Goal: Task Accomplishment & Management: Manage account settings

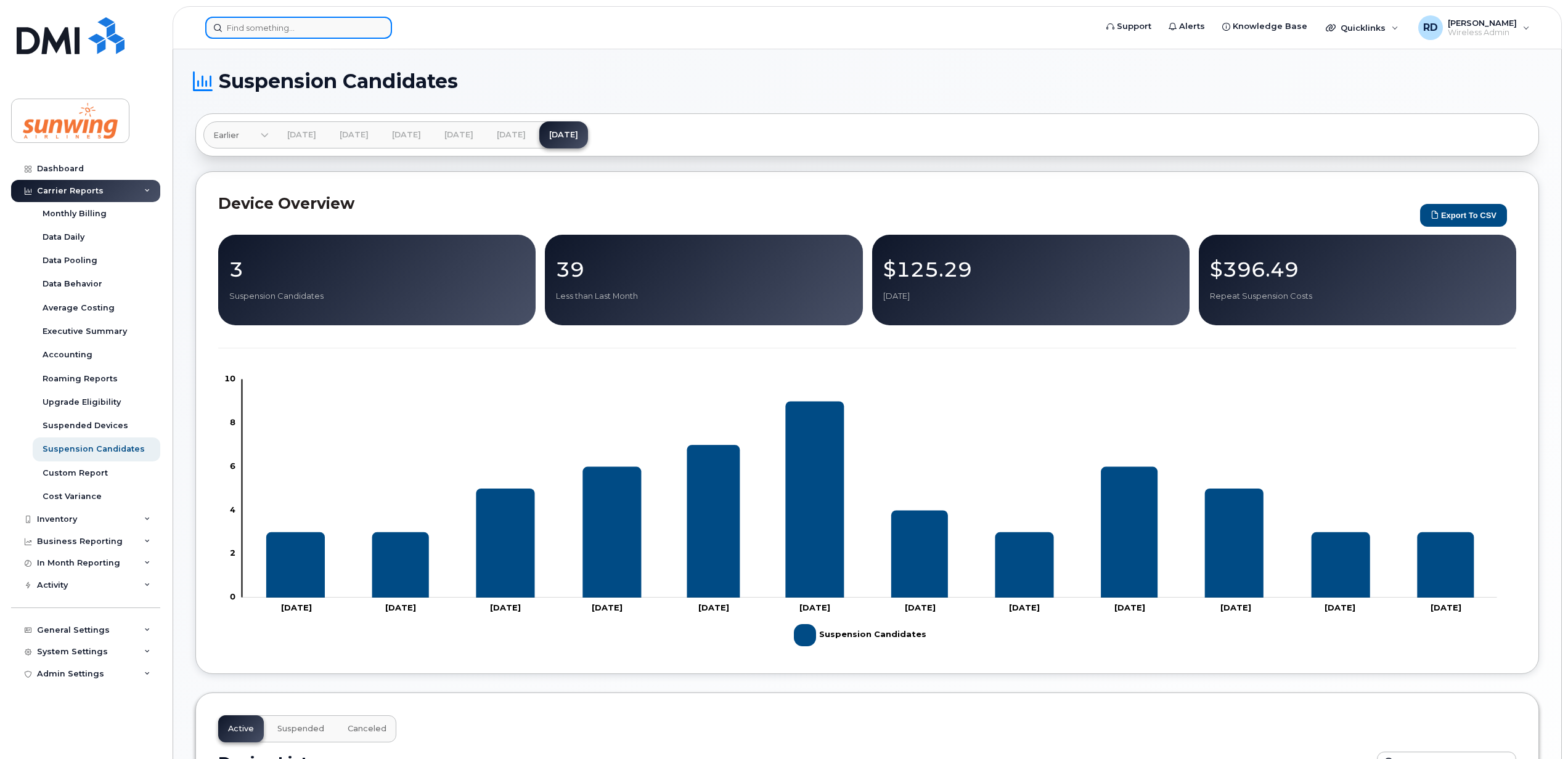
click at [264, 31] on input at bounding box center [298, 28] width 187 height 22
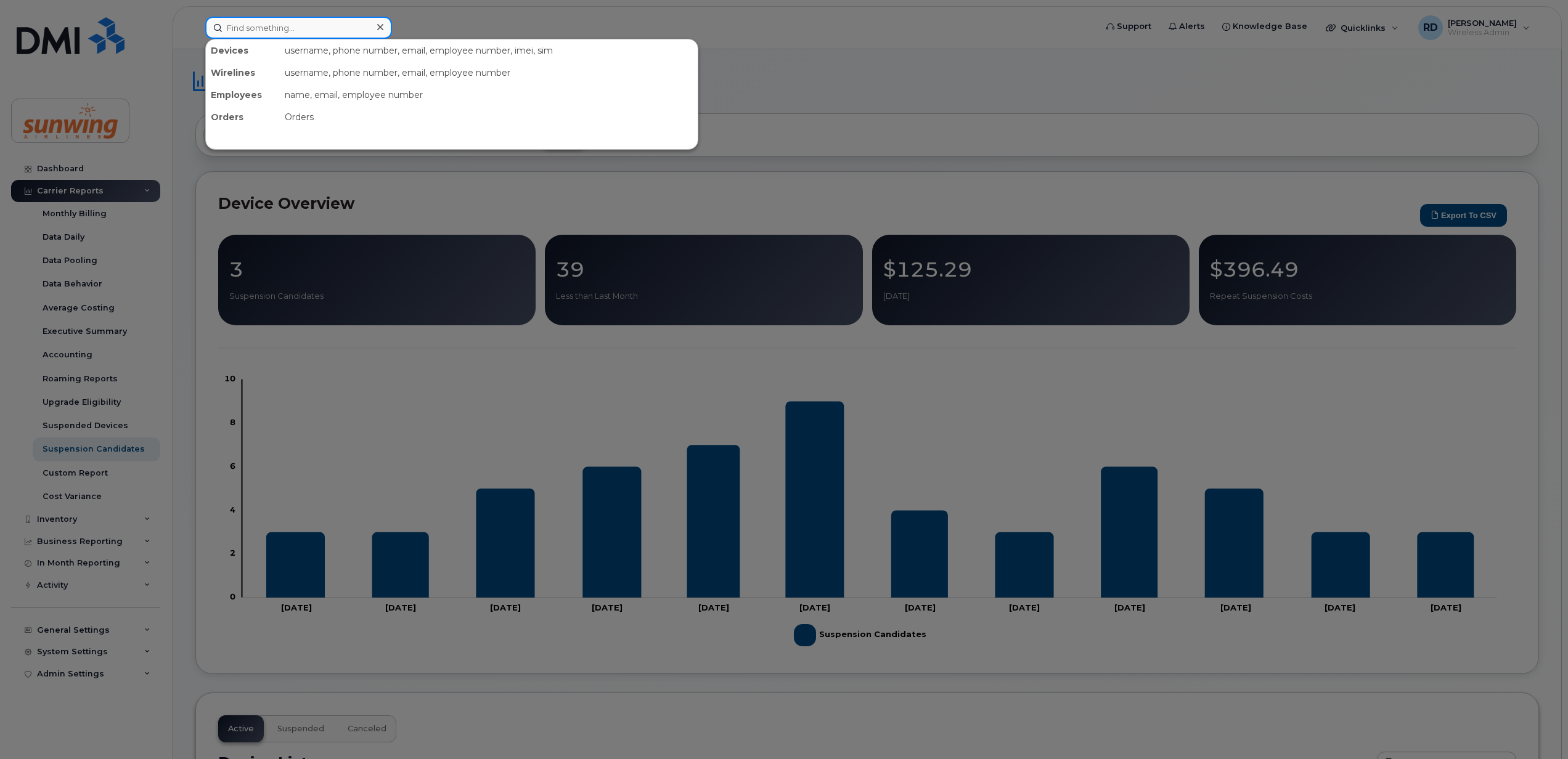
paste input "4165703784"
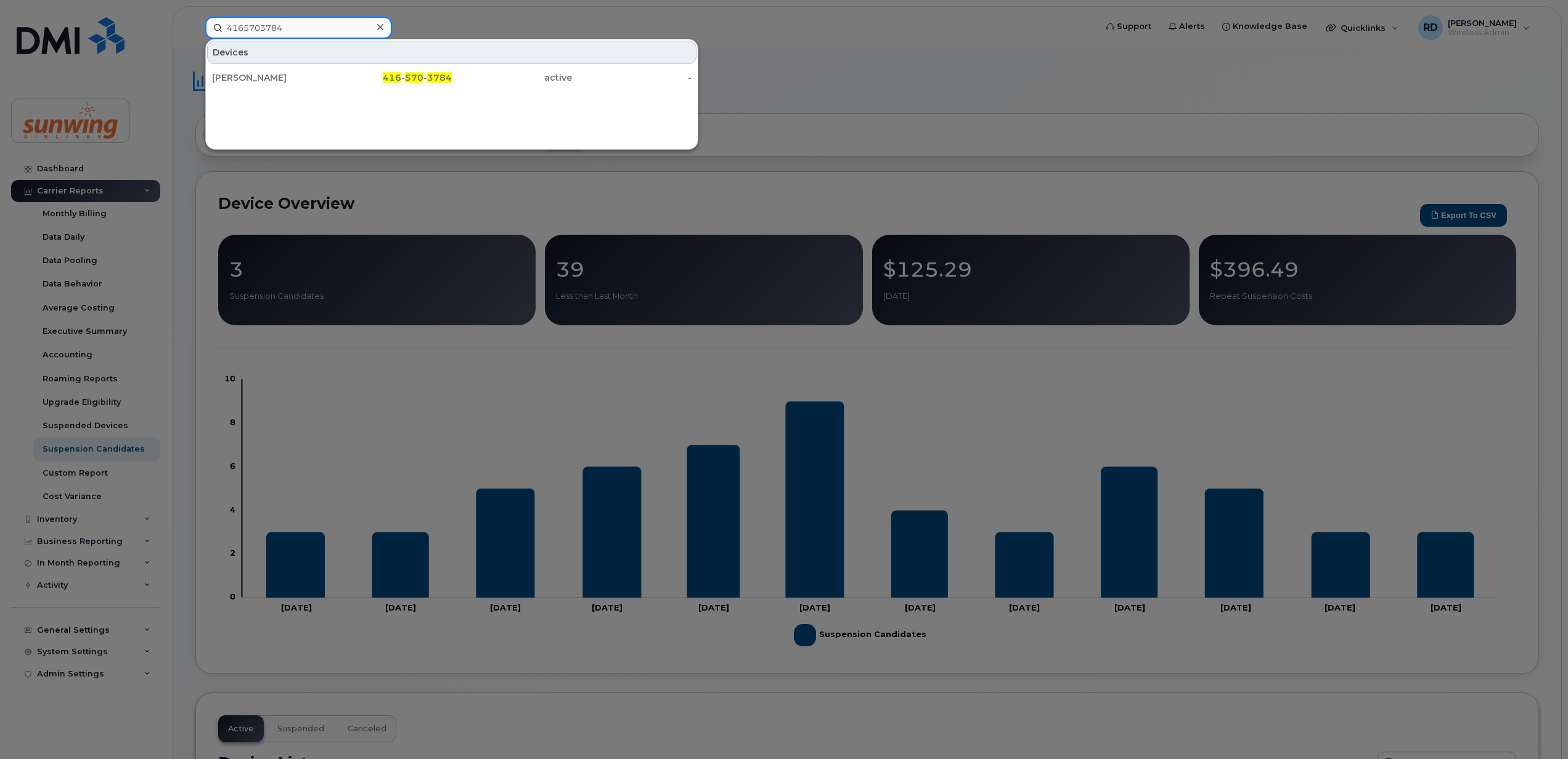
type input "4165703784"
click at [538, 94] on div "Devices Milan Gabani 416 - 570 - 3784 active -" at bounding box center [451, 94] width 493 height 111
click at [431, 113] on div "Devices Milan Gabani 416 - 570 - 3784 active -" at bounding box center [451, 94] width 493 height 111
click at [917, 69] on div at bounding box center [784, 380] width 1568 height 759
click at [306, 25] on input "4165703784" at bounding box center [298, 28] width 187 height 22
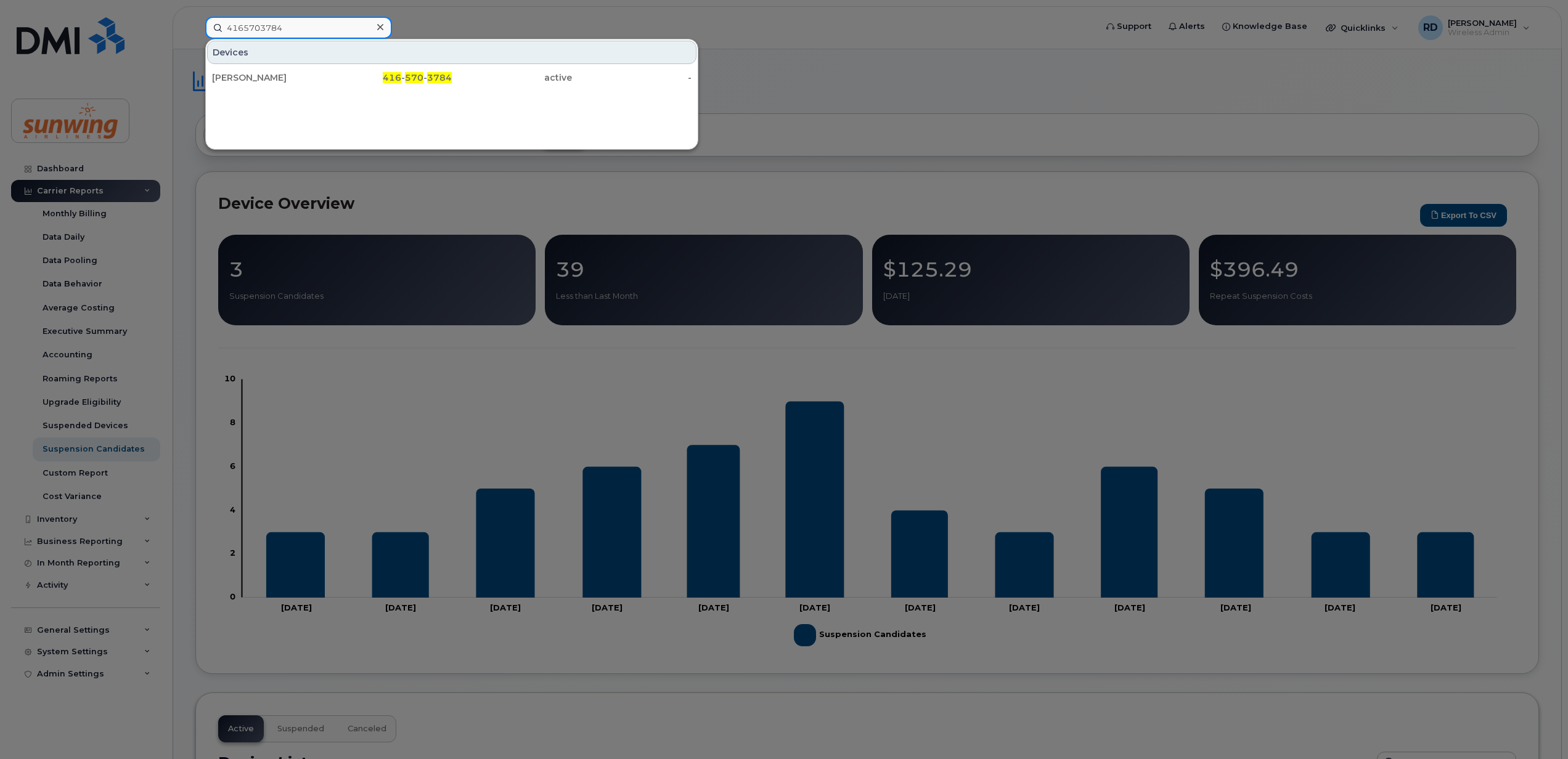
click at [306, 25] on input "4165703784" at bounding box center [298, 28] width 187 height 22
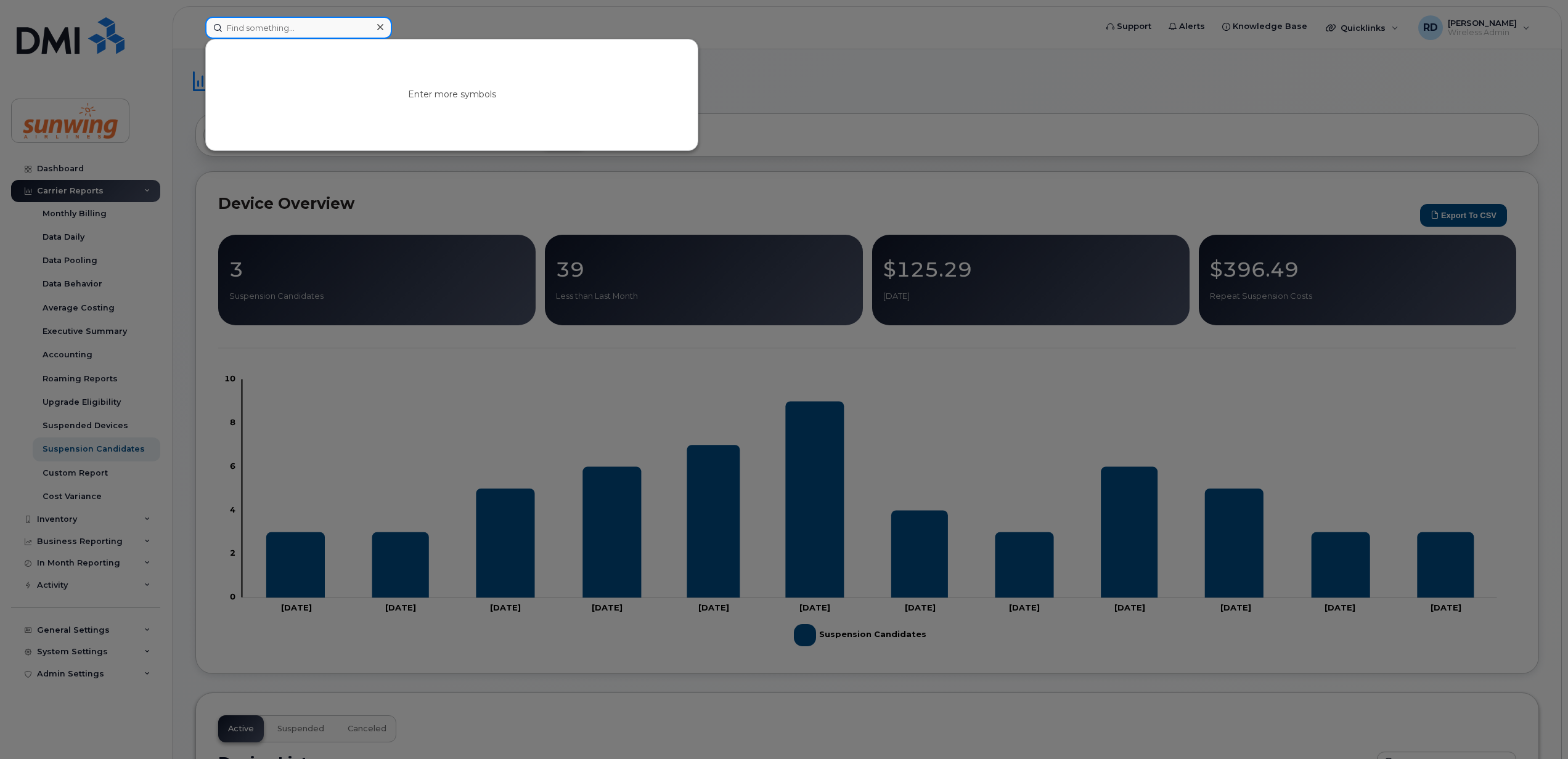
click at [249, 21] on input at bounding box center [298, 28] width 187 height 22
paste input "6472219823"
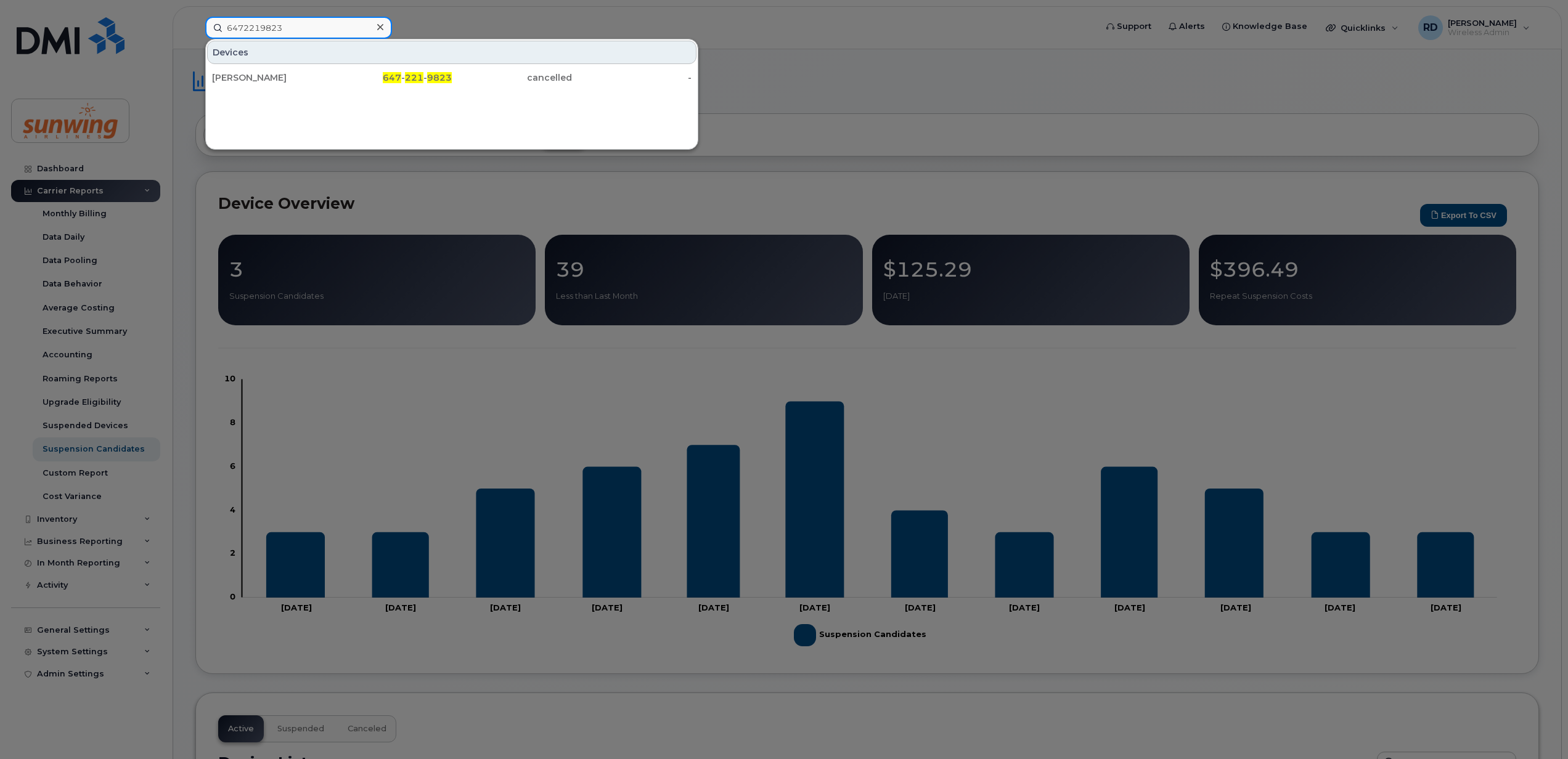
type input "6472219823"
click at [312, 116] on div "Devices Daina Canino 647 - 221 - 9823 cancelled -" at bounding box center [451, 94] width 493 height 111
click at [309, 33] on input "6472219823" at bounding box center [298, 28] width 187 height 22
drag, startPoint x: 373, startPoint y: 18, endPoint x: 350, endPoint y: 19, distance: 23.0
click at [373, 19] on div at bounding box center [380, 28] width 18 height 18
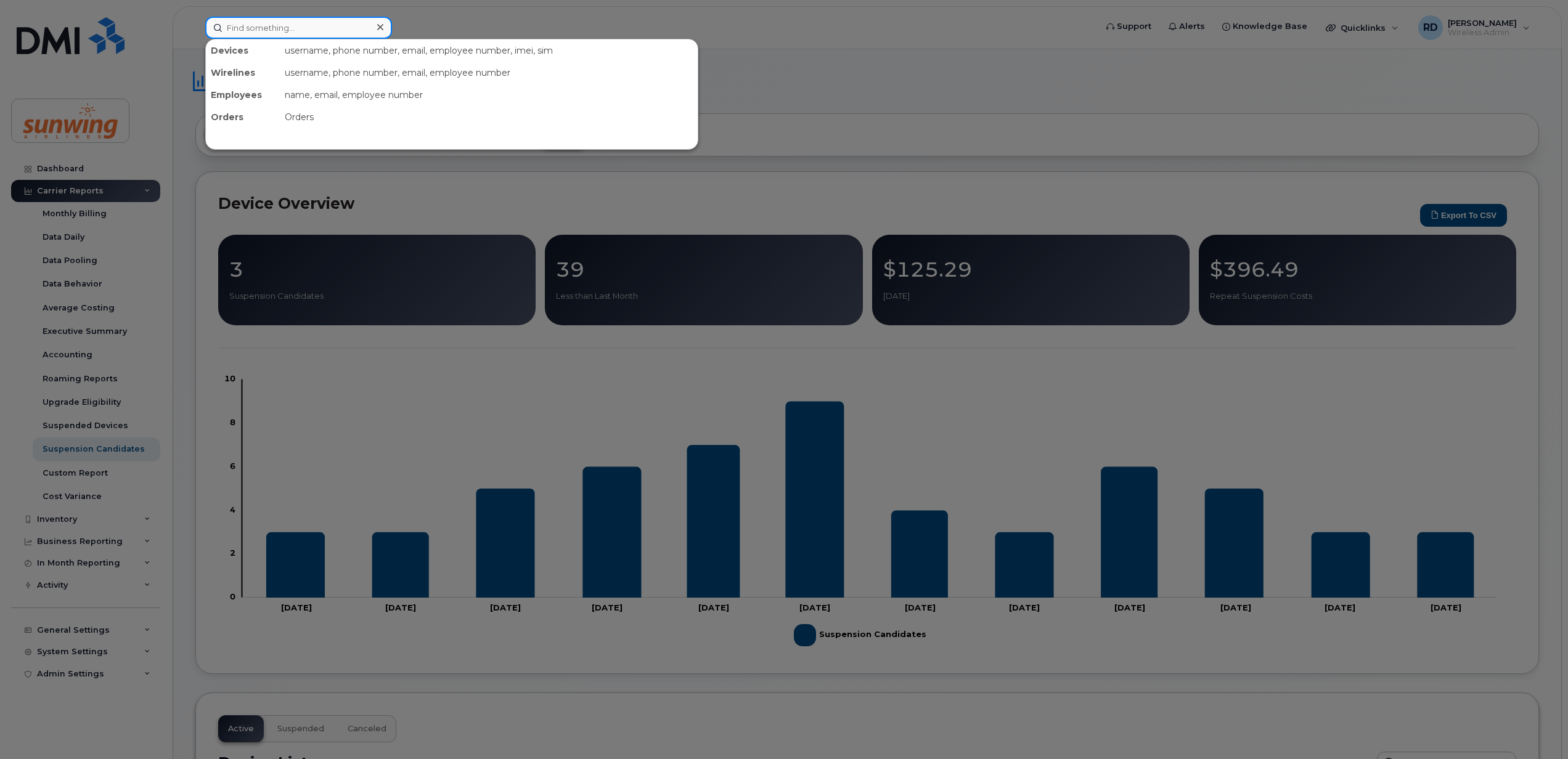
click at [247, 28] on input at bounding box center [298, 28] width 187 height 22
paste input "4164736608"
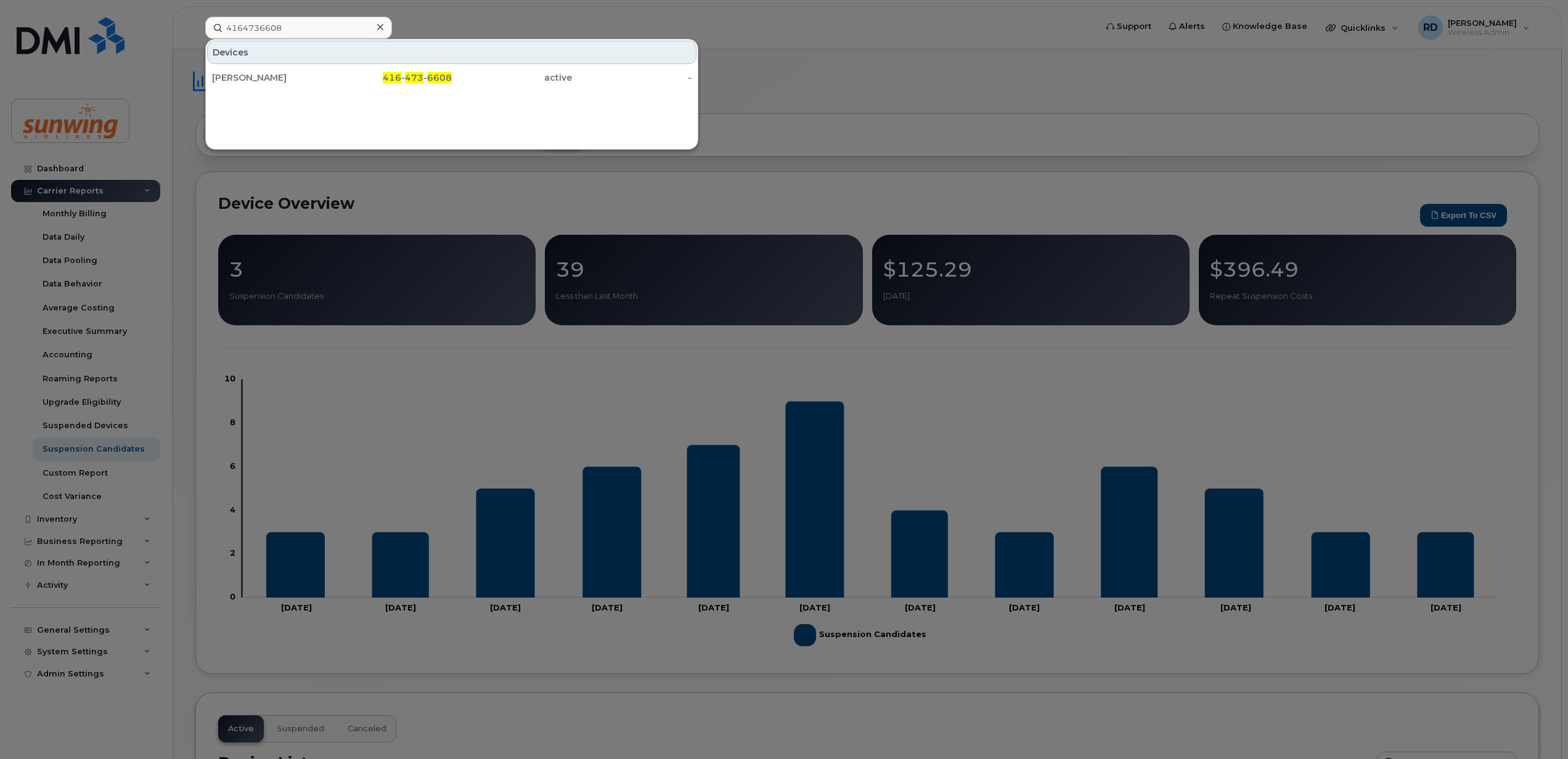
click at [865, 146] on div at bounding box center [784, 380] width 1568 height 759
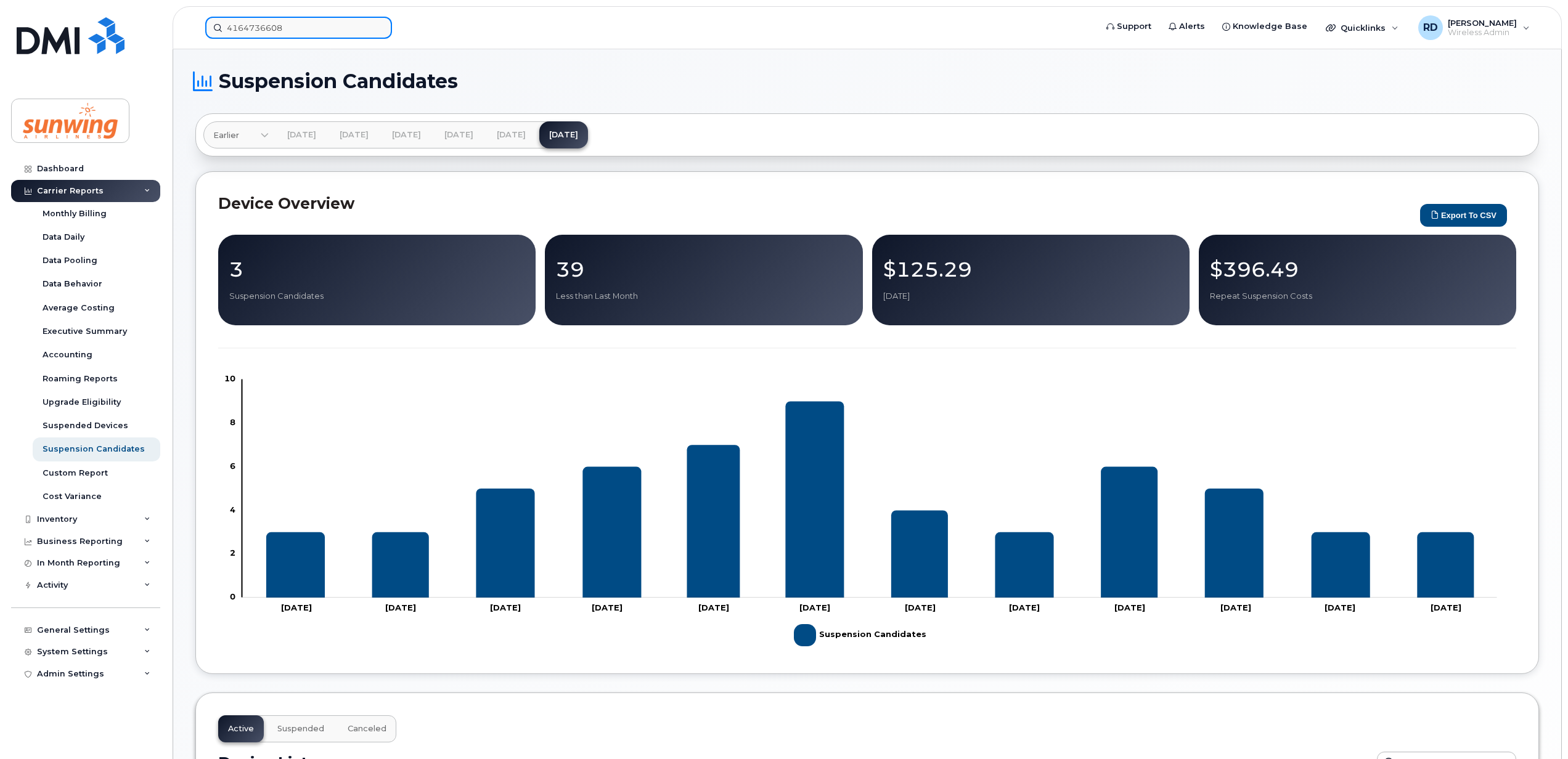
click at [292, 36] on input "4164736608" at bounding box center [298, 28] width 187 height 22
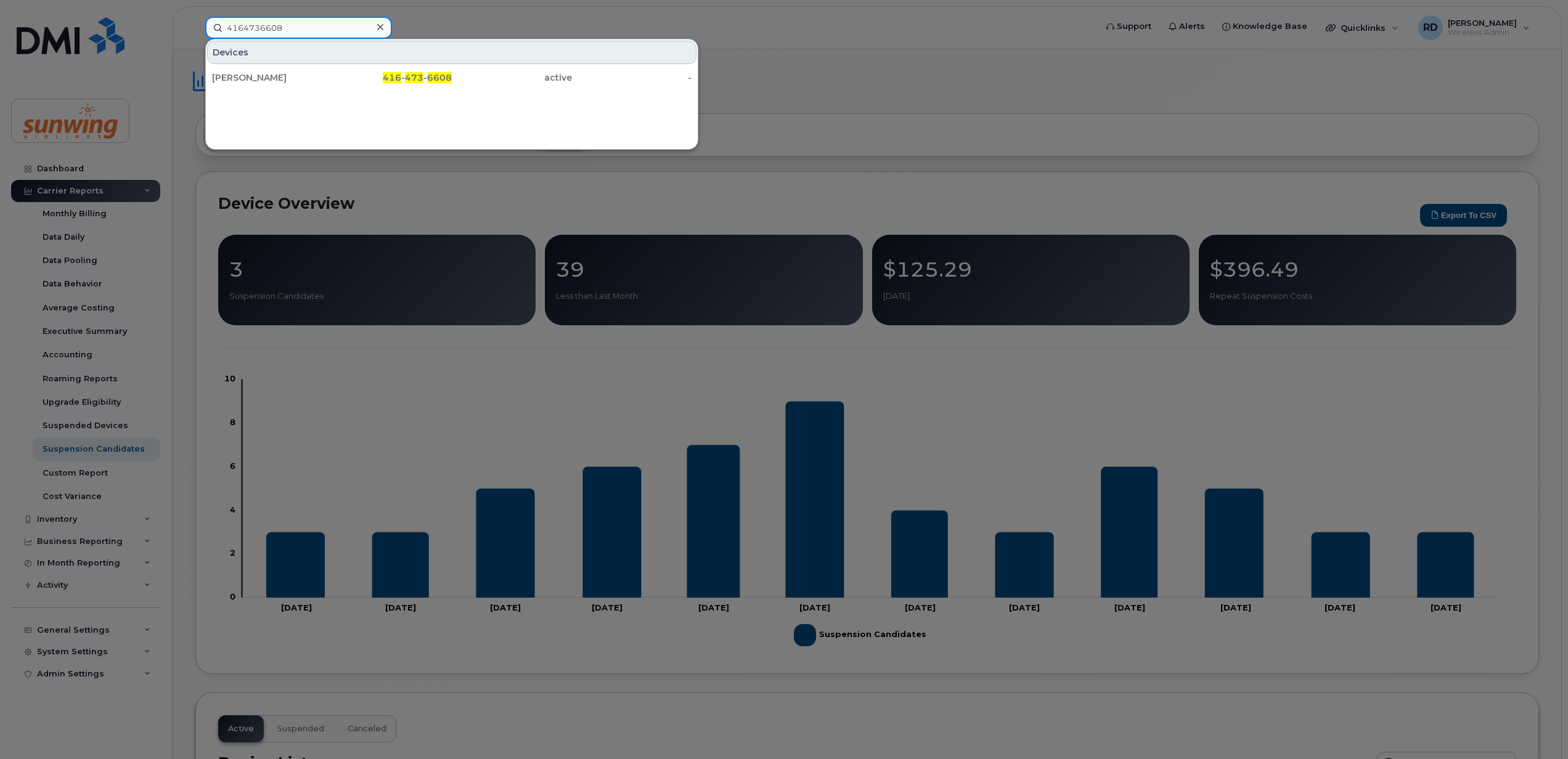
click at [317, 18] on input "4164736608" at bounding box center [298, 28] width 187 height 22
type input "416985"
drag, startPoint x: 382, startPoint y: 25, endPoint x: 376, endPoint y: 25, distance: 6.0
click at [382, 25] on icon at bounding box center [380, 27] width 6 height 6
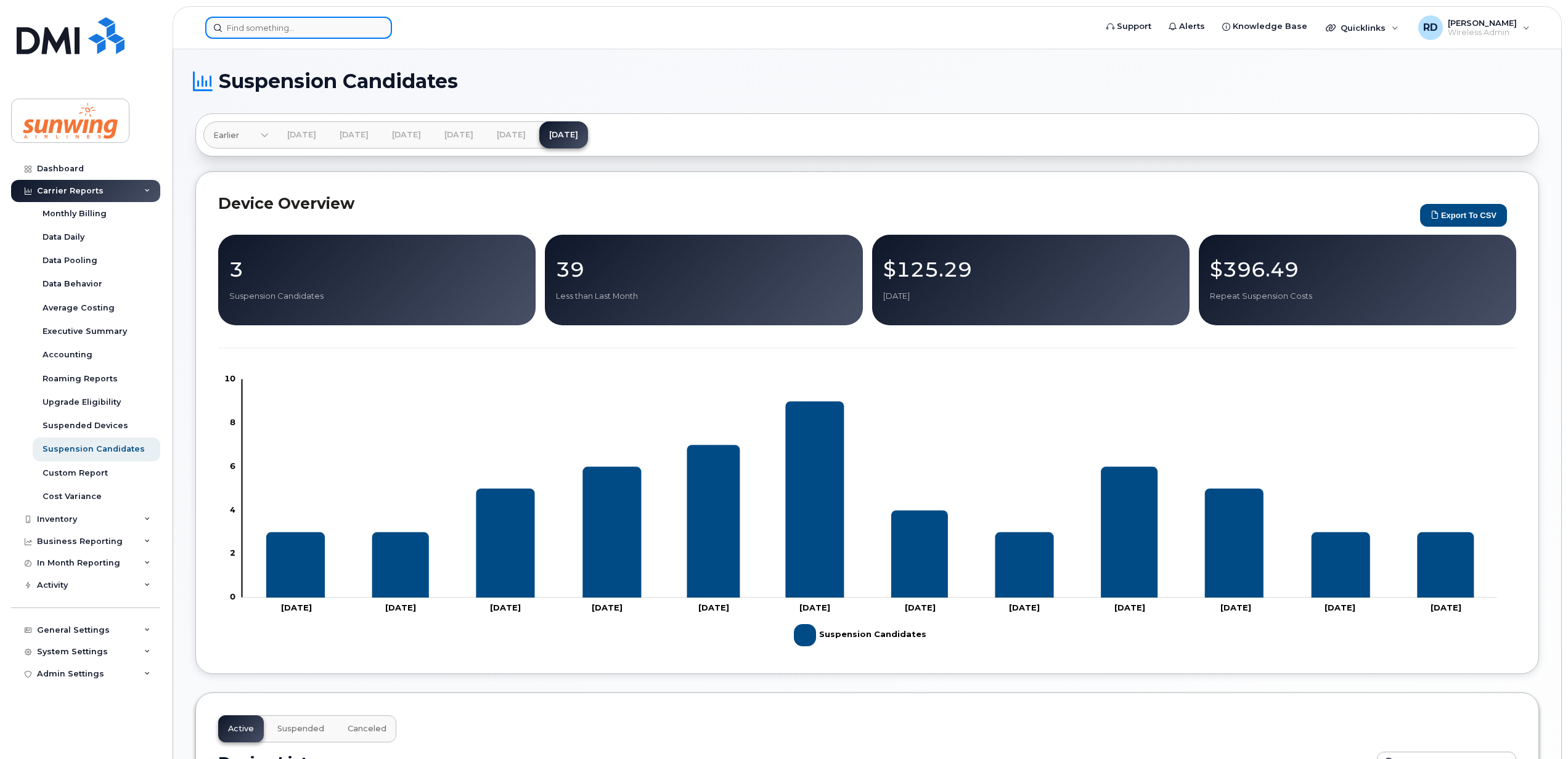
click at [257, 25] on input at bounding box center [298, 28] width 187 height 22
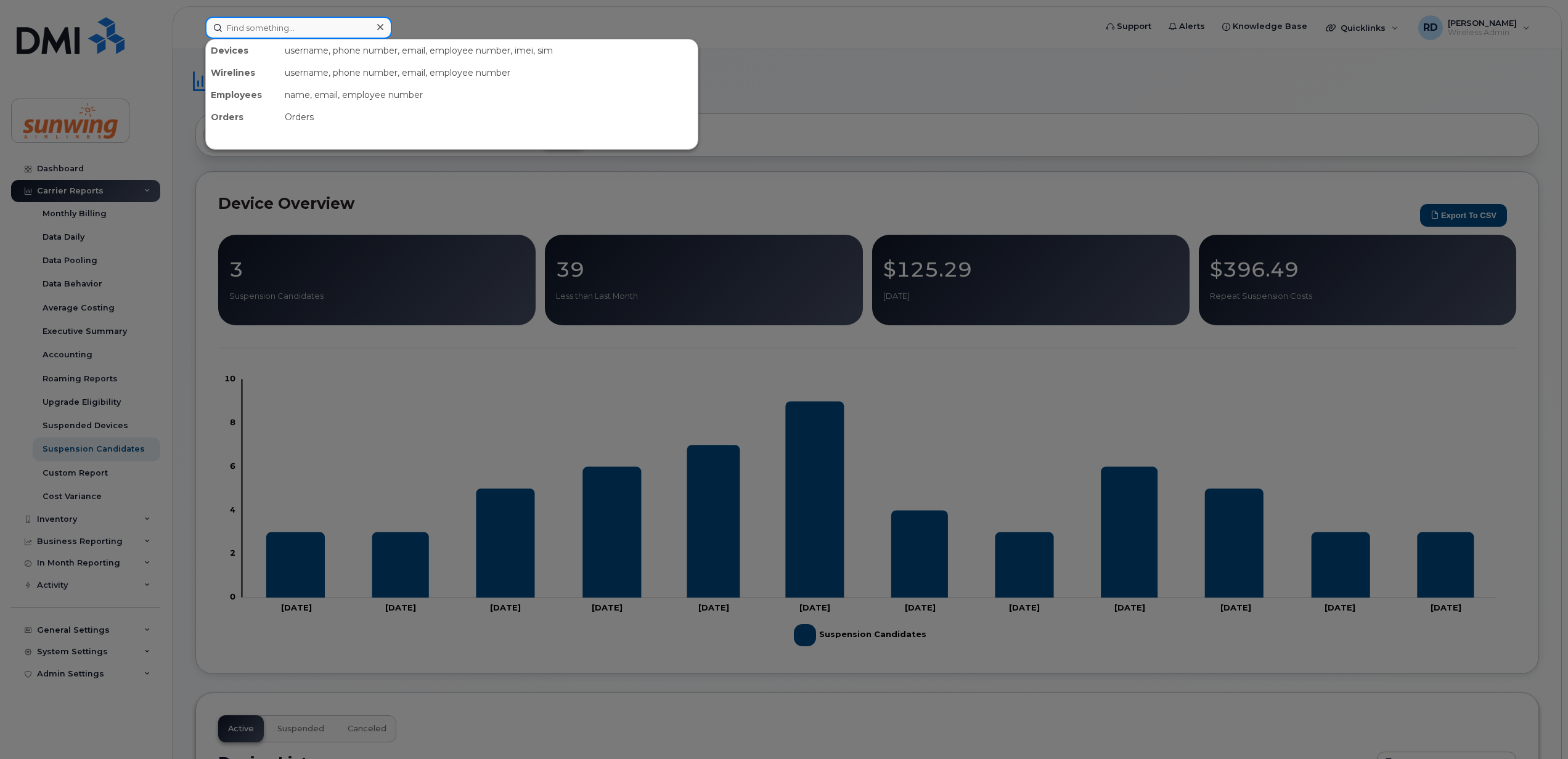
paste input "4168047344"
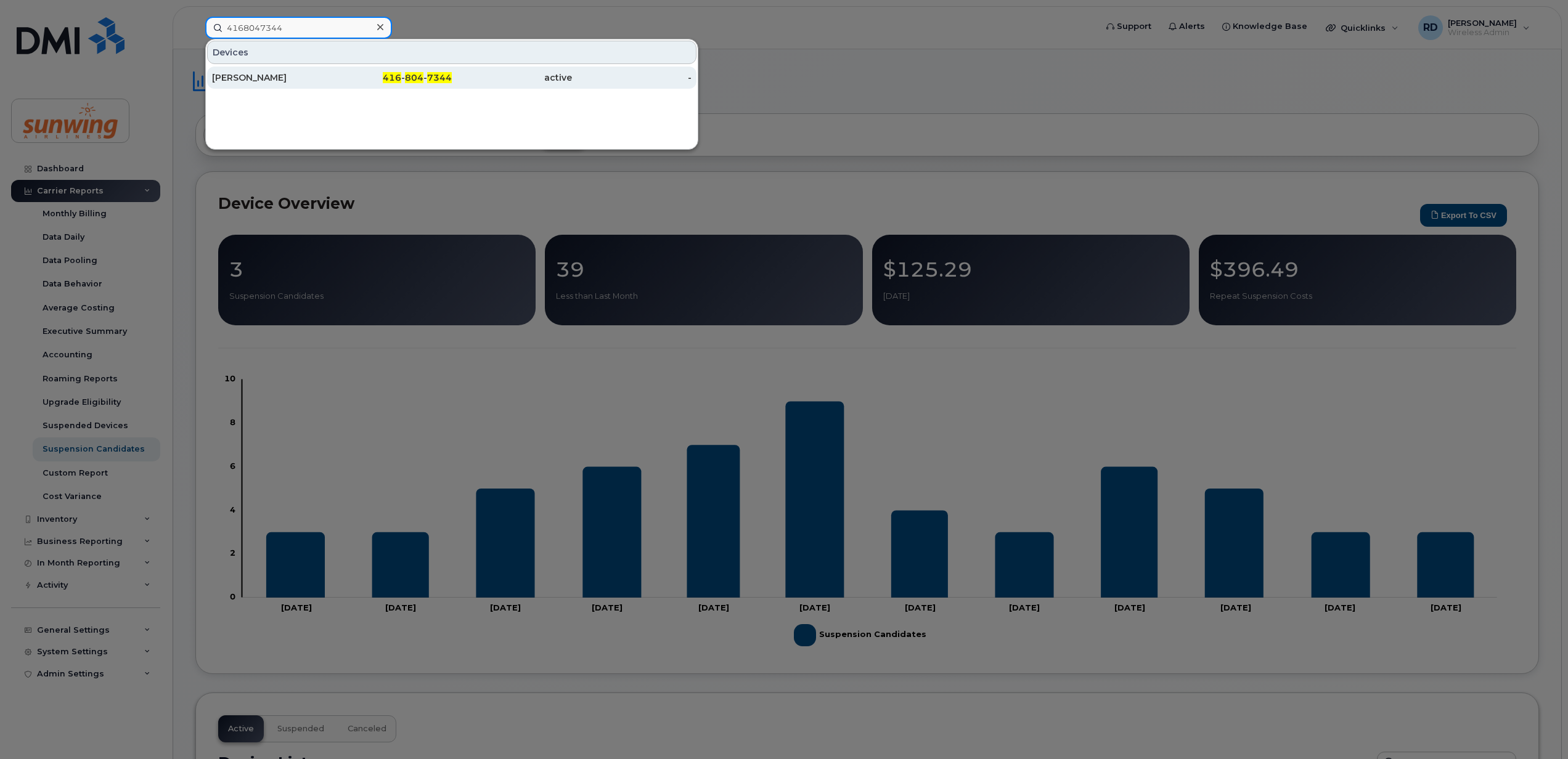
type input "4168047344"
click at [424, 80] on span "804" at bounding box center [414, 78] width 19 height 11
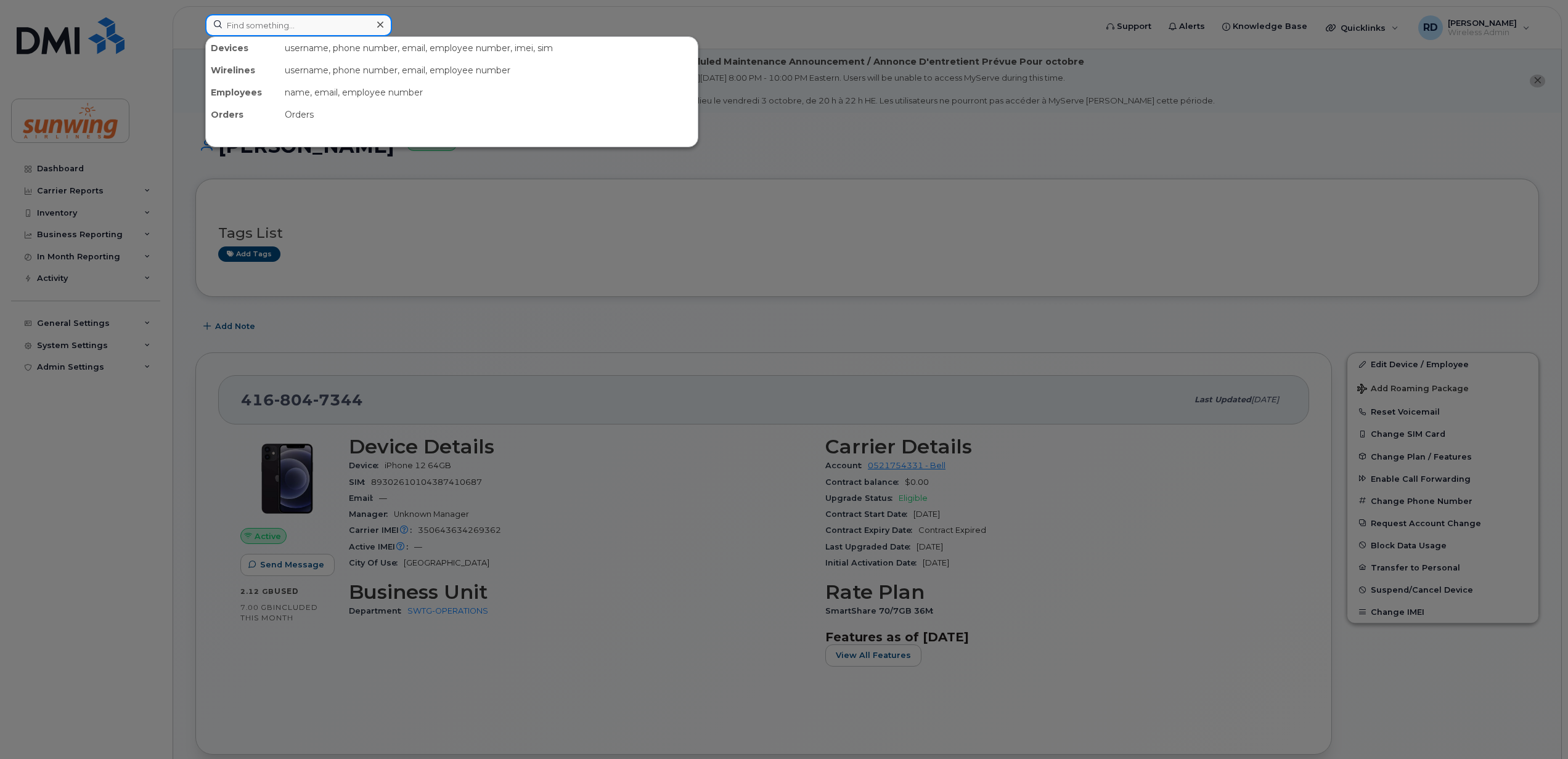
click at [302, 20] on input at bounding box center [298, 25] width 187 height 22
paste input "4164733144"
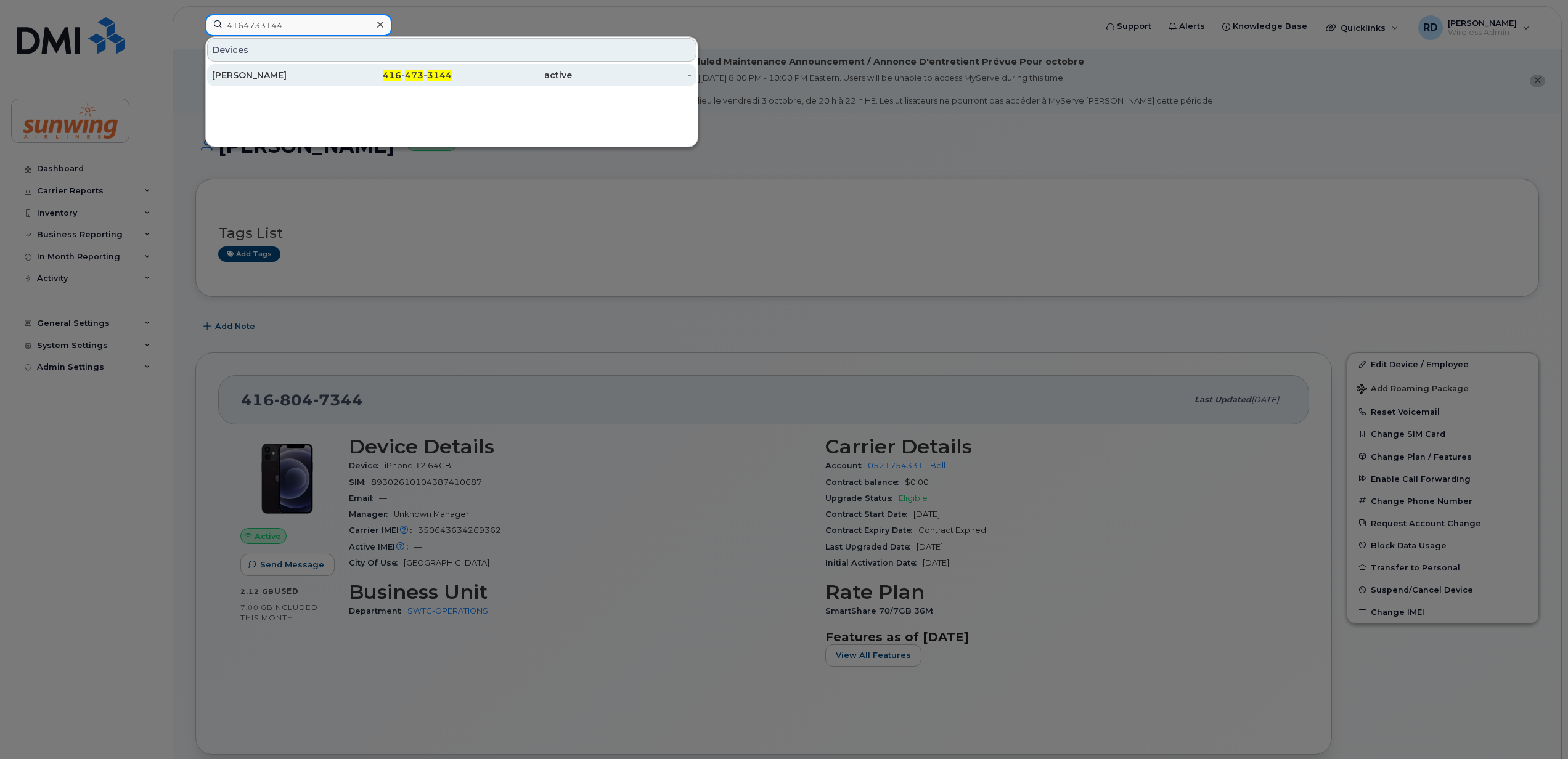
type input "4164733144"
click at [312, 72] on div "[PERSON_NAME]" at bounding box center [272, 75] width 120 height 12
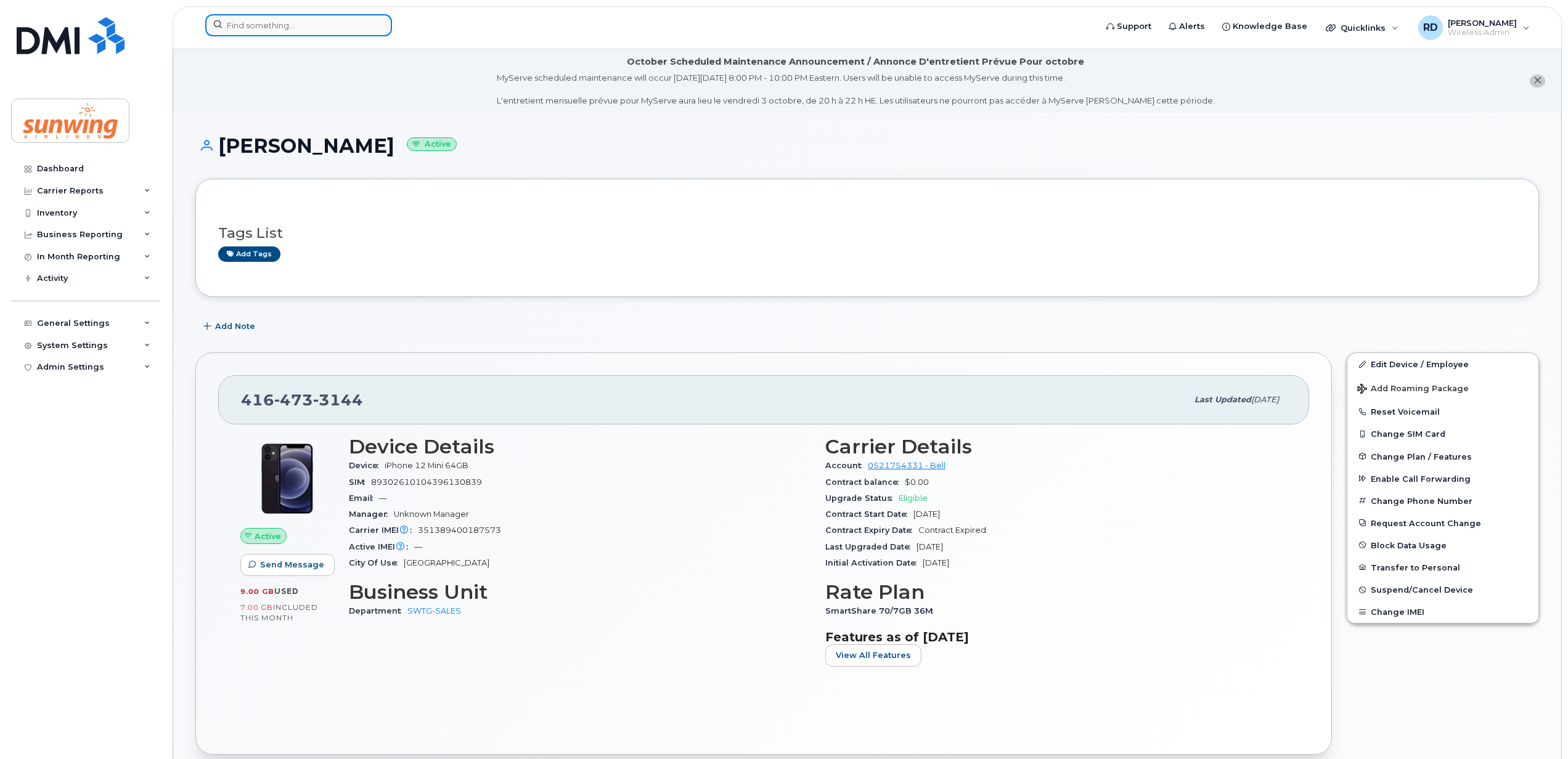
click at [277, 25] on input at bounding box center [298, 25] width 187 height 22
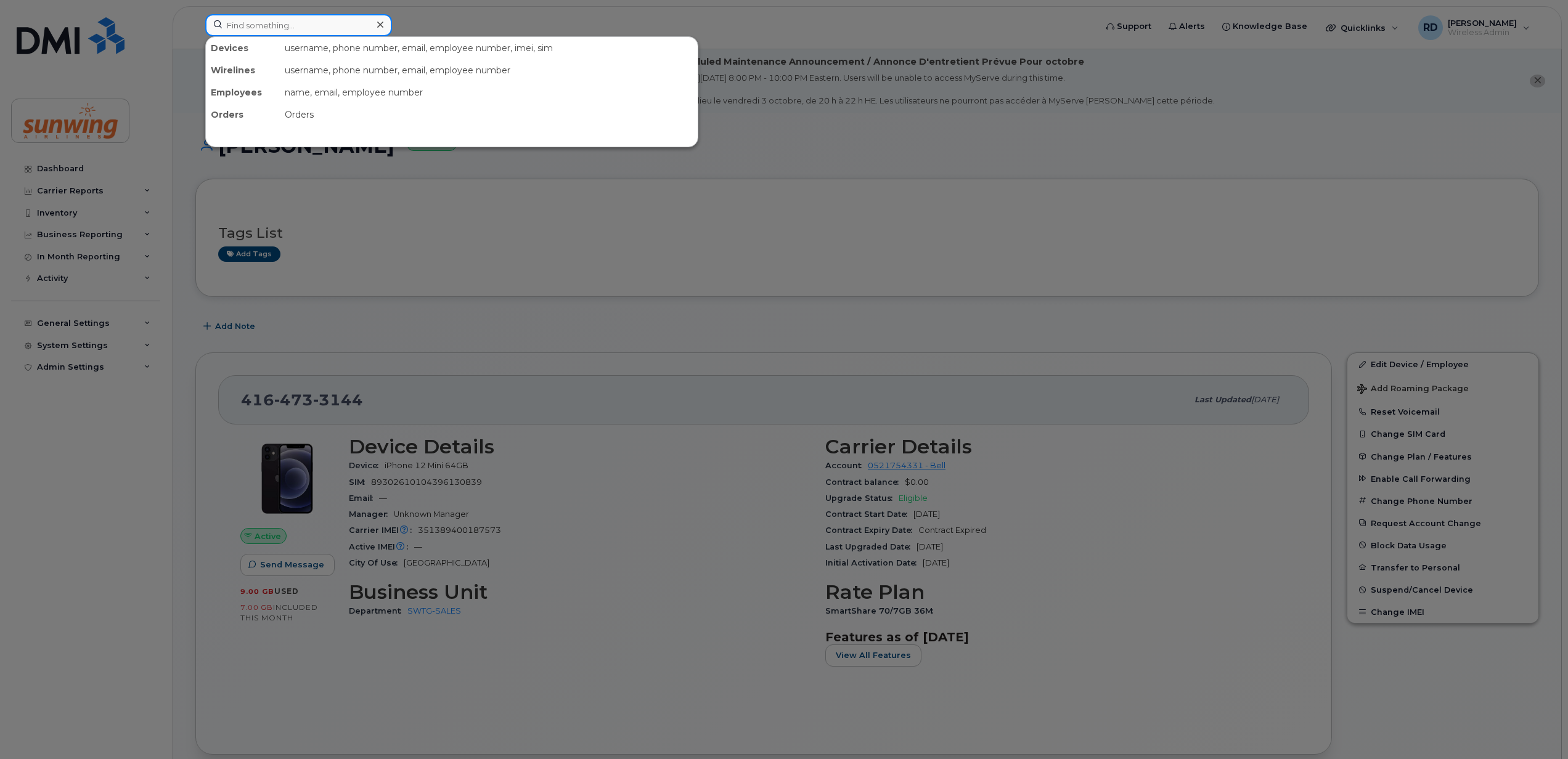
paste input "4165792552"
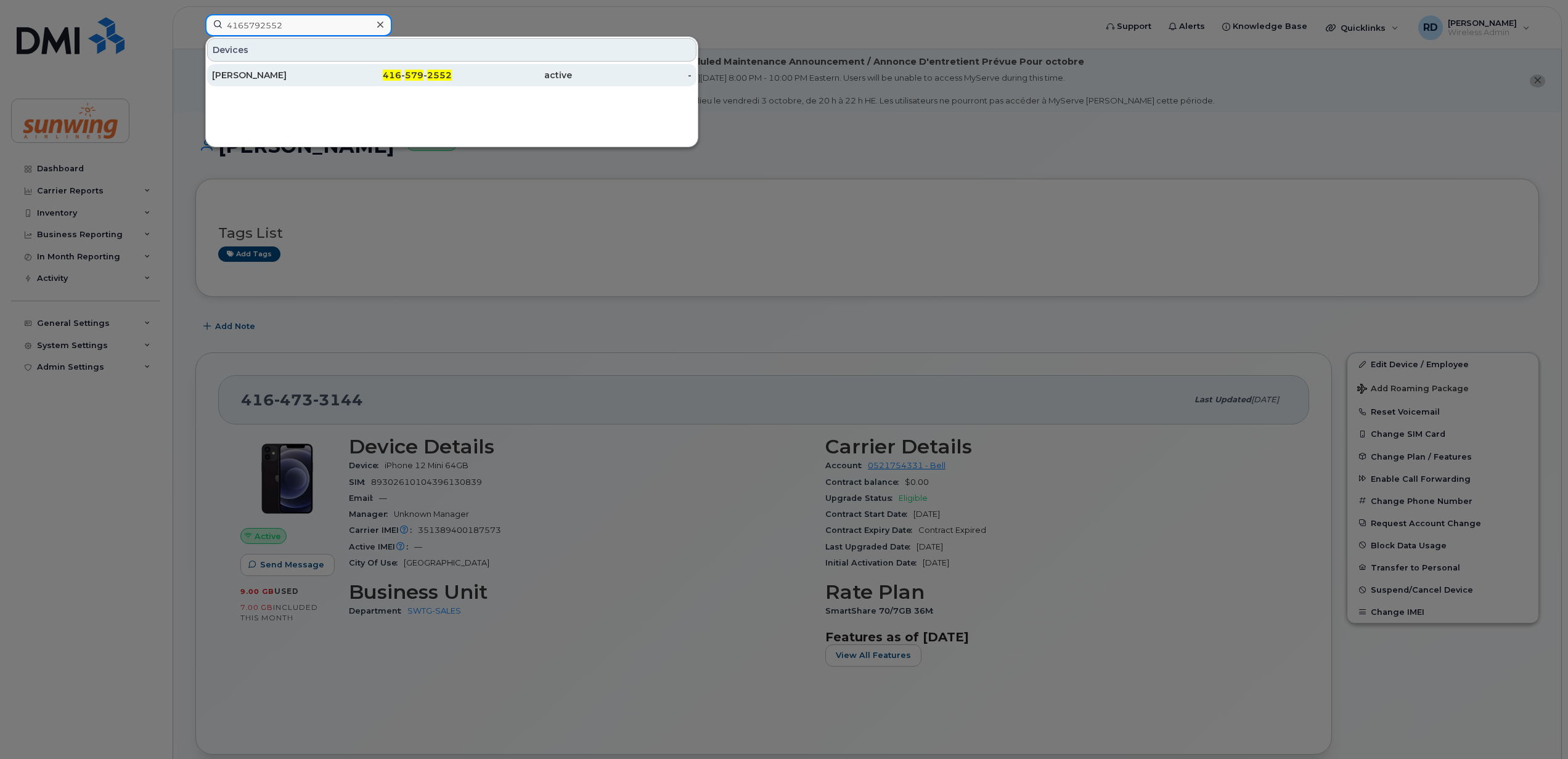
type input "4165792552"
click at [287, 74] on div "[PERSON_NAME]" at bounding box center [272, 75] width 120 height 12
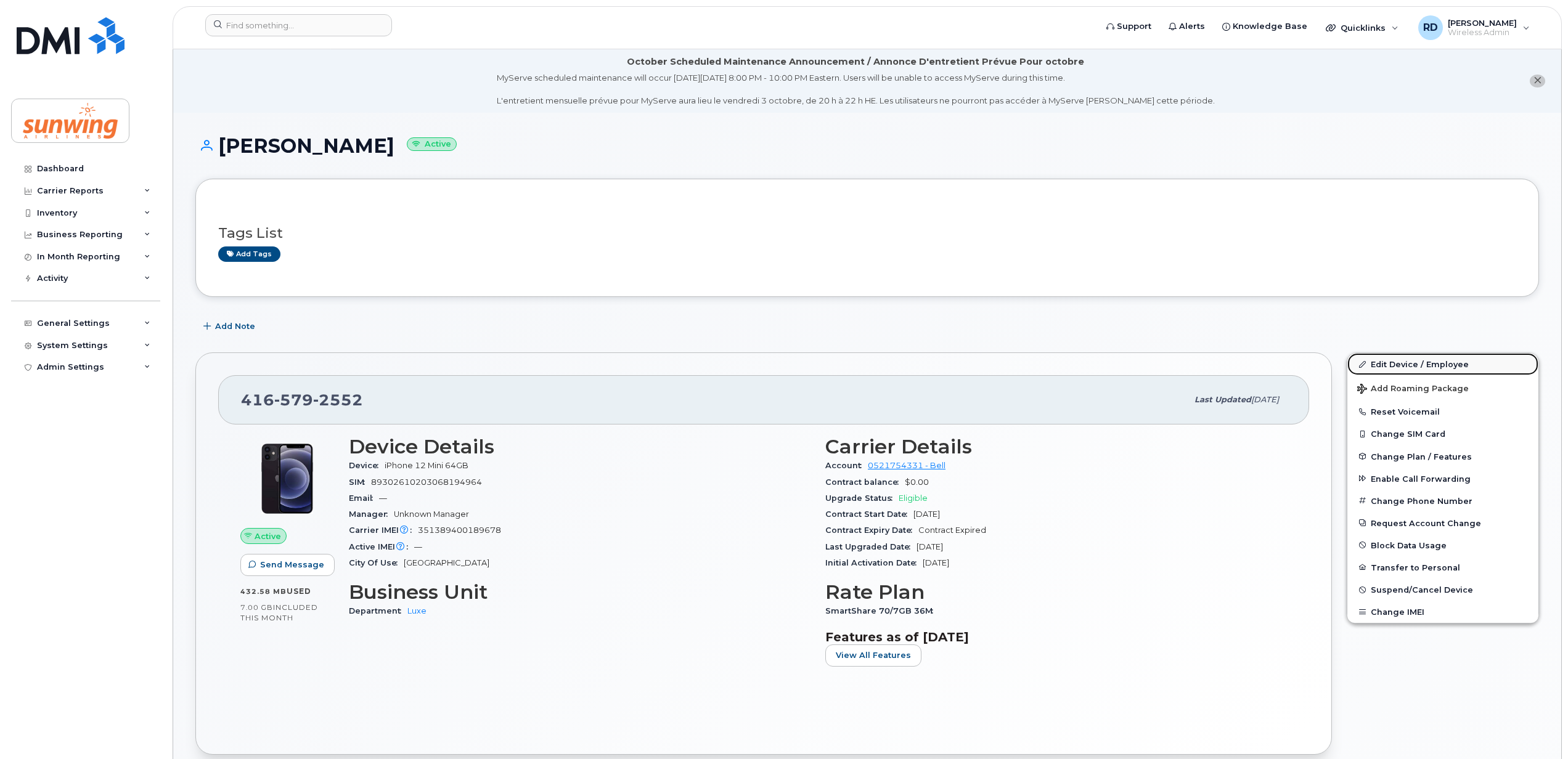
click at [1387, 365] on link "Edit Device / Employee" at bounding box center [1443, 364] width 191 height 22
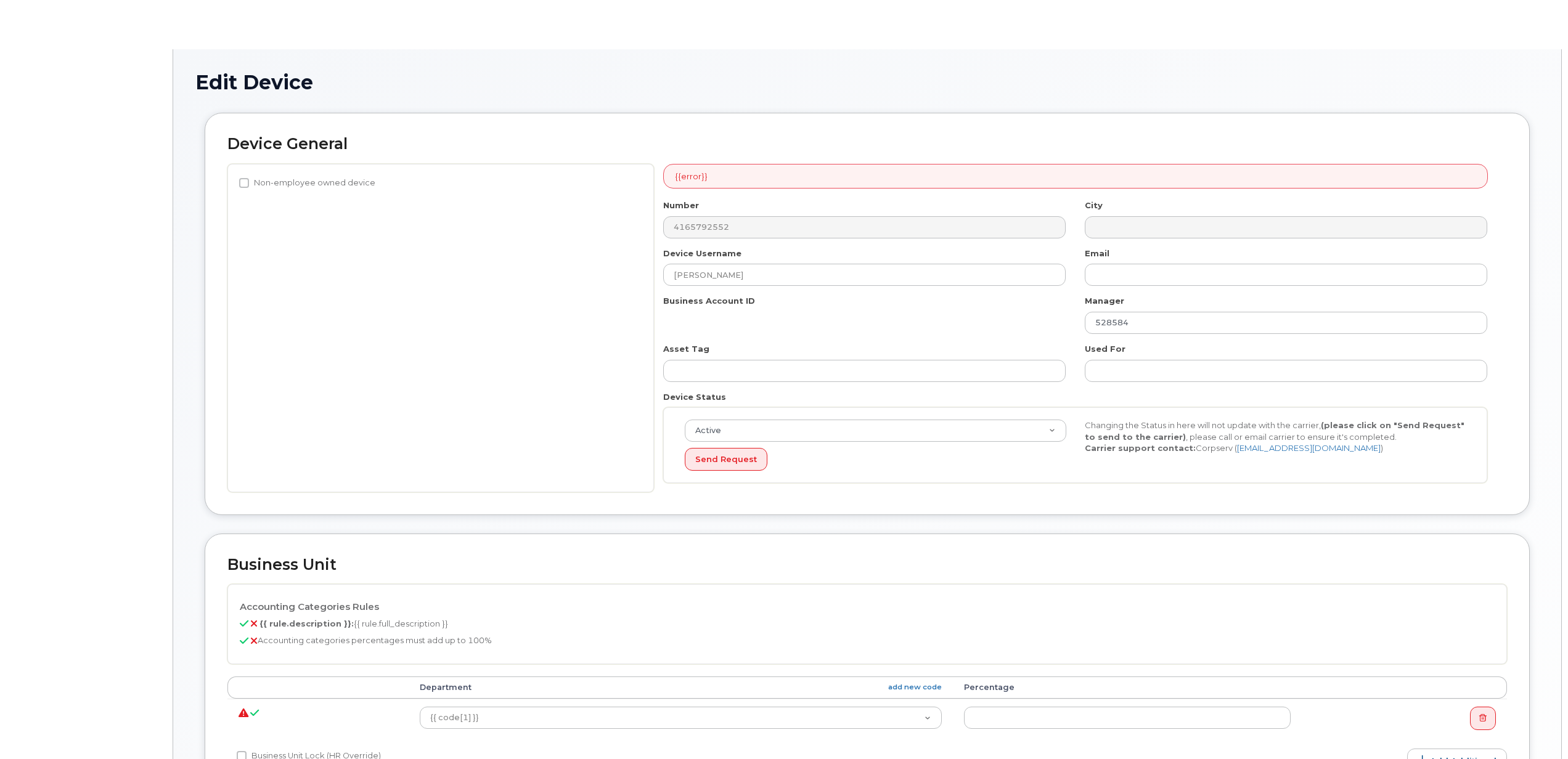
select select "25360"
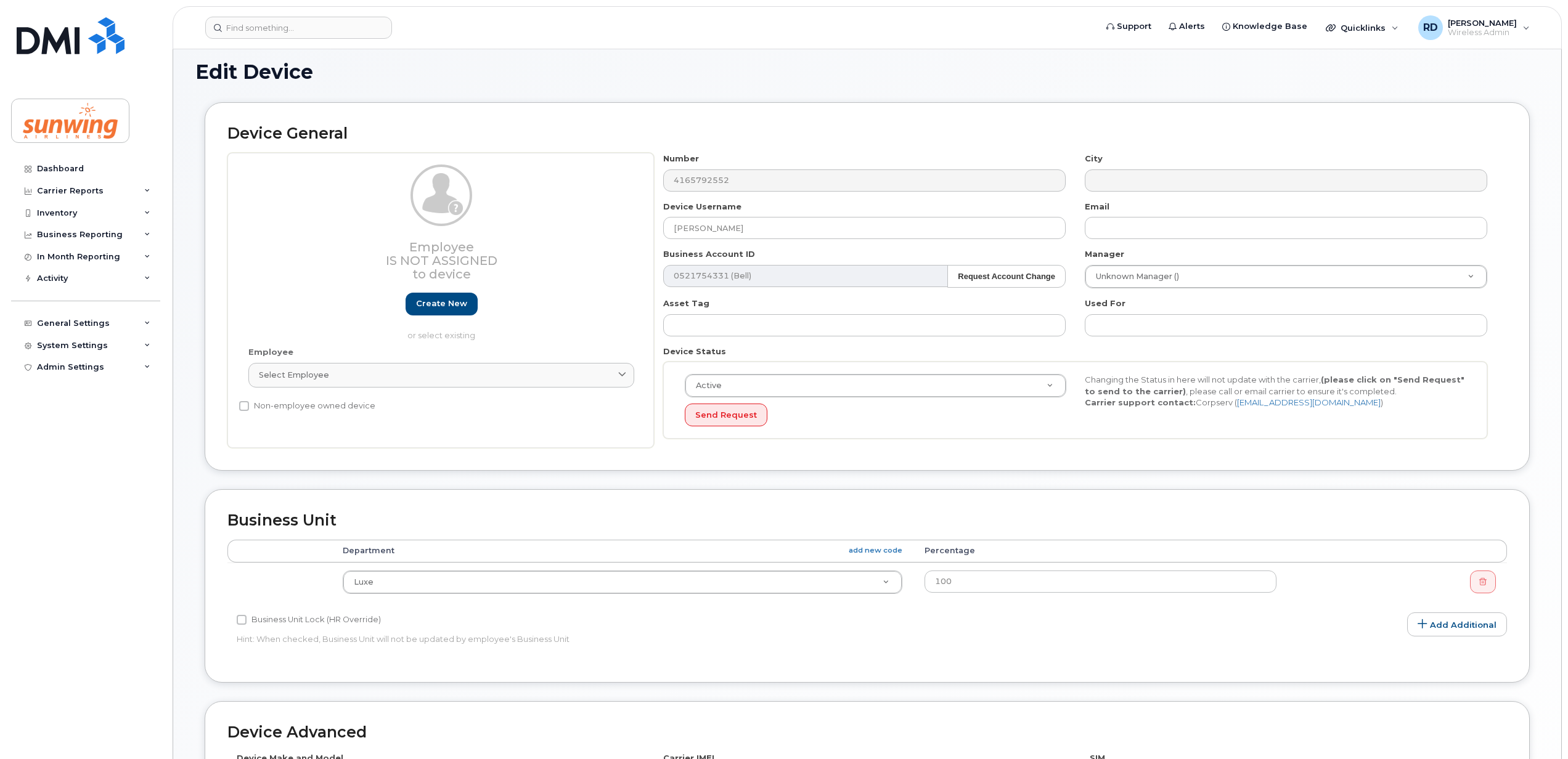
scroll to position [60, 0]
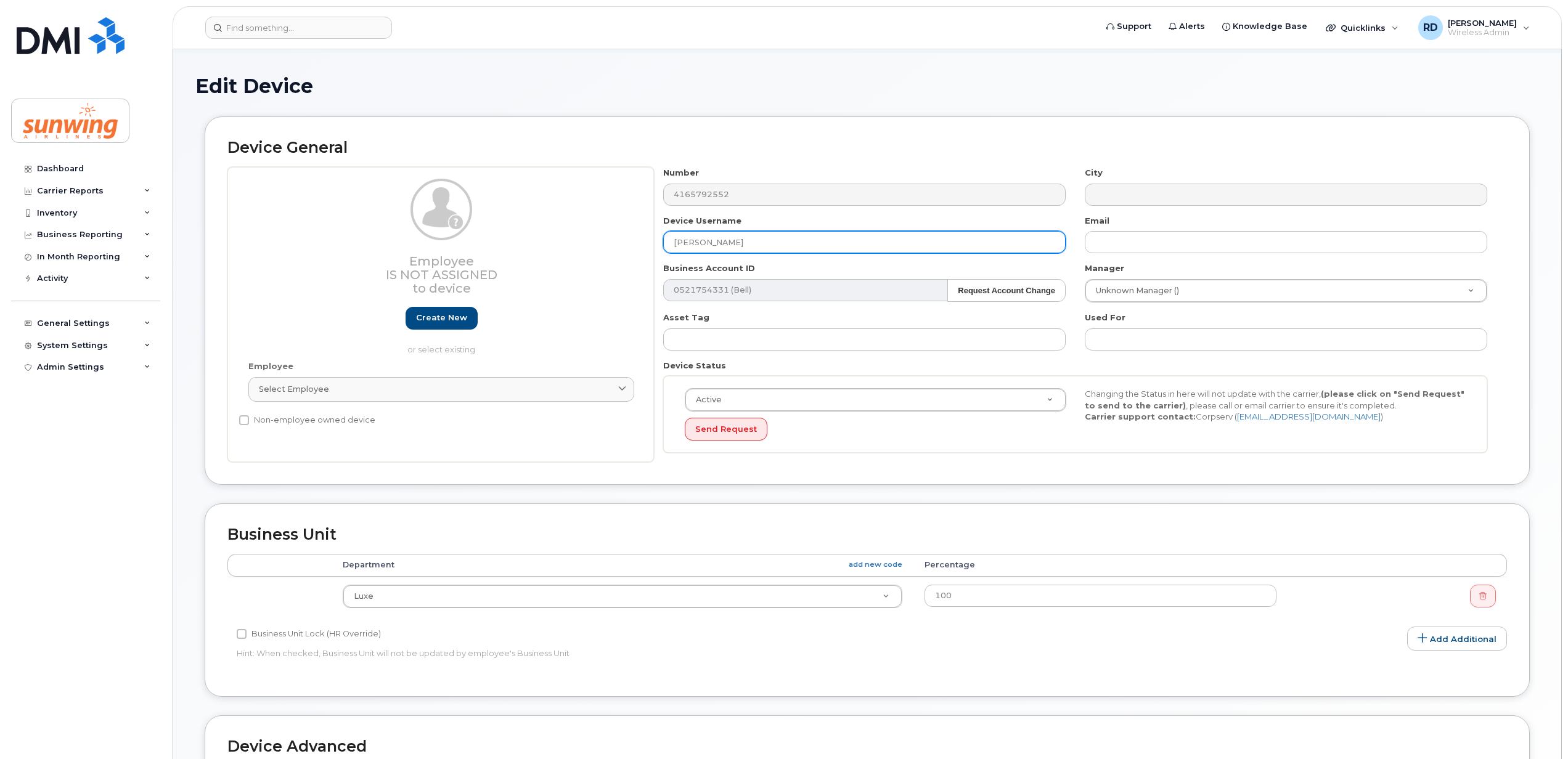
click at [827, 249] on input "Alexandra Campbell" at bounding box center [864, 242] width 402 height 22
type input "A"
paste input "Laura Eriksen"
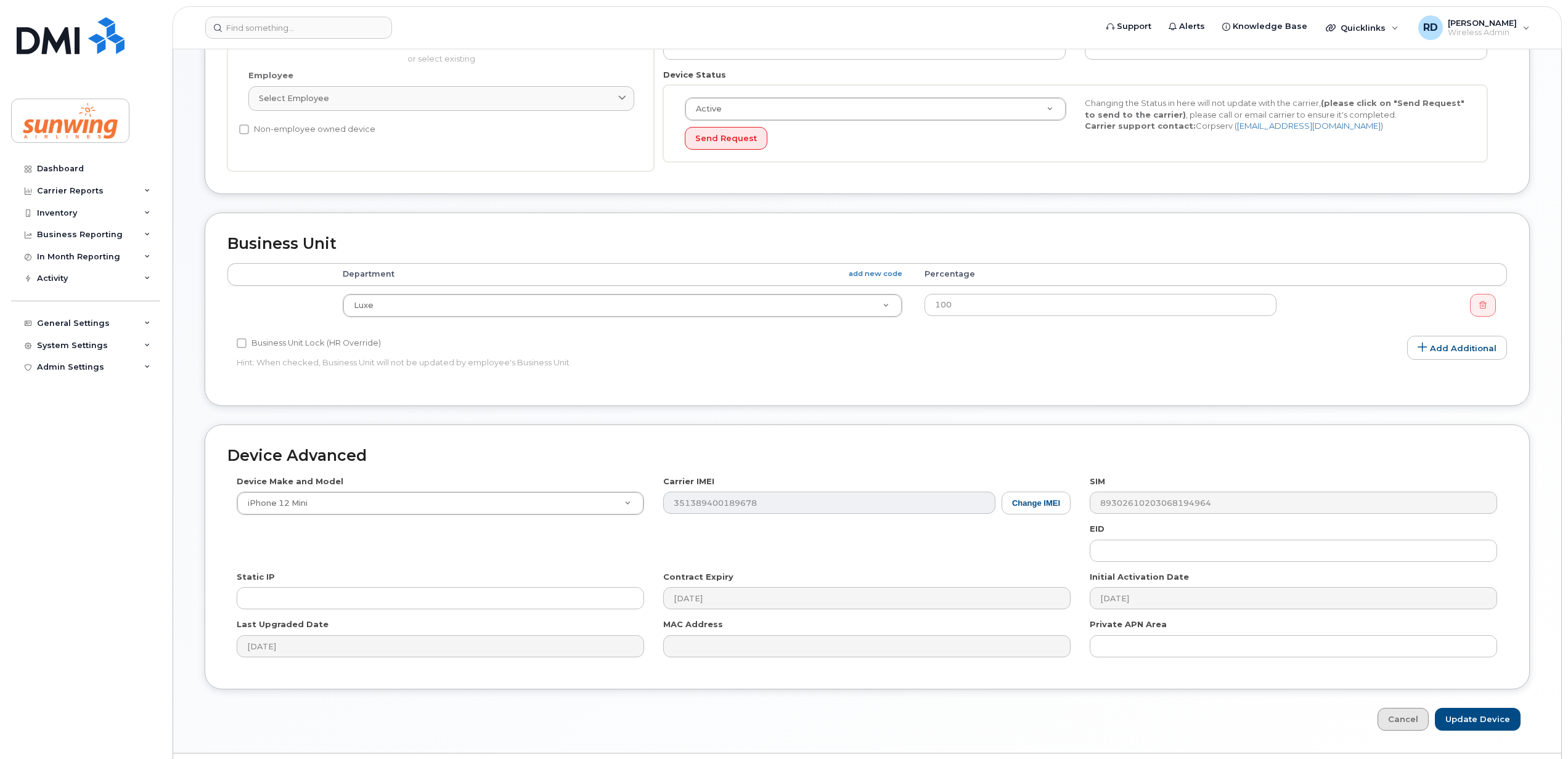
scroll to position [388, 0]
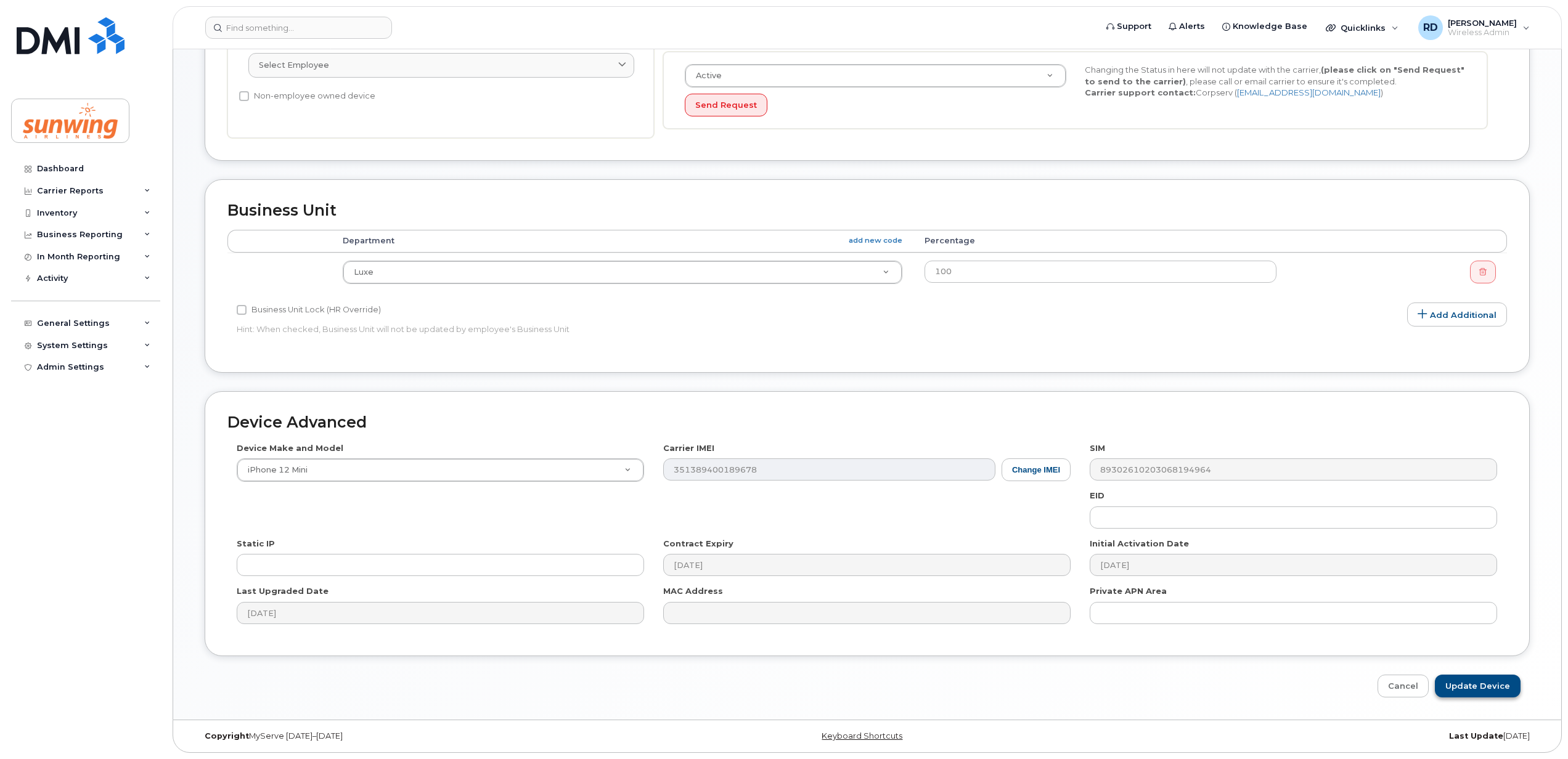
type input "Laura Eriksen"
click at [1475, 679] on input "Update Device" at bounding box center [1477, 685] width 86 height 23
type input "Saving..."
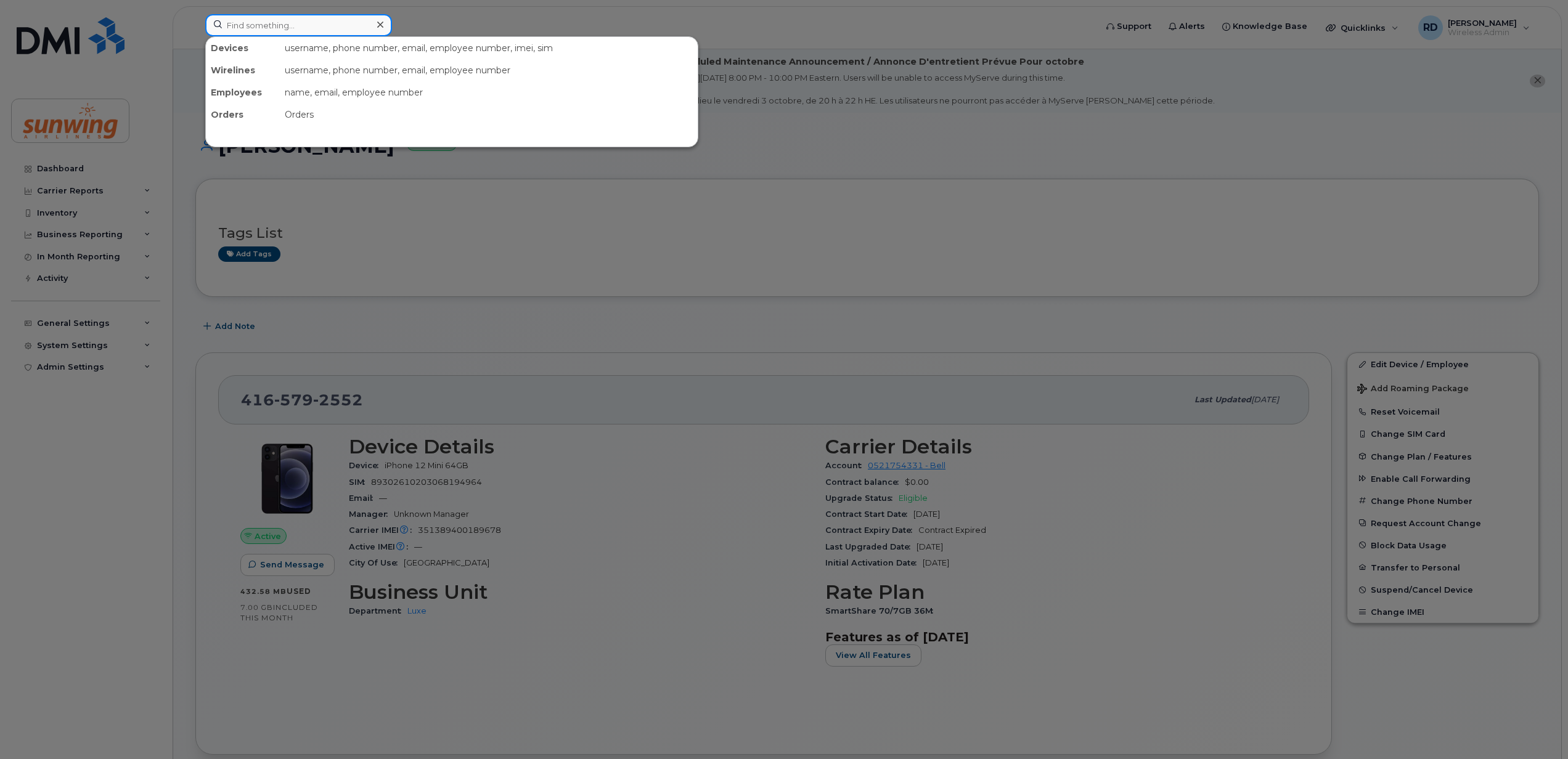
click at [294, 22] on input at bounding box center [298, 25] width 187 height 22
paste input "4167005987"
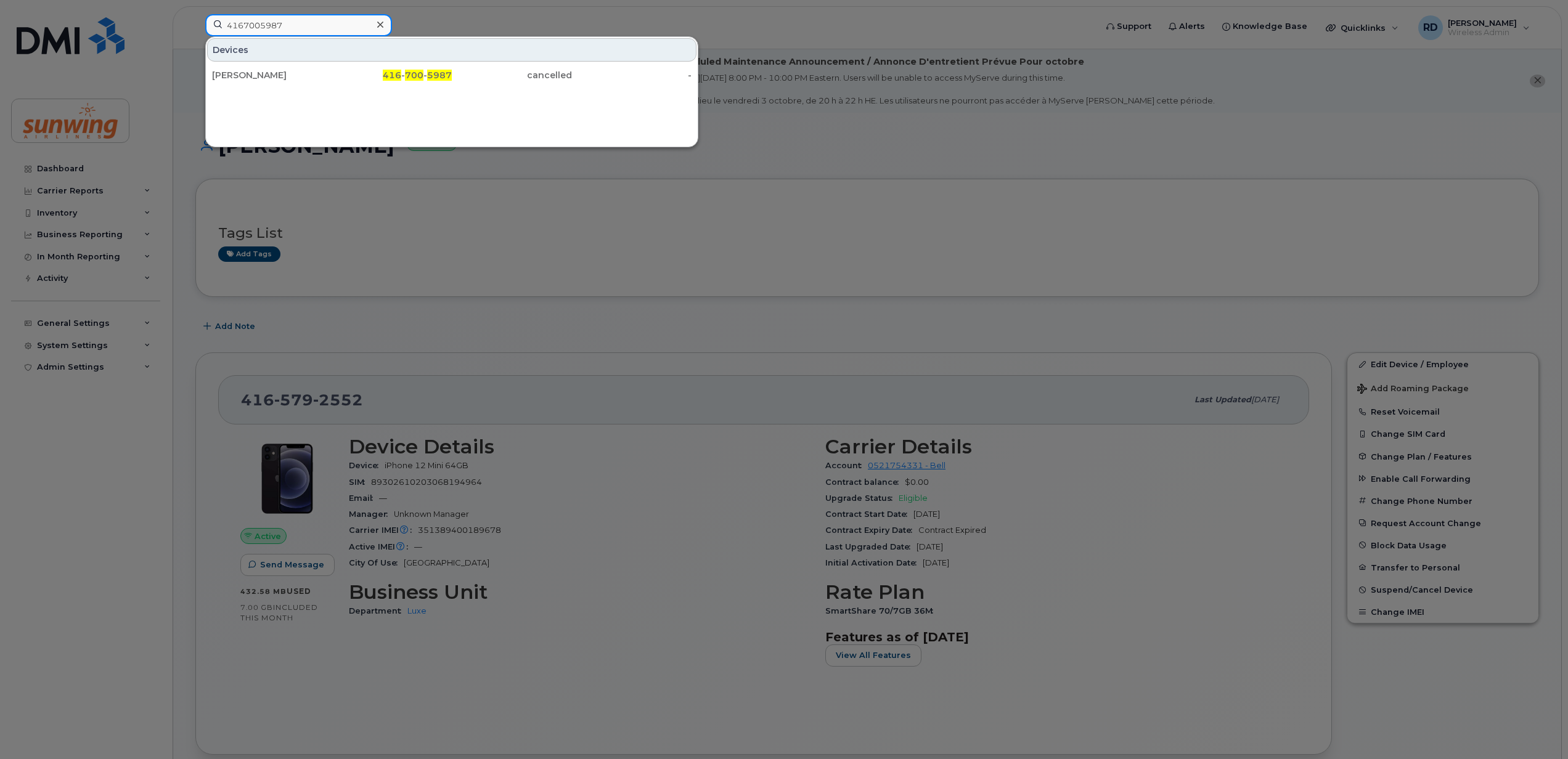
type input "4167005987"
click at [282, 72] on div "[PERSON_NAME]" at bounding box center [272, 75] width 120 height 12
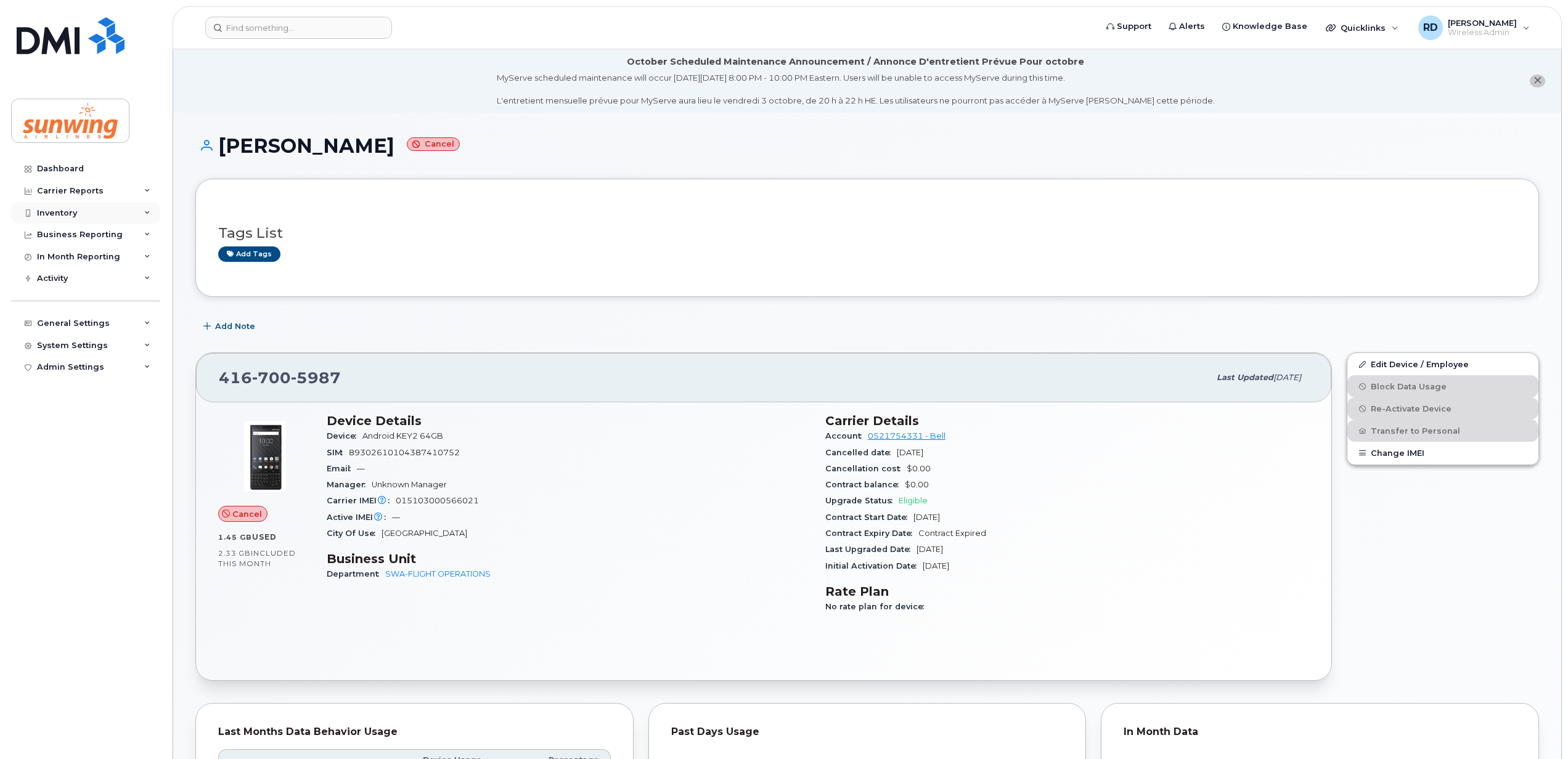
click at [63, 208] on div "Inventory" at bounding box center [57, 213] width 40 height 10
click at [72, 230] on div "Mobility Devices" at bounding box center [77, 235] width 69 height 11
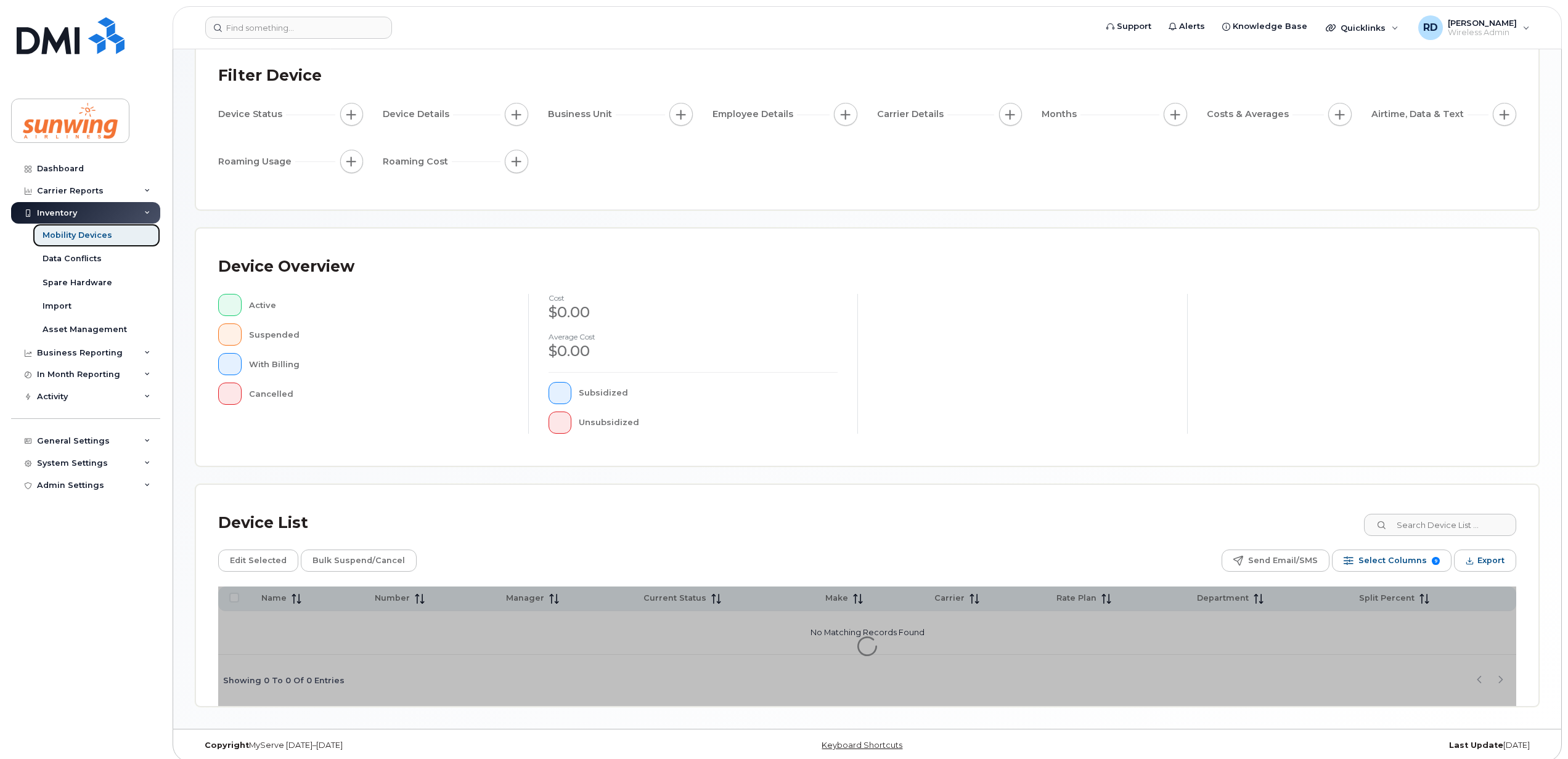
scroll to position [111, 0]
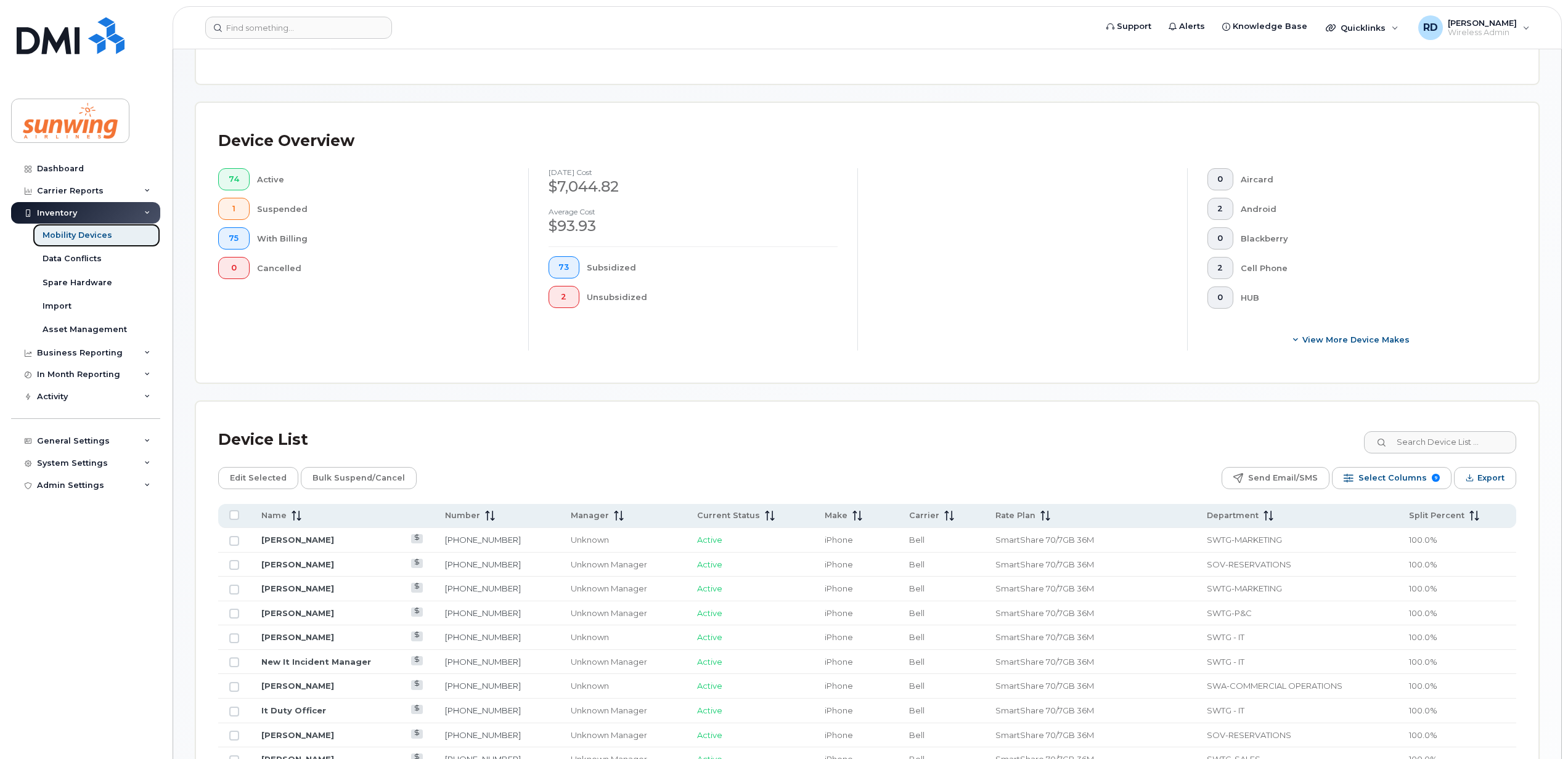
scroll to position [440, 0]
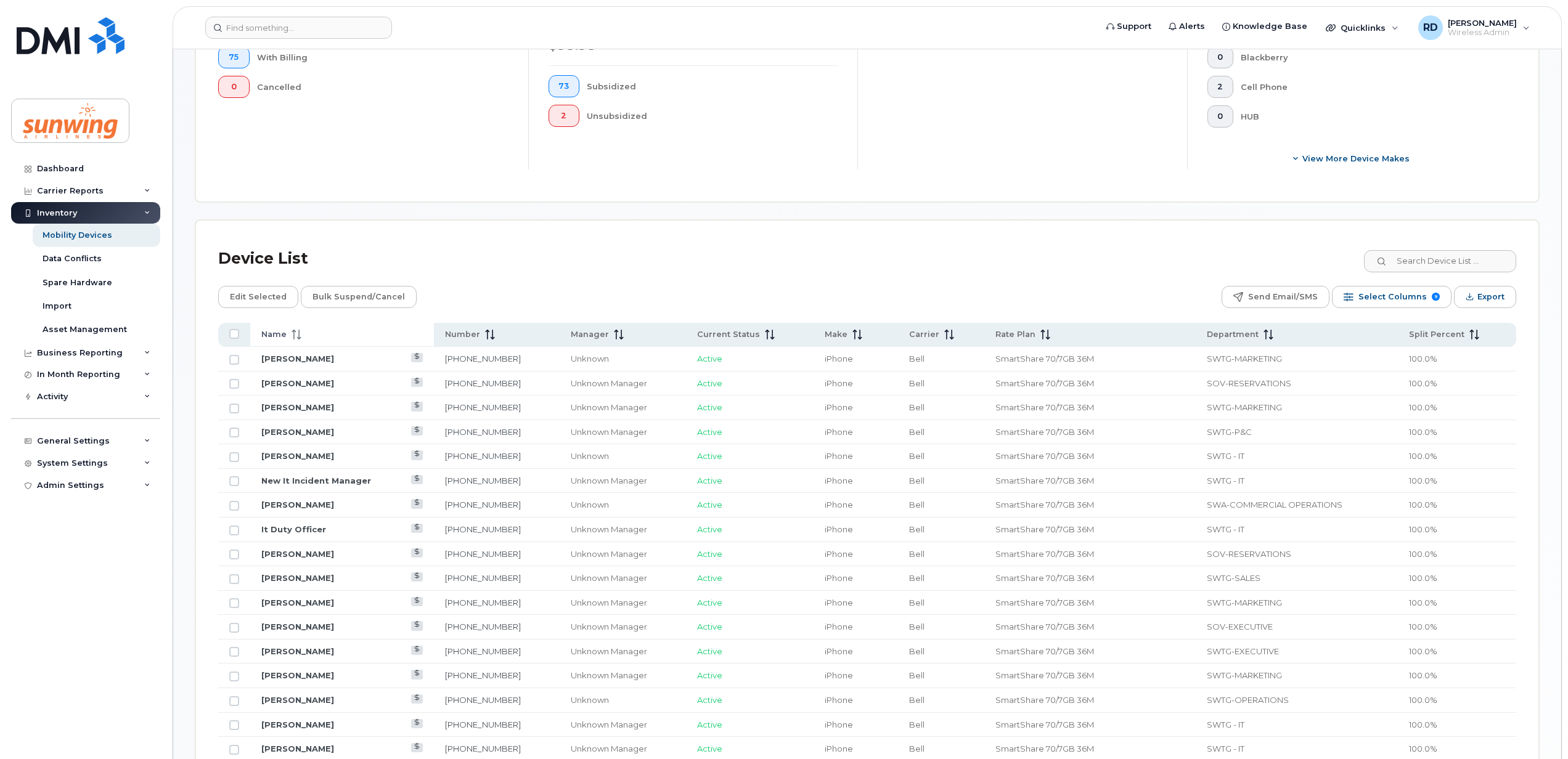
click at [287, 331] on span at bounding box center [294, 335] width 15 height 11
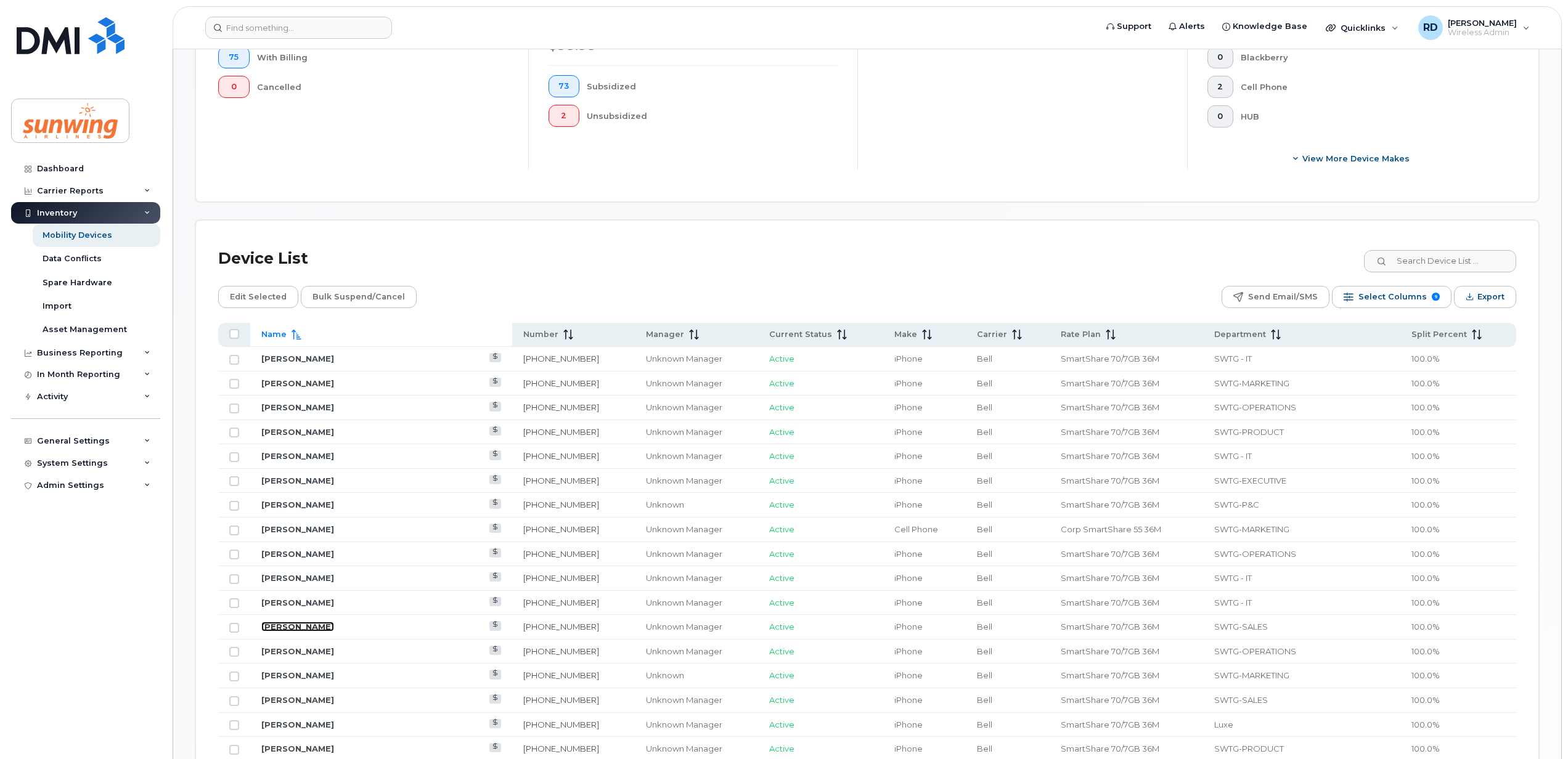
click at [308, 625] on link "Candice Deniet" at bounding box center [298, 626] width 73 height 10
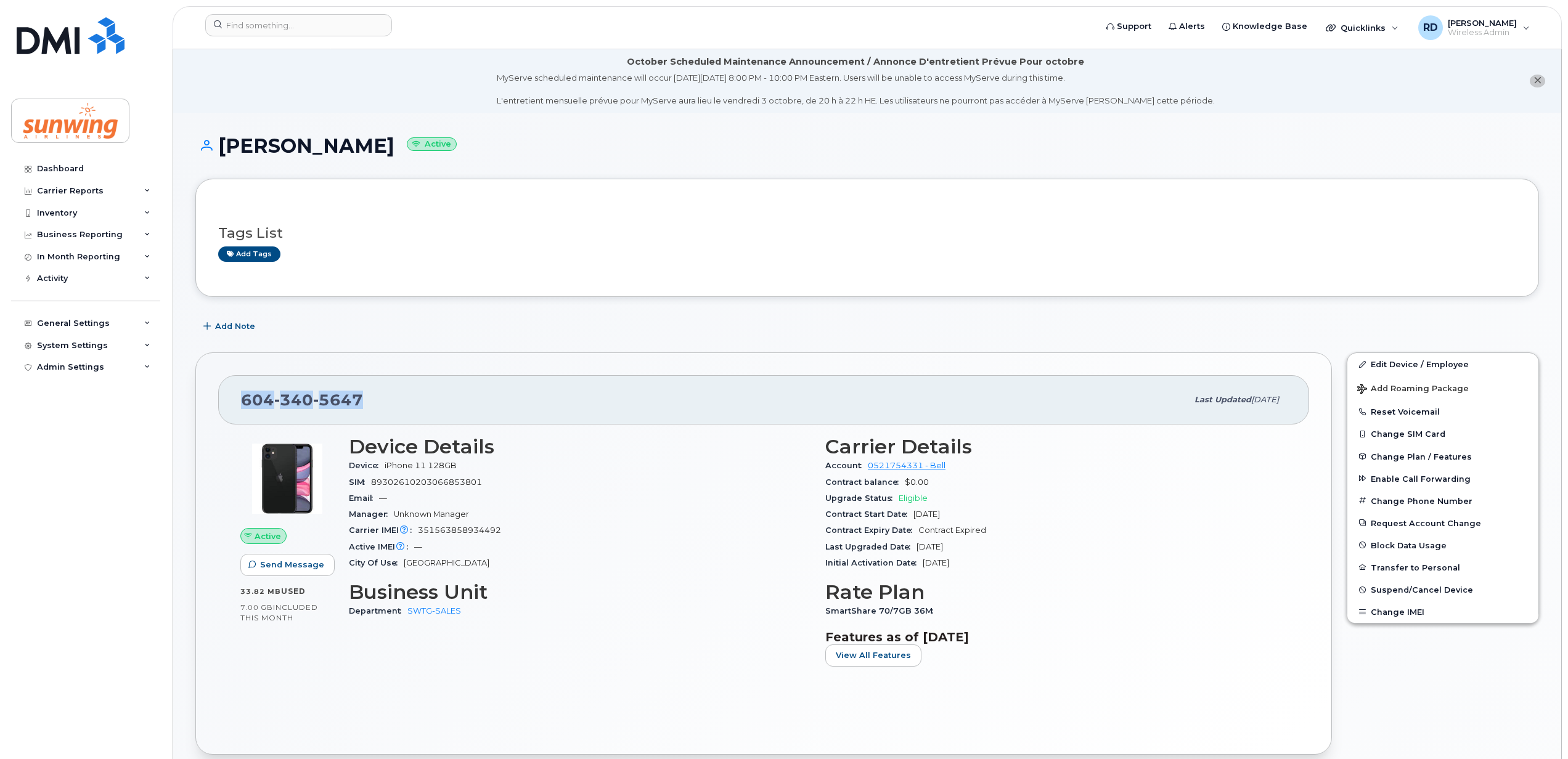
drag, startPoint x: 373, startPoint y: 398, endPoint x: 240, endPoint y: 397, distance: 133.0
click at [240, 397] on div "[PHONE_NUMBER] Last updated [DATE]" at bounding box center [763, 400] width 1091 height 50
drag, startPoint x: 240, startPoint y: 397, endPoint x: 264, endPoint y: 398, distance: 24.0
copy span "[PHONE_NUMBER]"
click at [320, 26] on input at bounding box center [298, 25] width 187 height 22
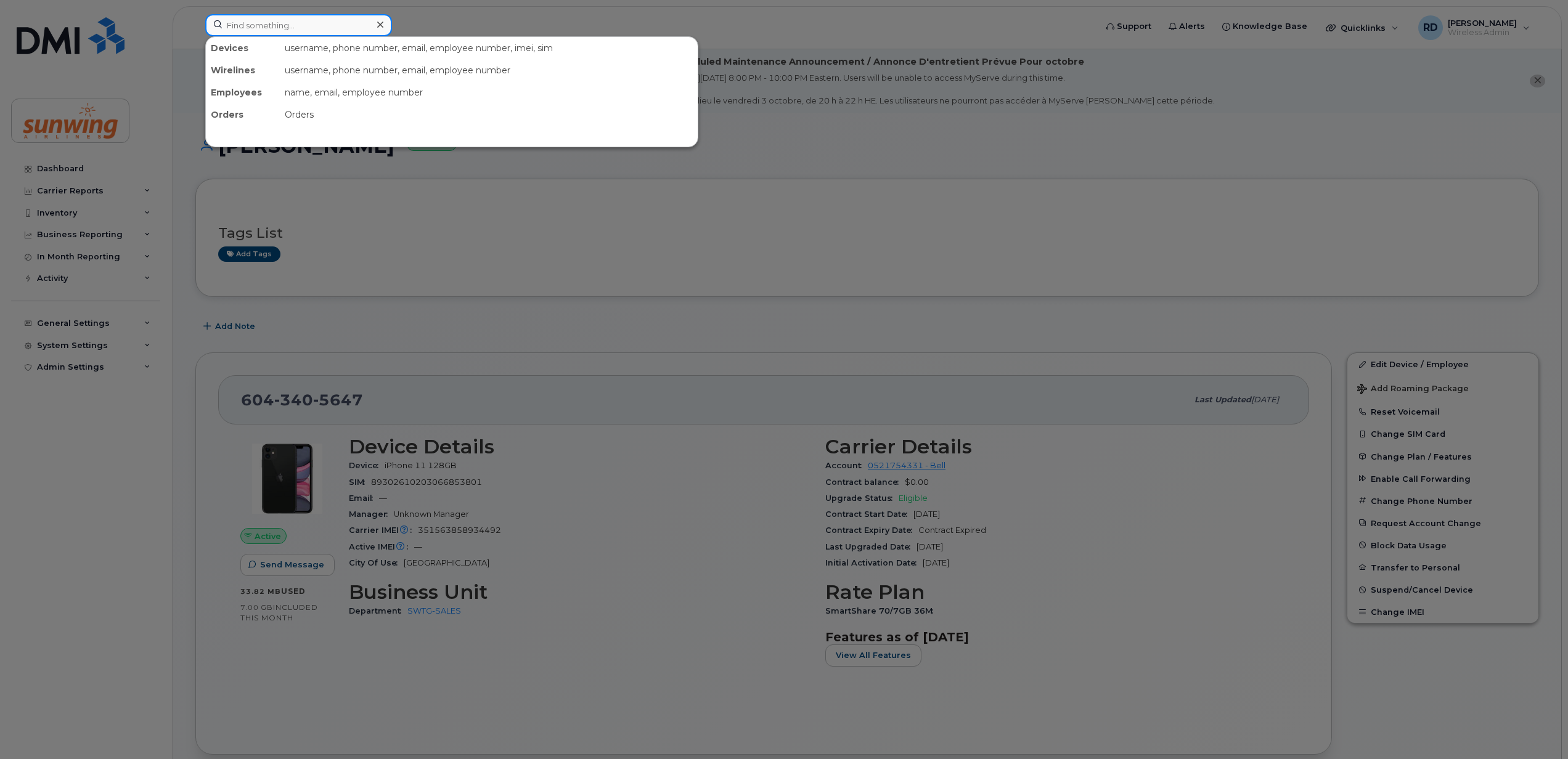
paste input "6472226505"
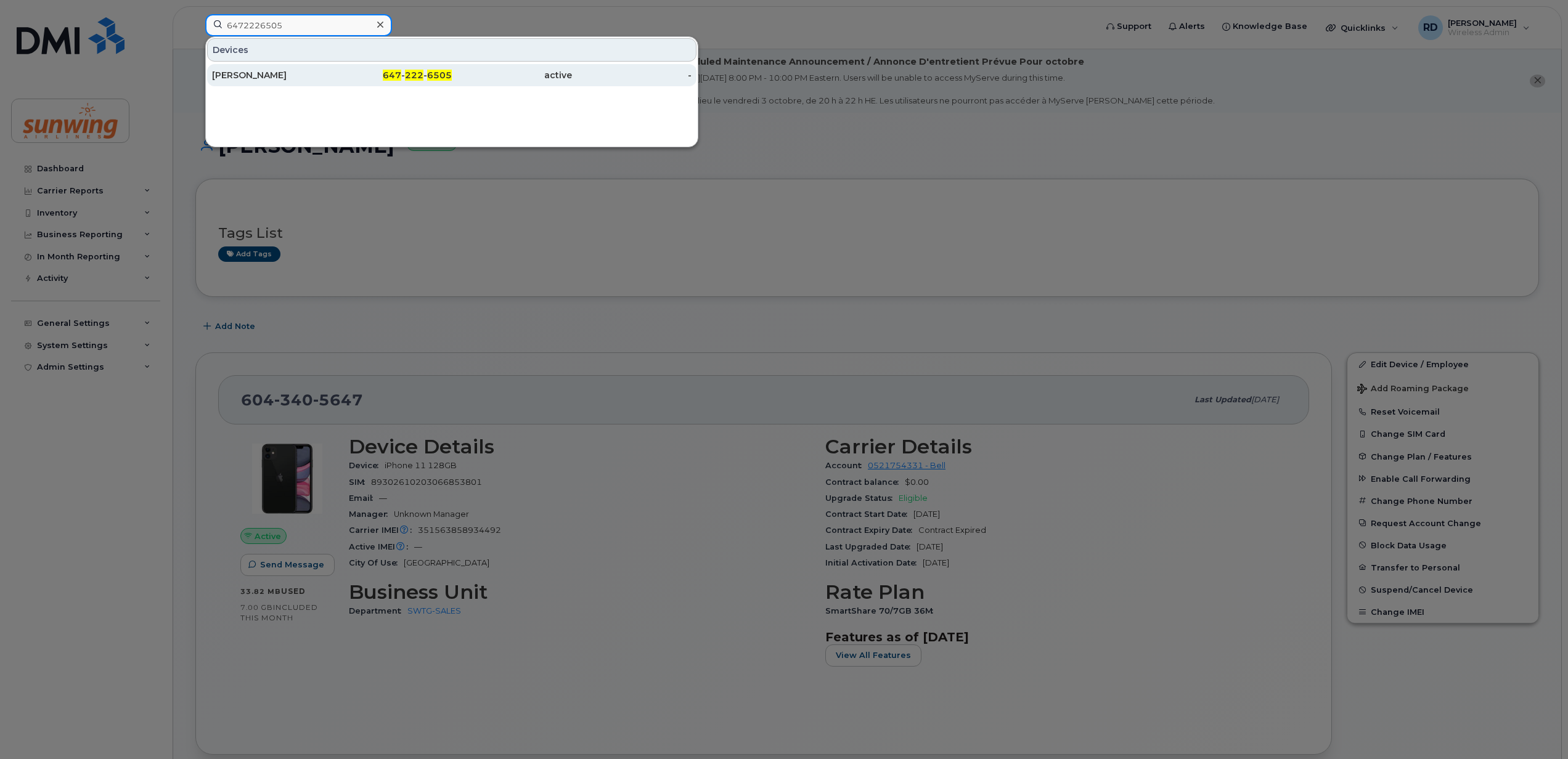
type input "6472226505"
click at [268, 73] on div "[PERSON_NAME]" at bounding box center [272, 75] width 120 height 12
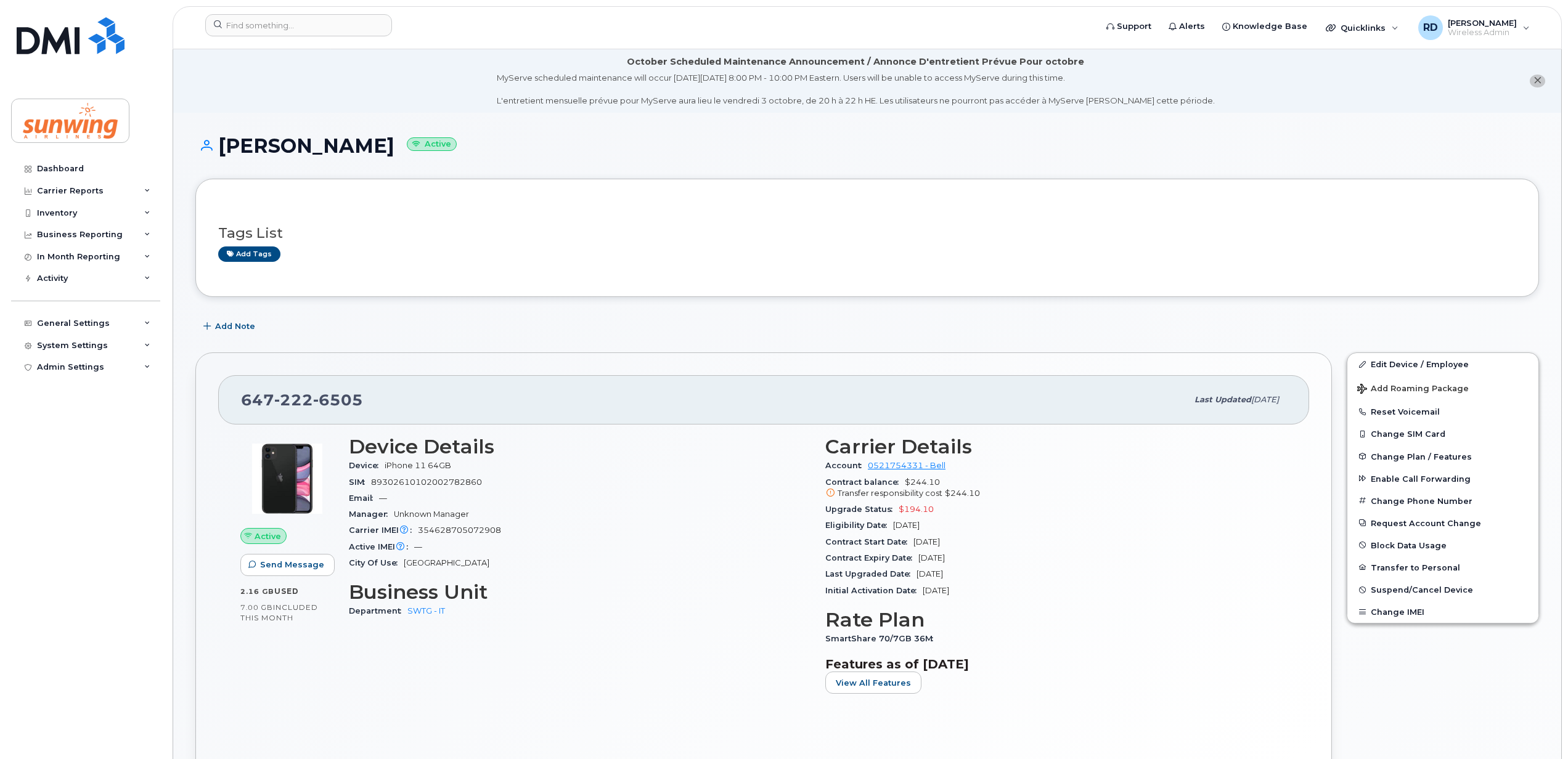
click at [303, 12] on header "Support Alerts Knowledge Base Quicklinks Suspend / Cancel Device Change SIM Car…" at bounding box center [867, 28] width 1389 height 43
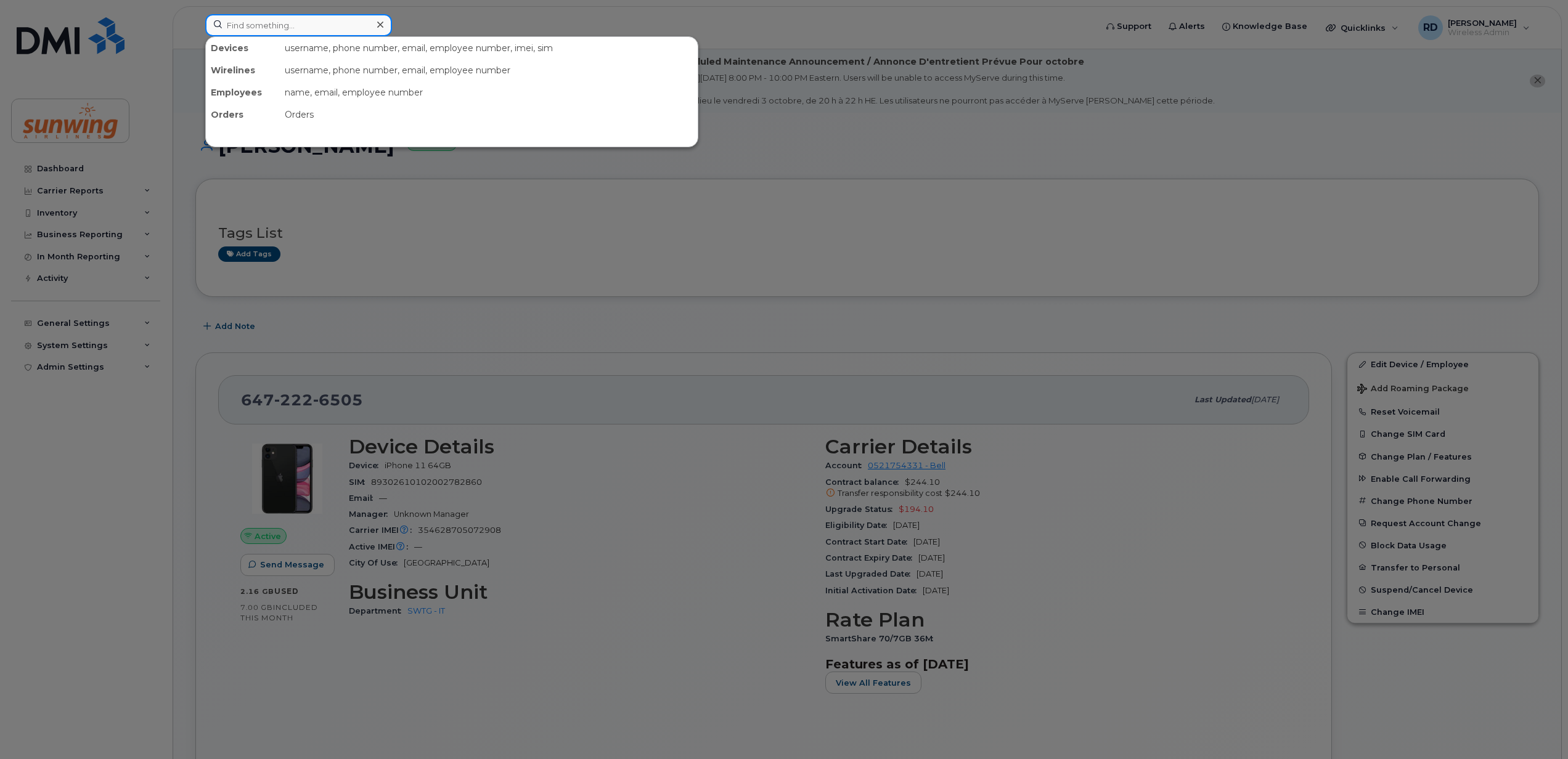
click at [265, 30] on input at bounding box center [298, 25] width 187 height 22
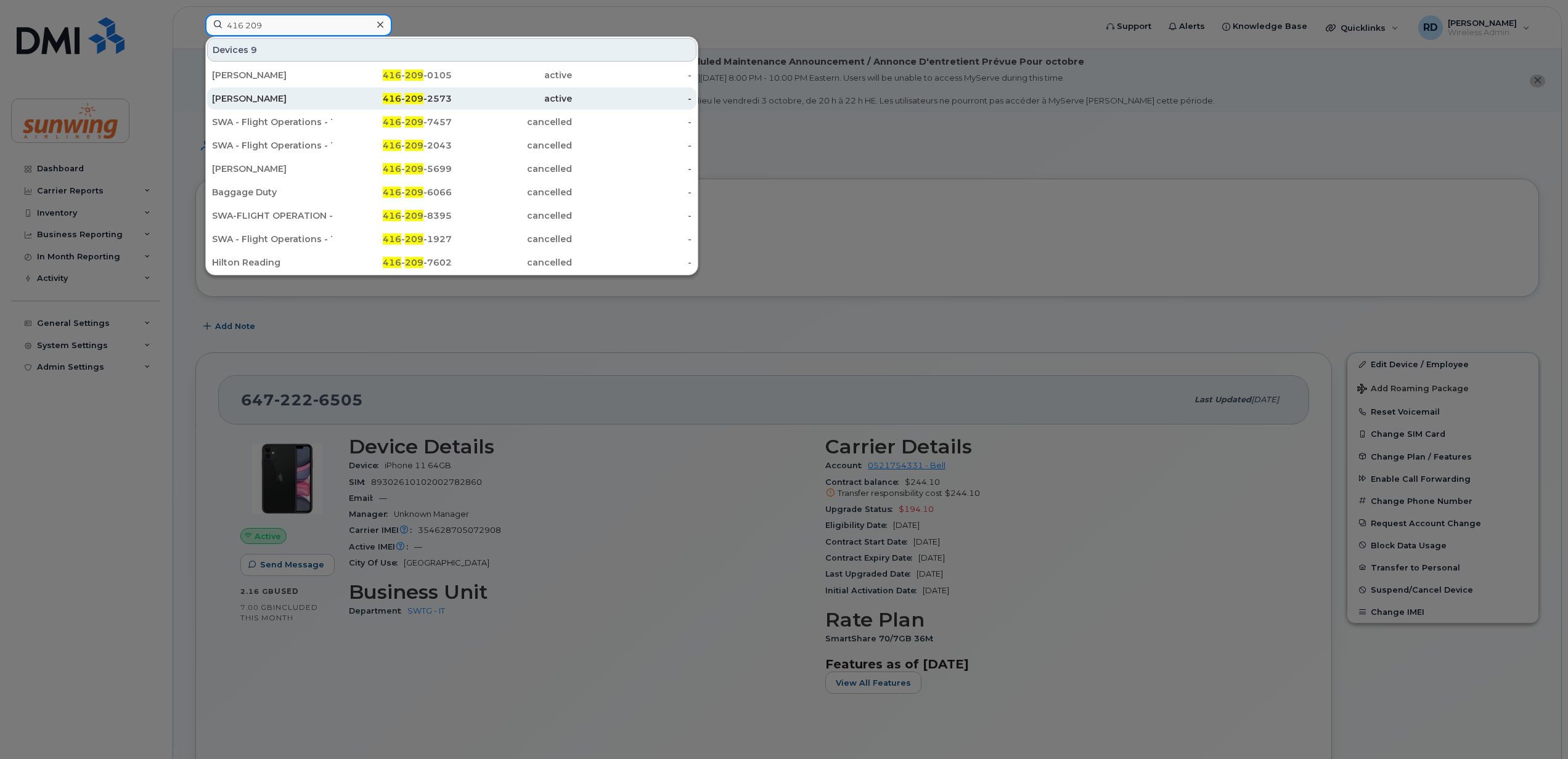
type input "416 209"
click at [276, 98] on div "[PERSON_NAME]" at bounding box center [272, 98] width 120 height 12
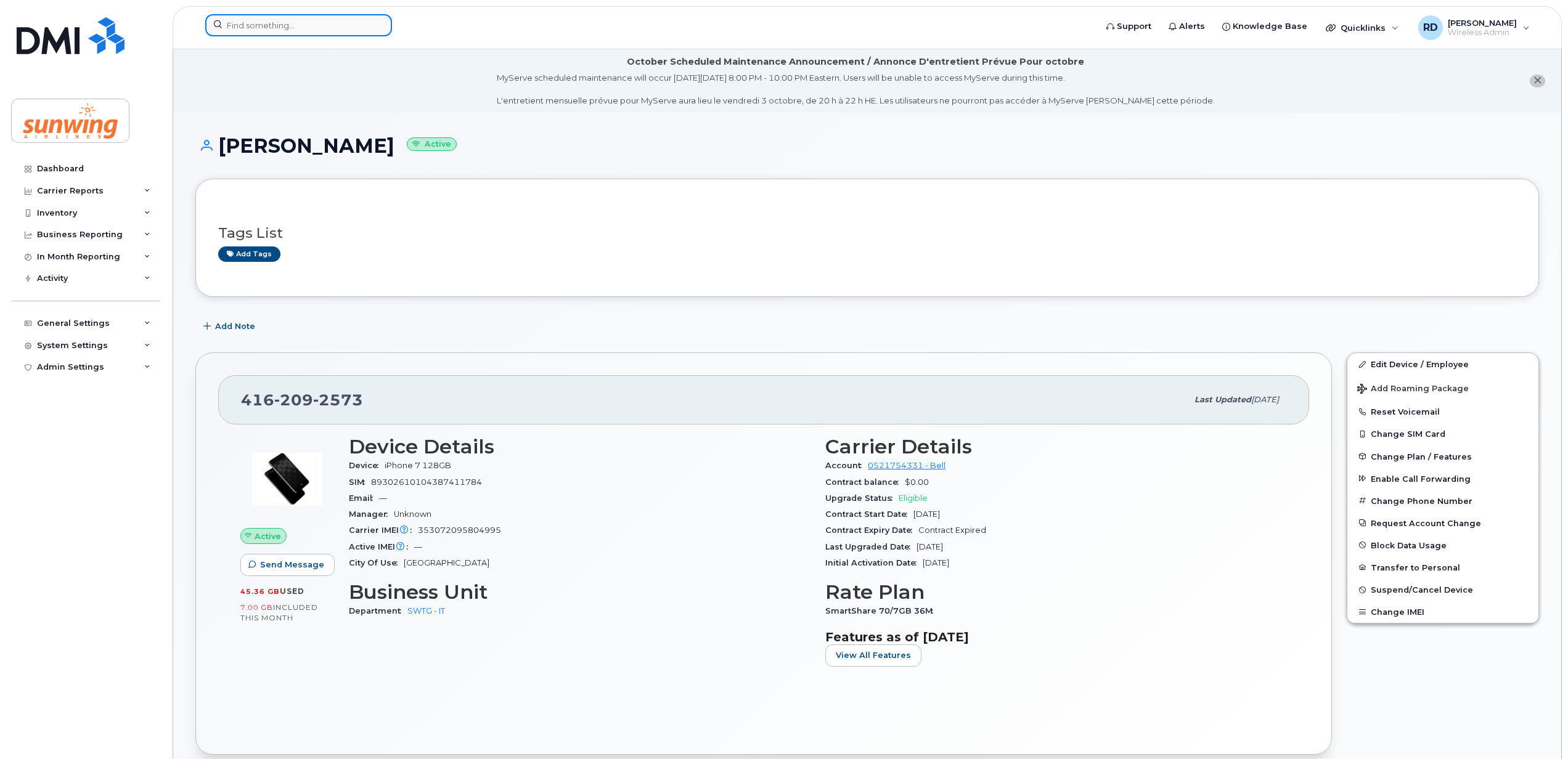
click at [268, 26] on input at bounding box center [298, 25] width 187 height 22
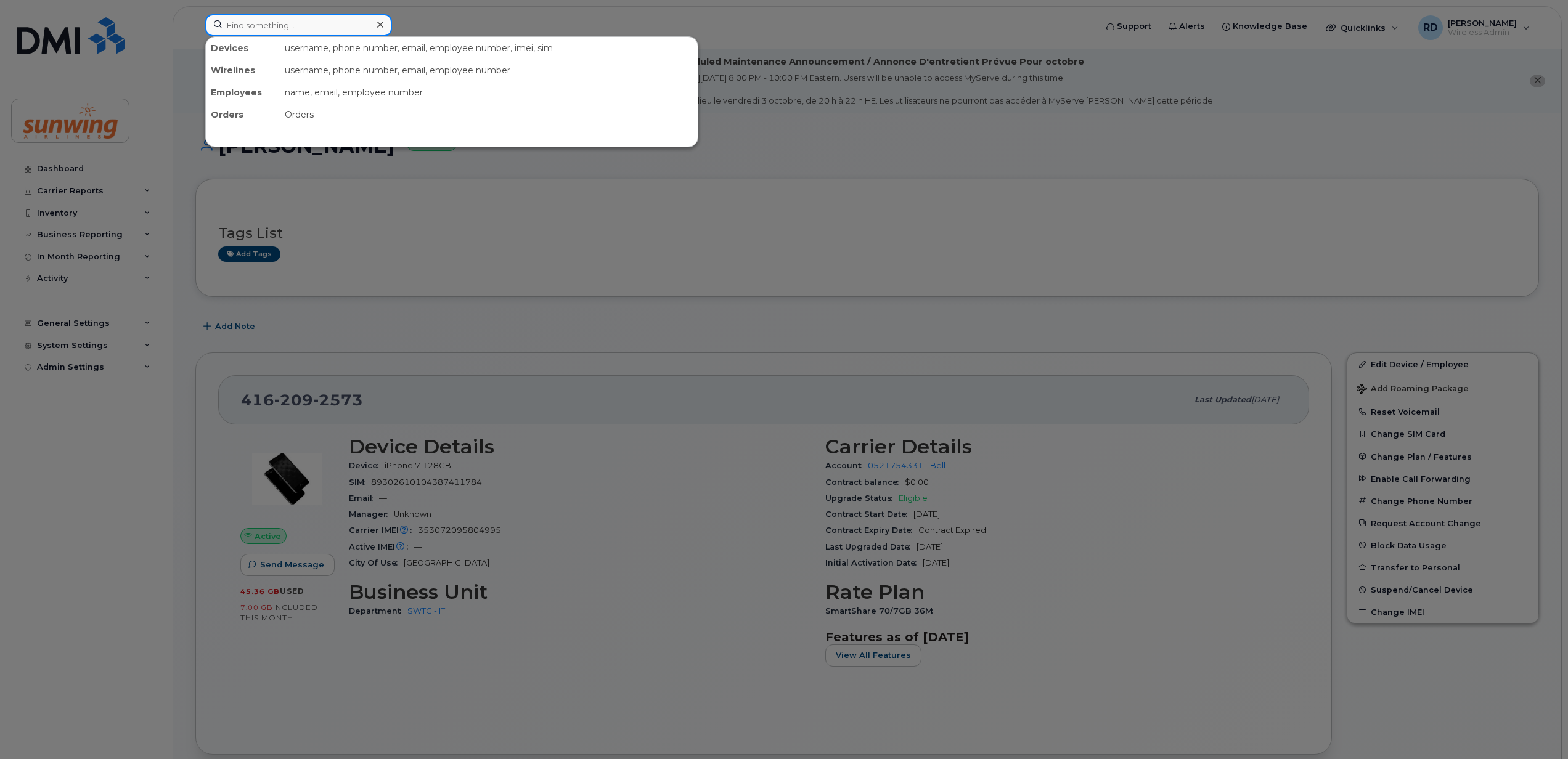
paste input "4164718807"
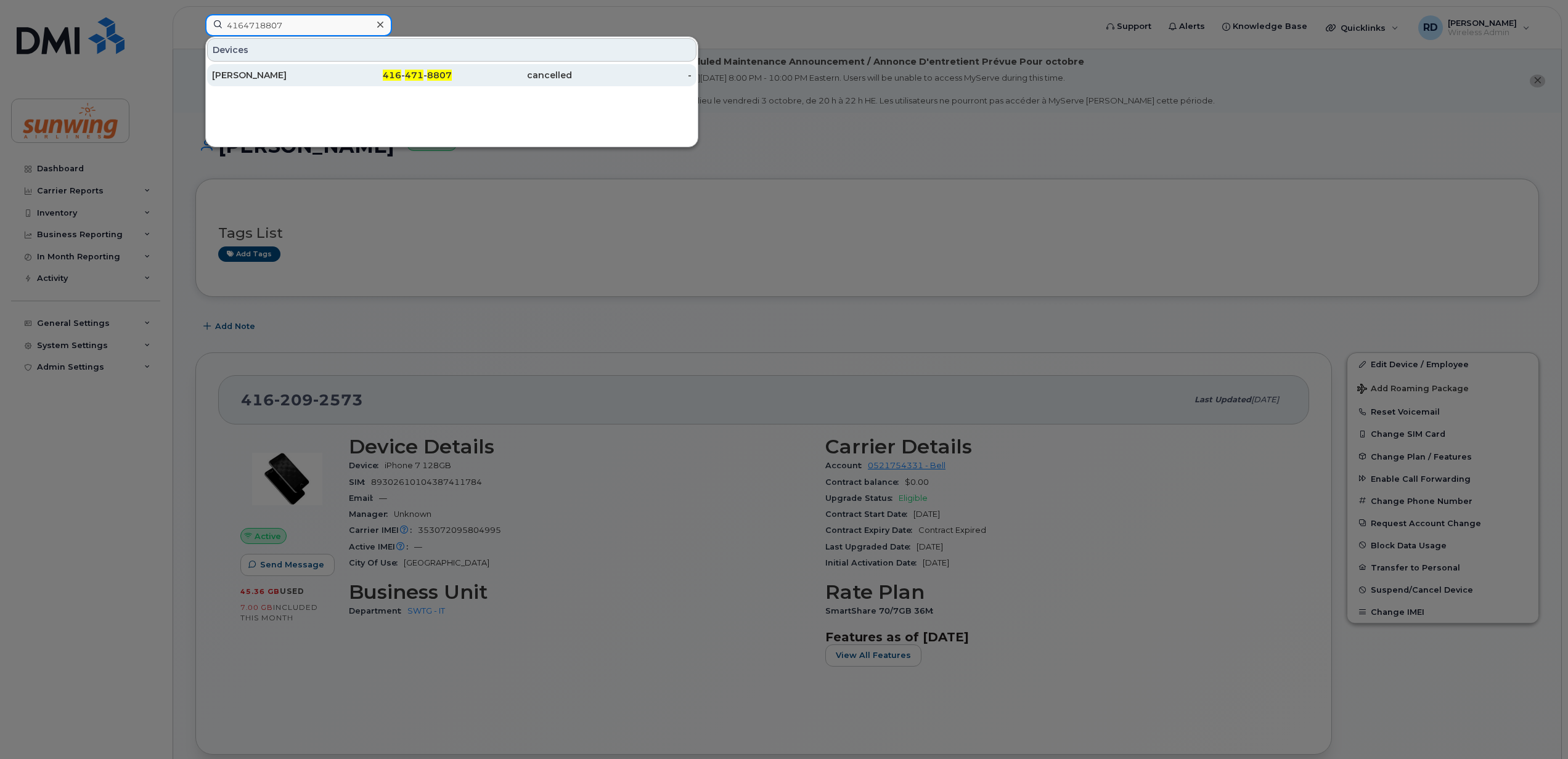
type input "4164718807"
click at [260, 78] on div "[PERSON_NAME]" at bounding box center [272, 75] width 120 height 12
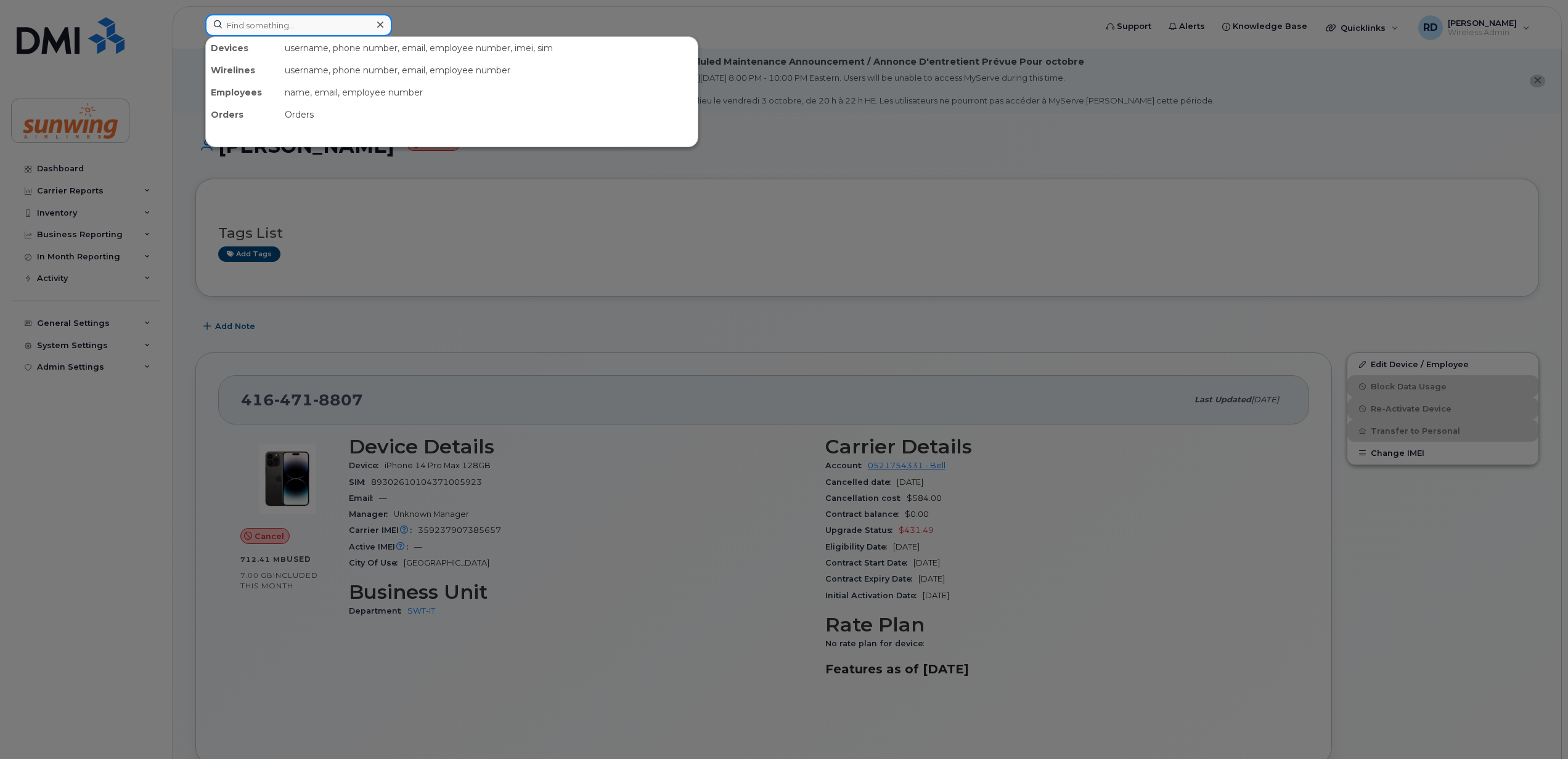
click at [276, 18] on input at bounding box center [298, 25] width 187 height 22
paste input "4168489943"
click at [308, 28] on input "4168489943" at bounding box center [298, 25] width 187 height 22
type input "4168489943"
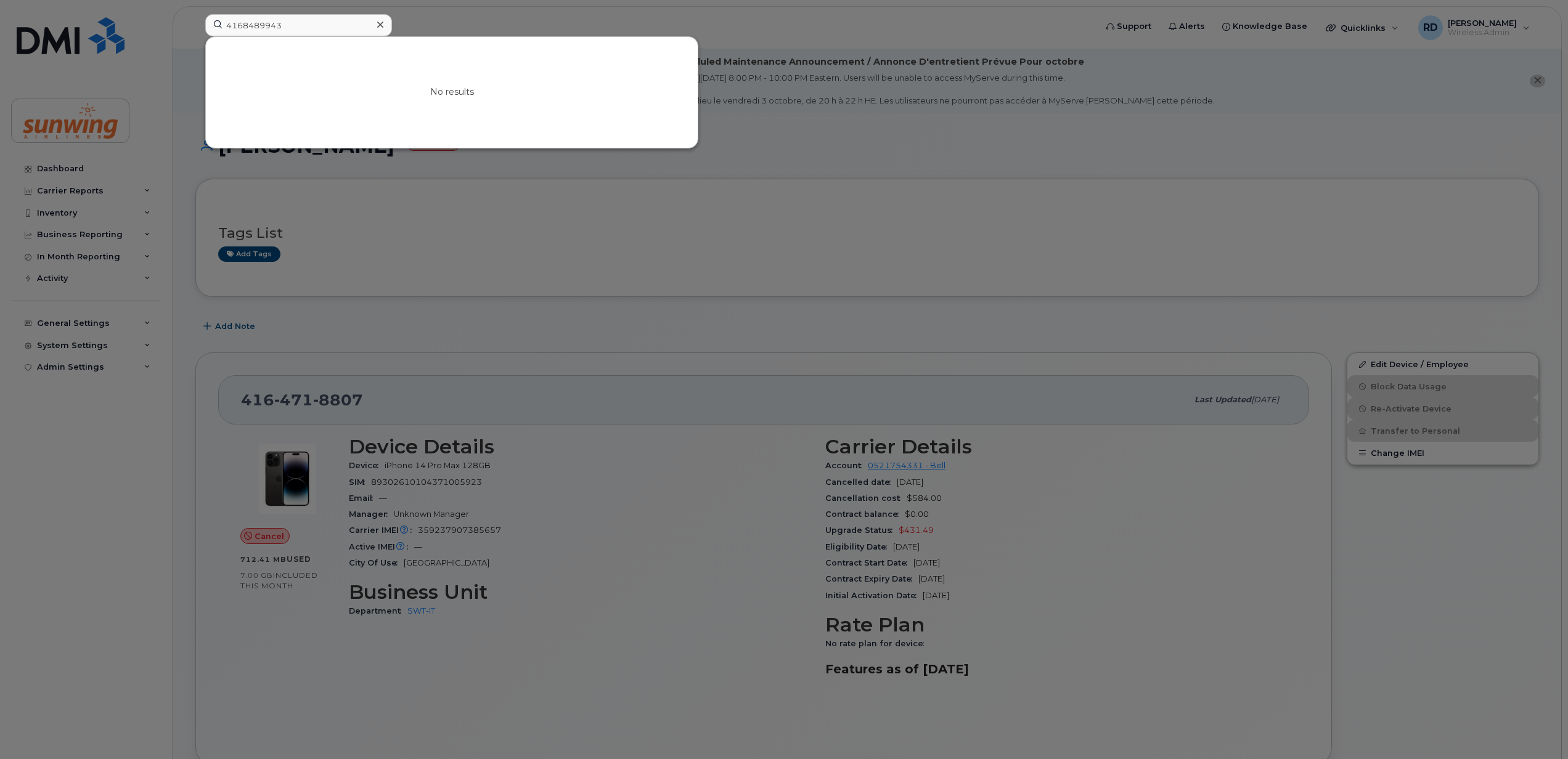
click at [377, 21] on icon at bounding box center [380, 25] width 6 height 10
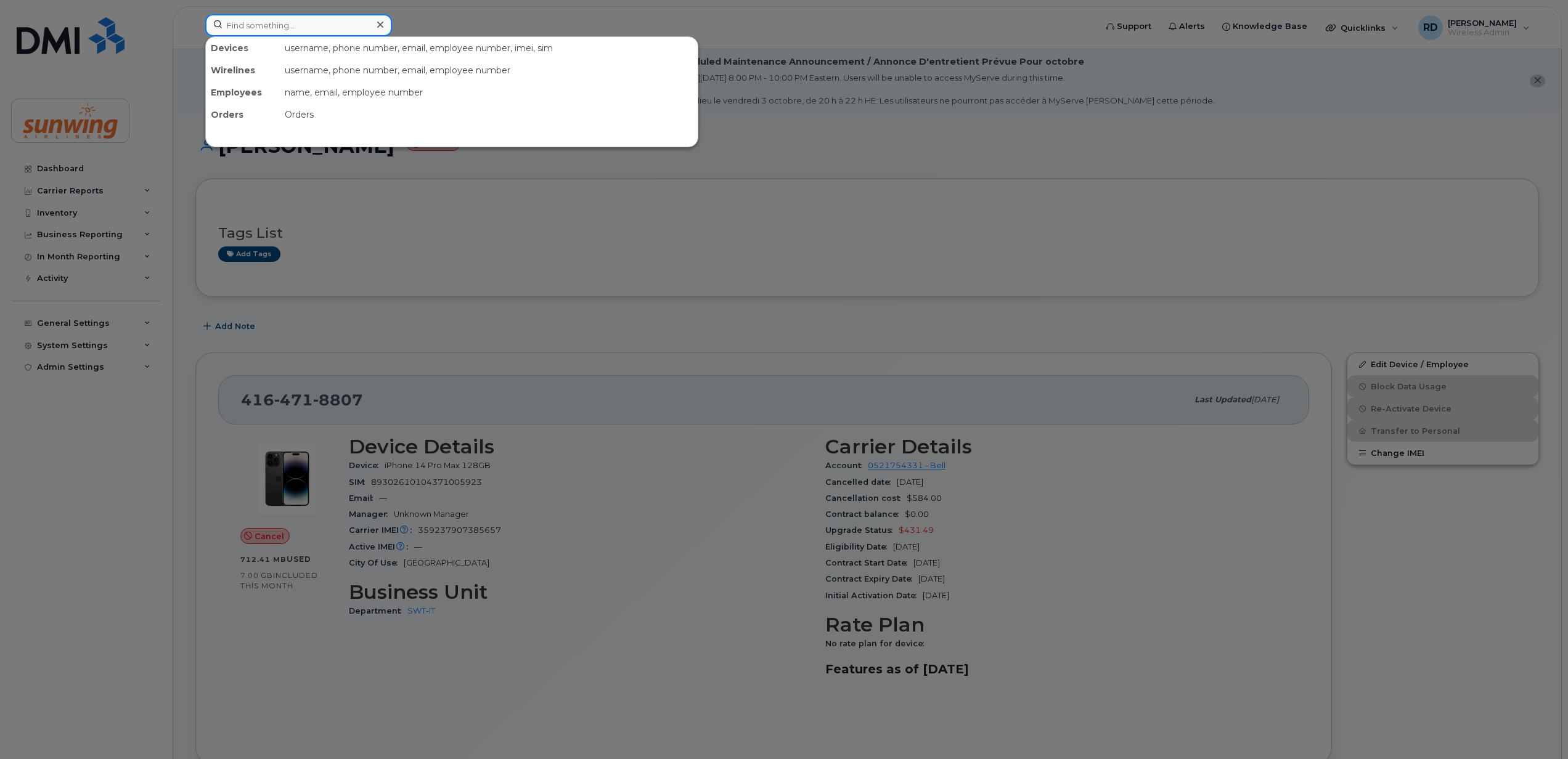
click at [270, 36] on div "Devices username, phone number, email, employee number, imei, sim Wirelines use…" at bounding box center [646, 25] width 882 height 22
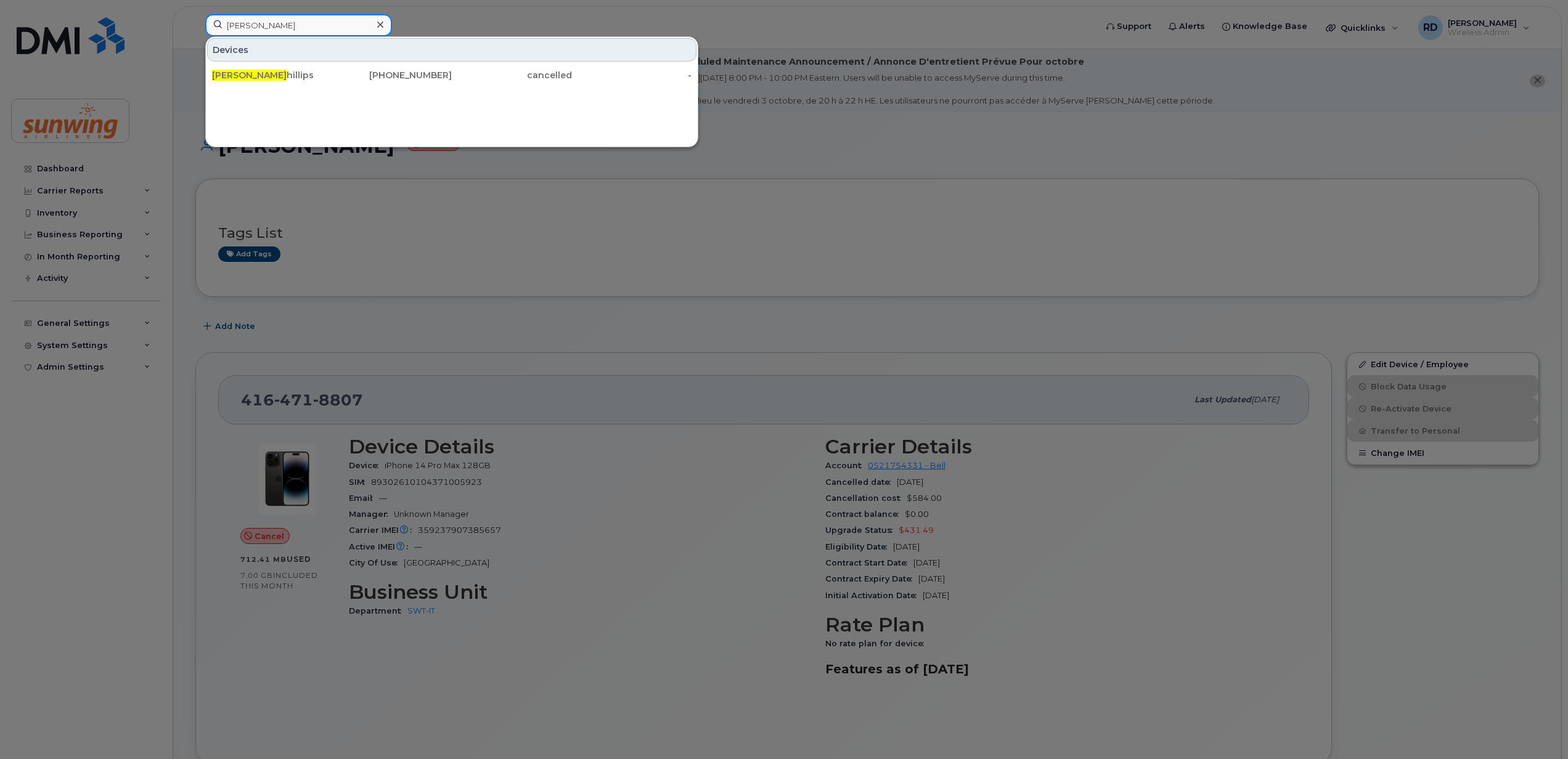
type input "ryan p"
click at [225, 104] on div "Devices Ryan P hillips 416-574-4809 cancelled -" at bounding box center [451, 91] width 493 height 111
click at [265, 74] on div "Ryan P hillips" at bounding box center [272, 75] width 120 height 12
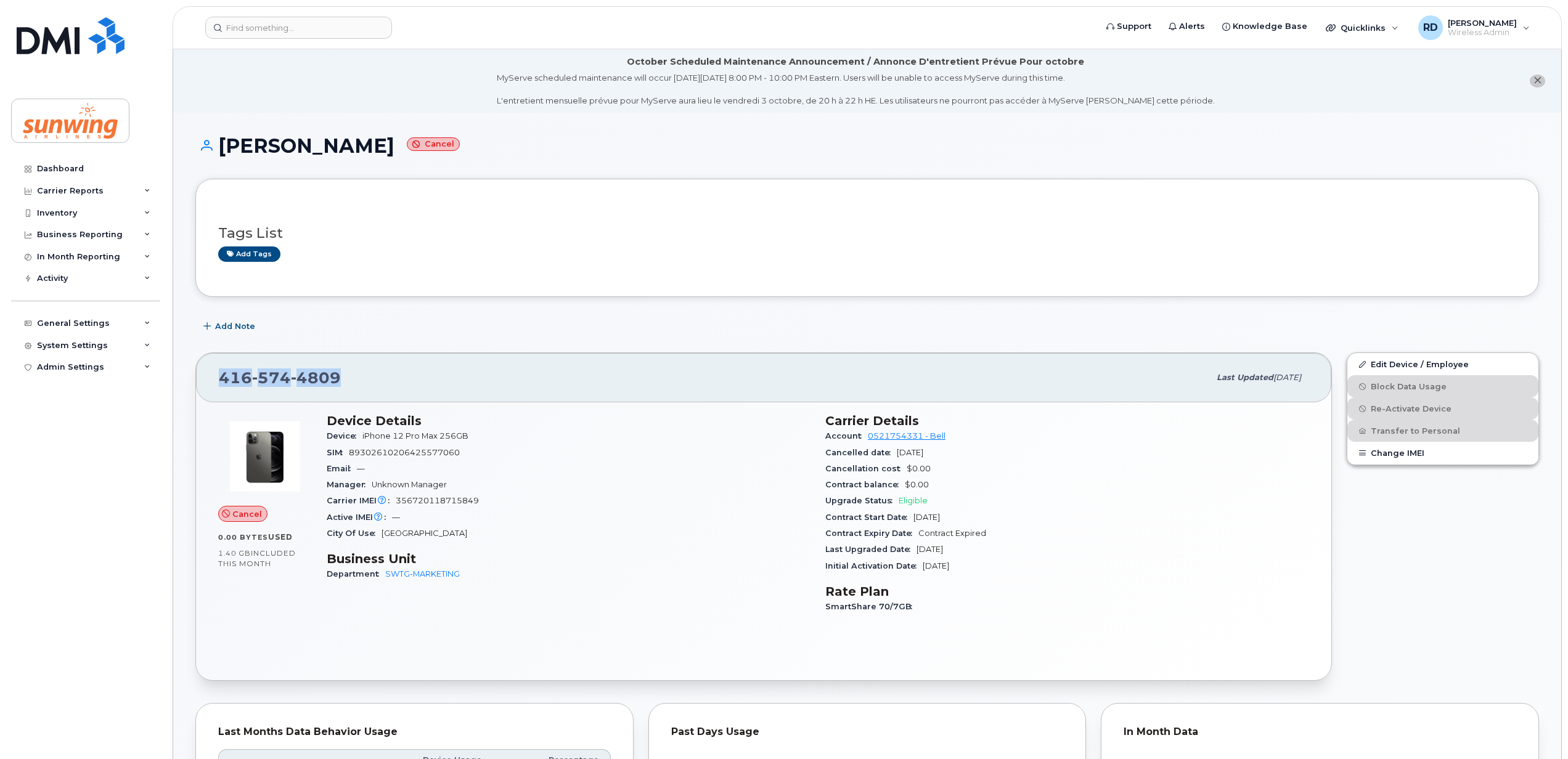
drag, startPoint x: 348, startPoint y: 373, endPoint x: 221, endPoint y: 375, distance: 127.0
click at [221, 375] on div "416 574 4809" at bounding box center [714, 378] width 990 height 26
drag, startPoint x: 221, startPoint y: 375, endPoint x: 228, endPoint y: 377, distance: 7.3
copy span "416 574 4809"
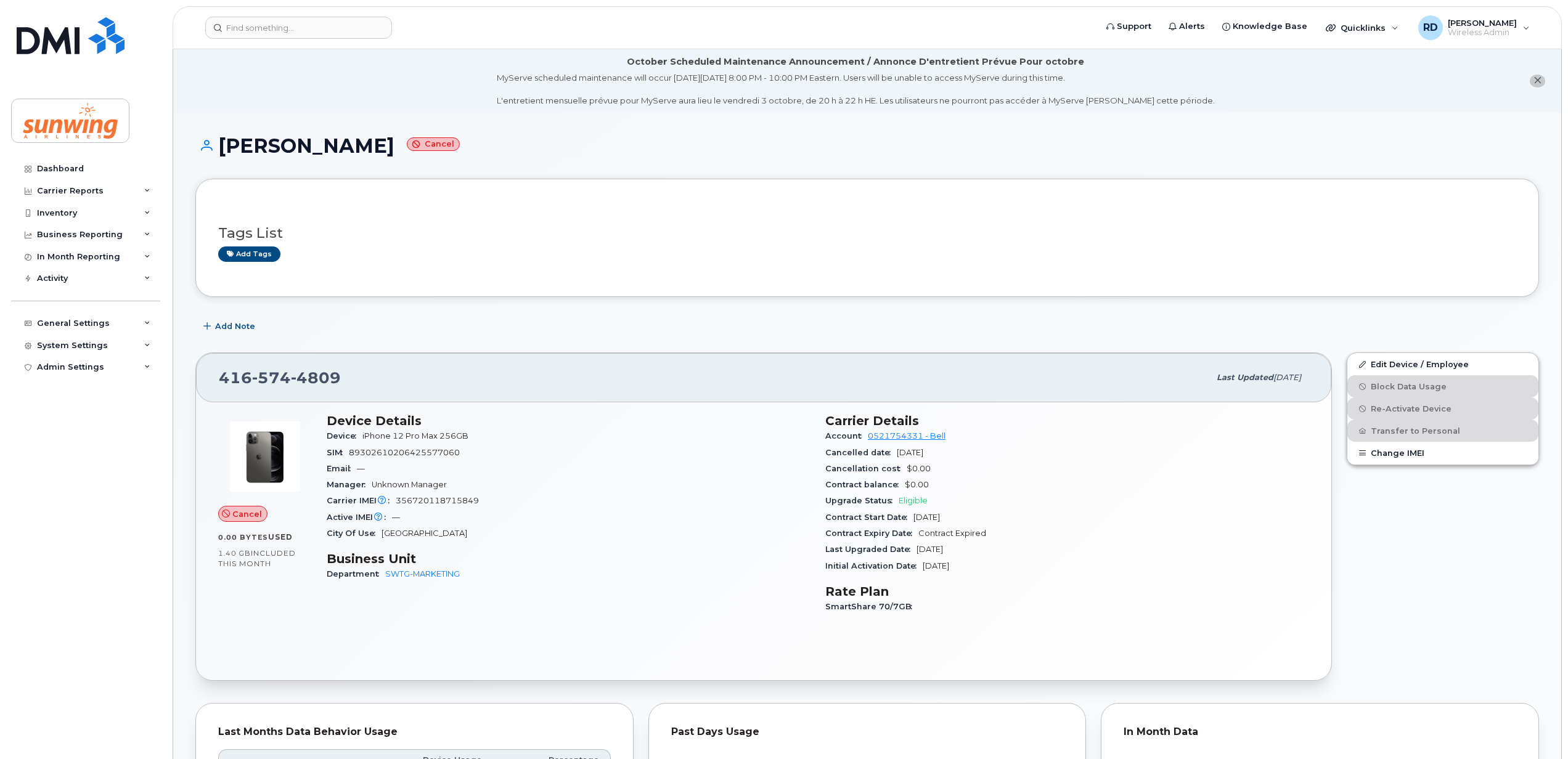
click at [633, 447] on div "SIM 89302610206425577060" at bounding box center [569, 452] width 484 height 16
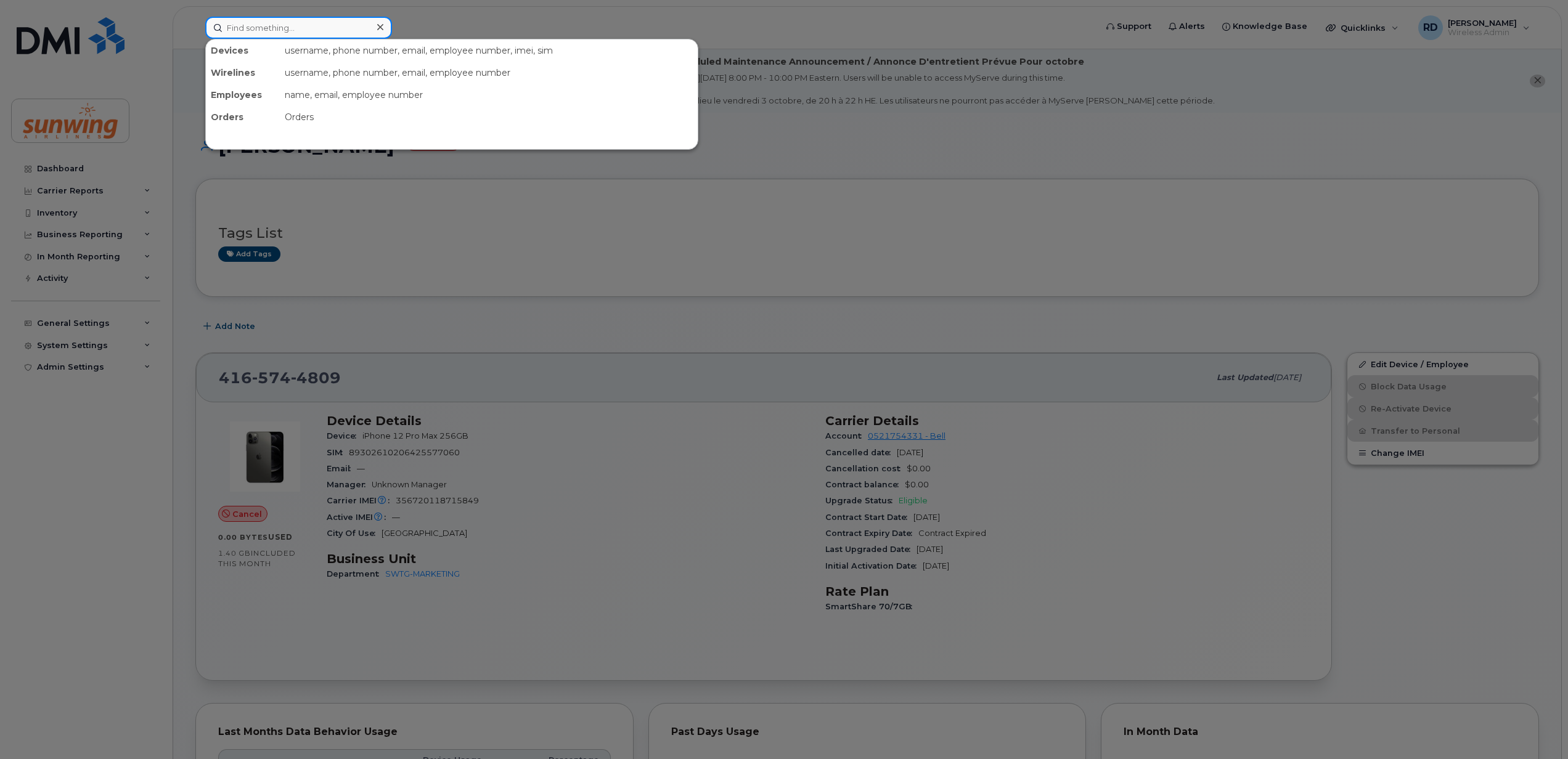
click at [294, 32] on input at bounding box center [298, 28] width 187 height 22
paste input "6473285787"
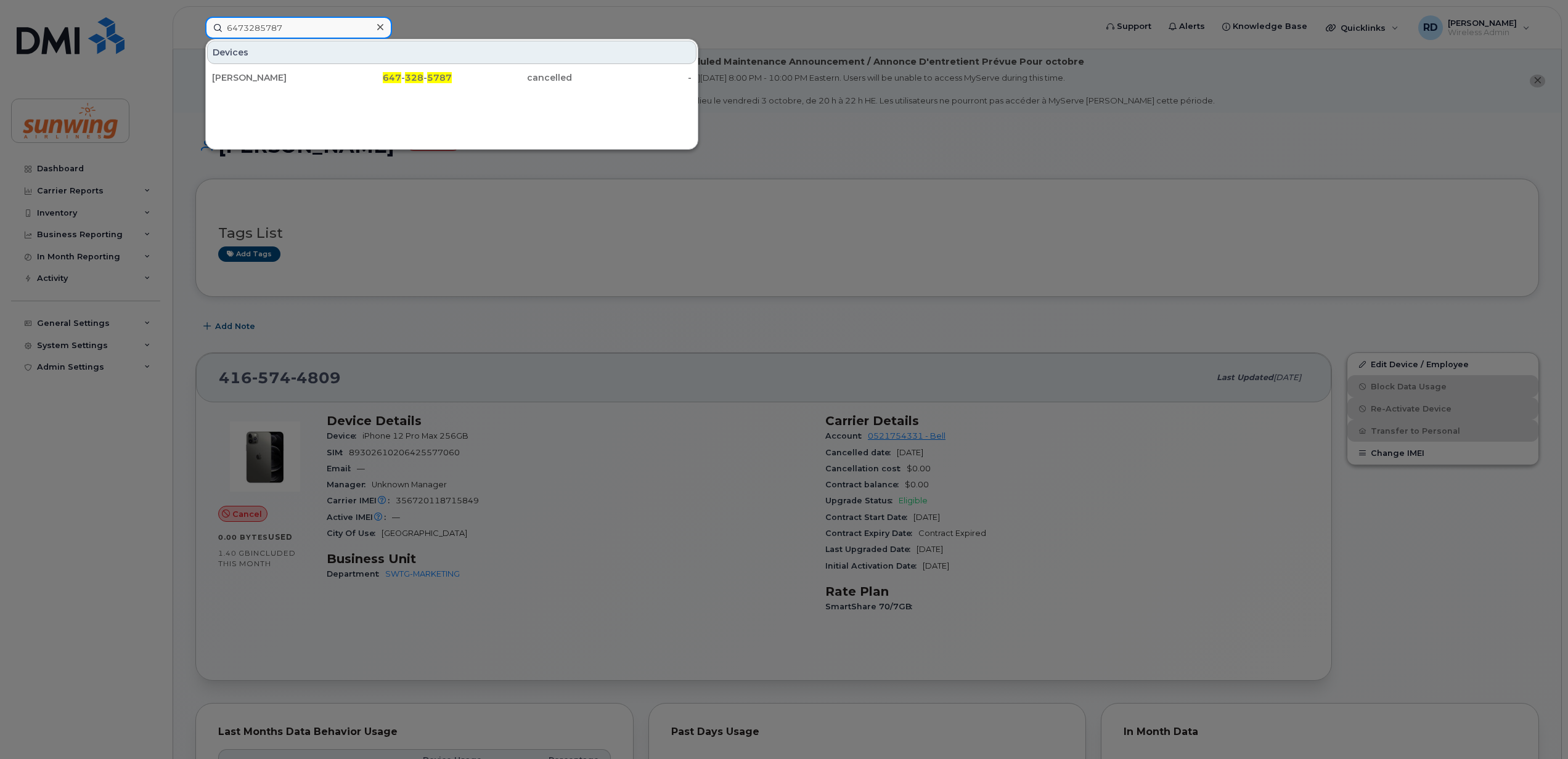
type input "6473285787"
click at [1098, 158] on div at bounding box center [784, 380] width 1568 height 759
click at [252, 21] on input "6473285787" at bounding box center [298, 28] width 187 height 22
click at [338, 30] on input "6473285787" at bounding box center [298, 28] width 187 height 22
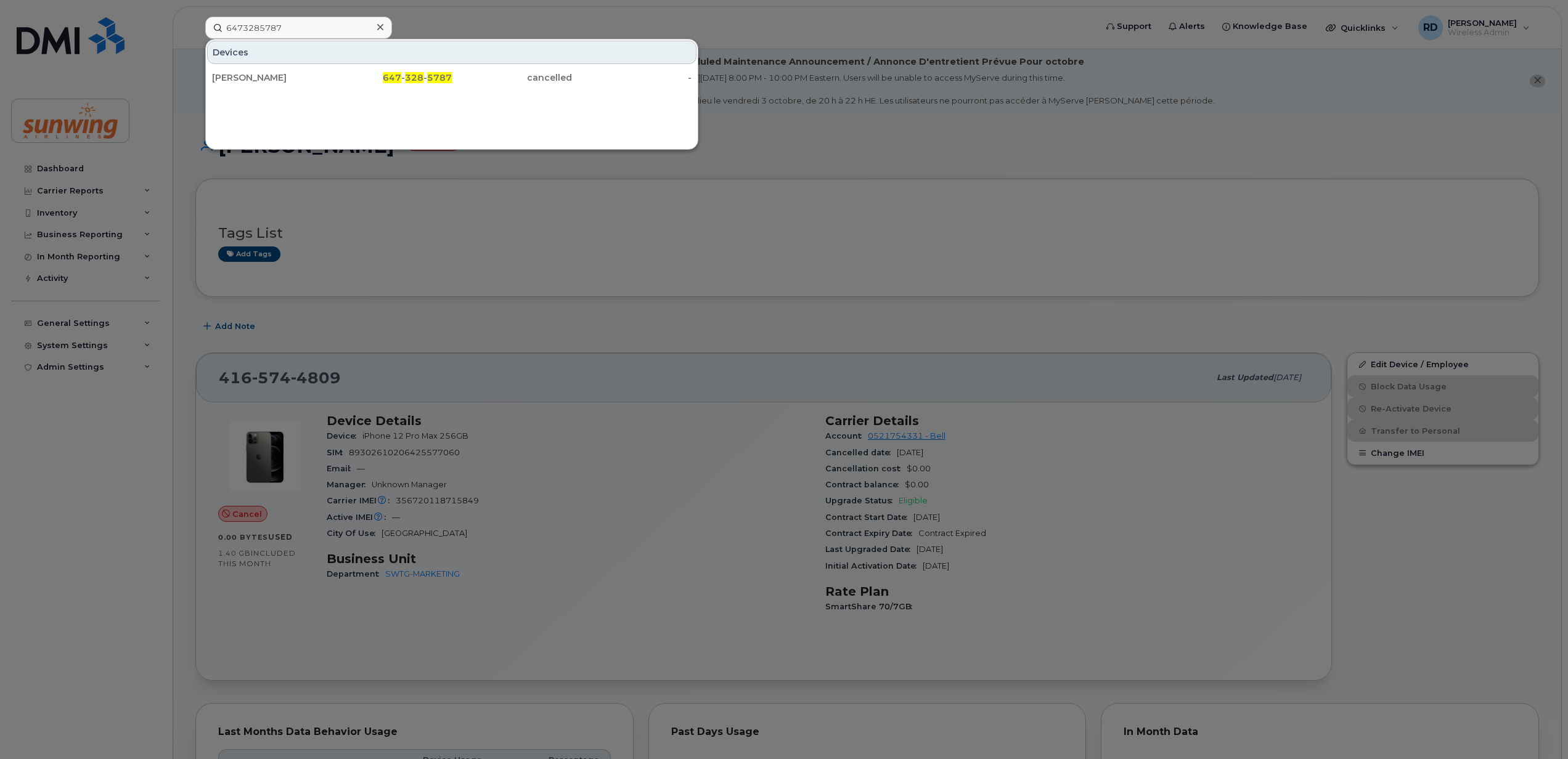
click at [378, 30] on icon at bounding box center [380, 27] width 6 height 10
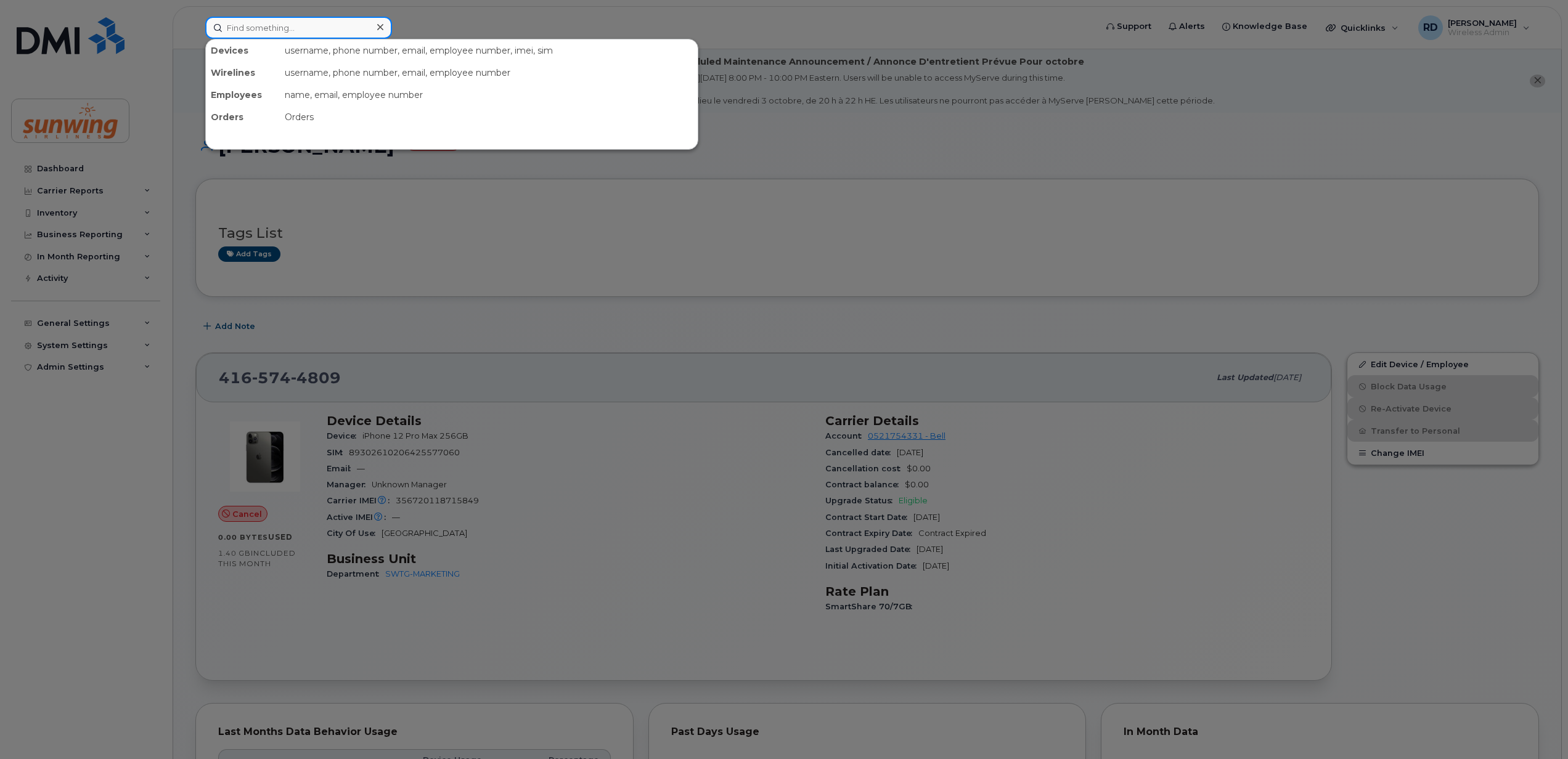
paste input "4167007233"
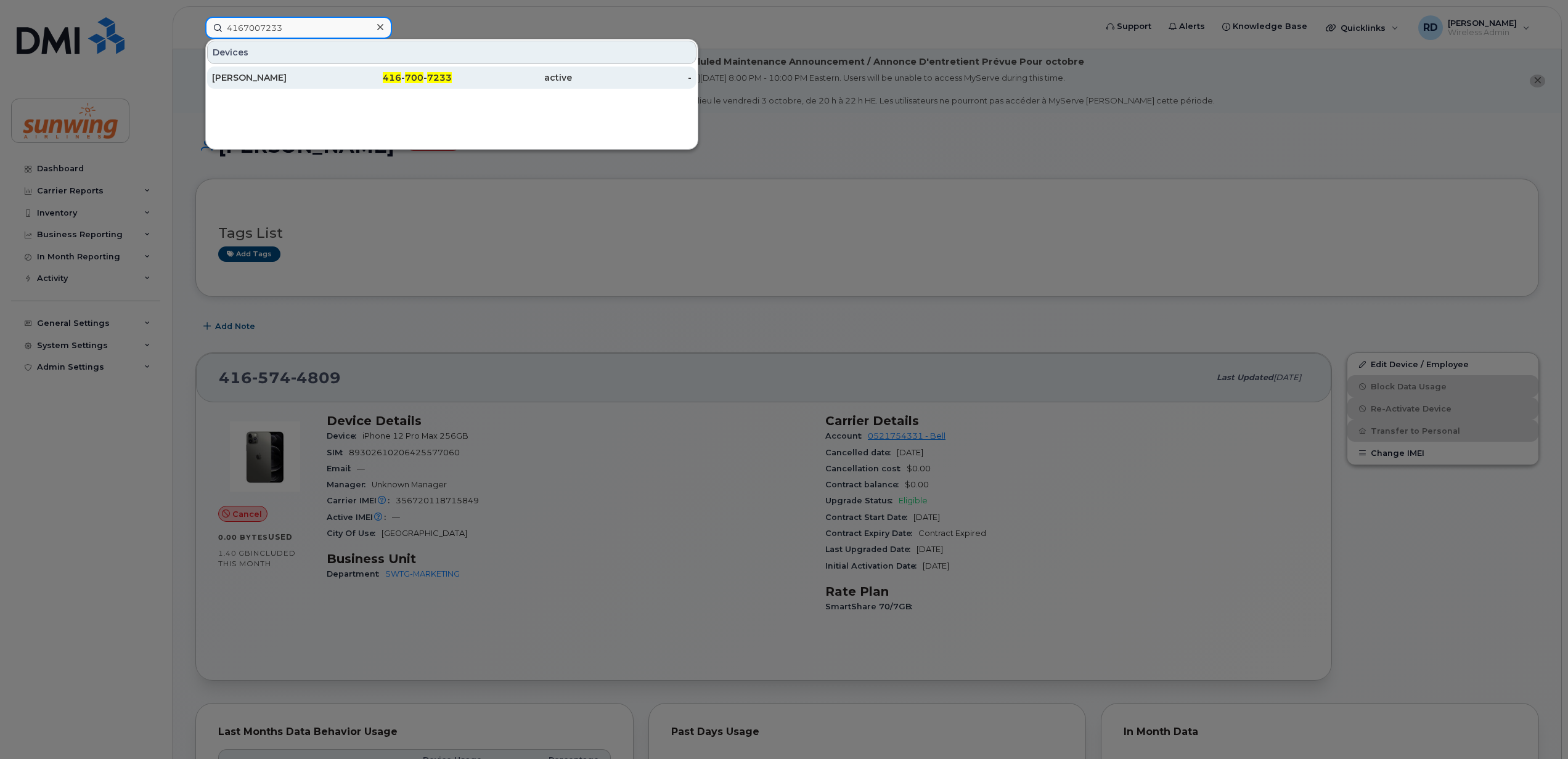
type input "4167007233"
click at [279, 80] on div "Katie Dawson" at bounding box center [272, 78] width 120 height 12
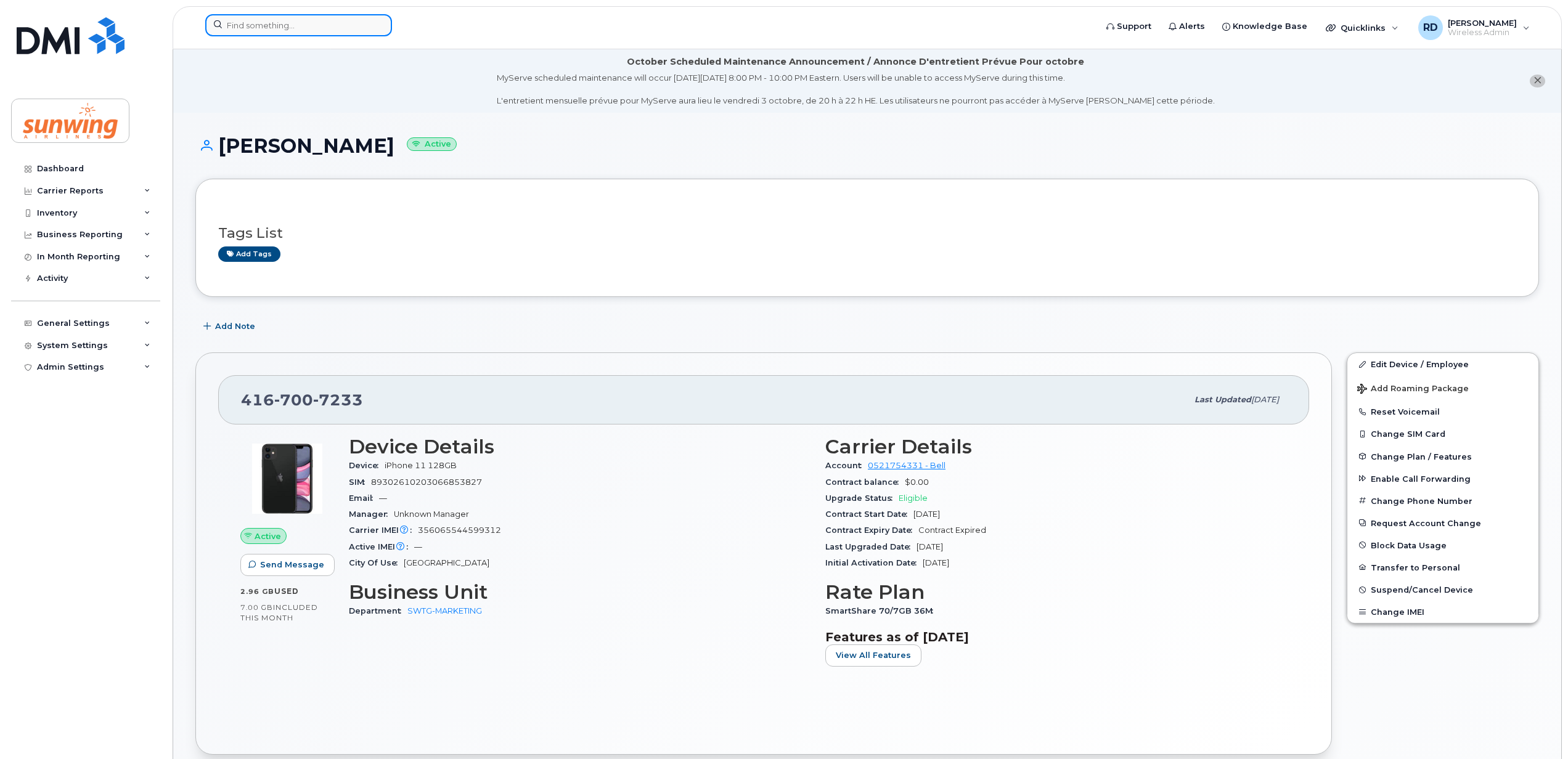
click at [314, 16] on input at bounding box center [298, 25] width 187 height 22
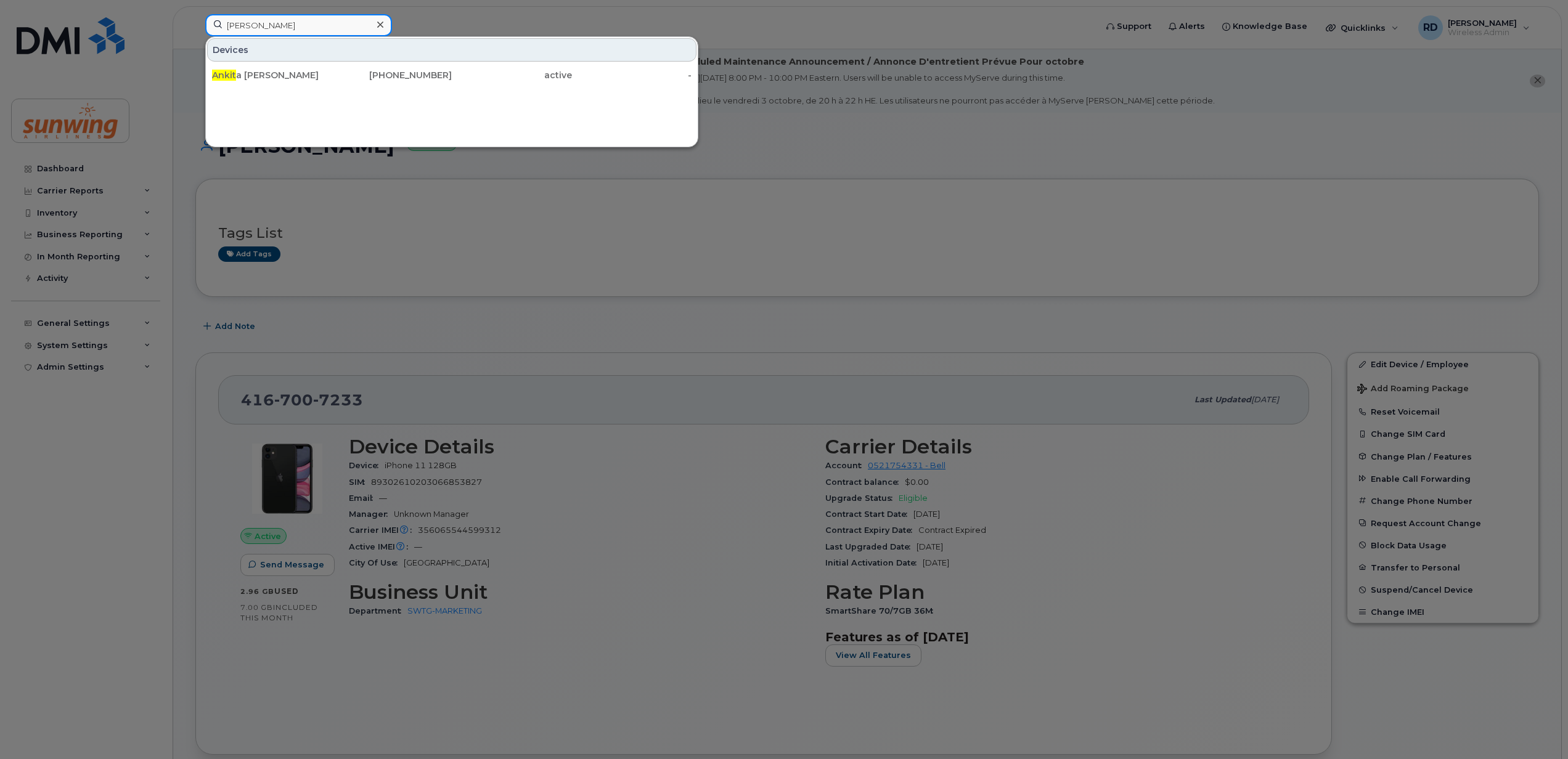
type input "[PERSON_NAME]"
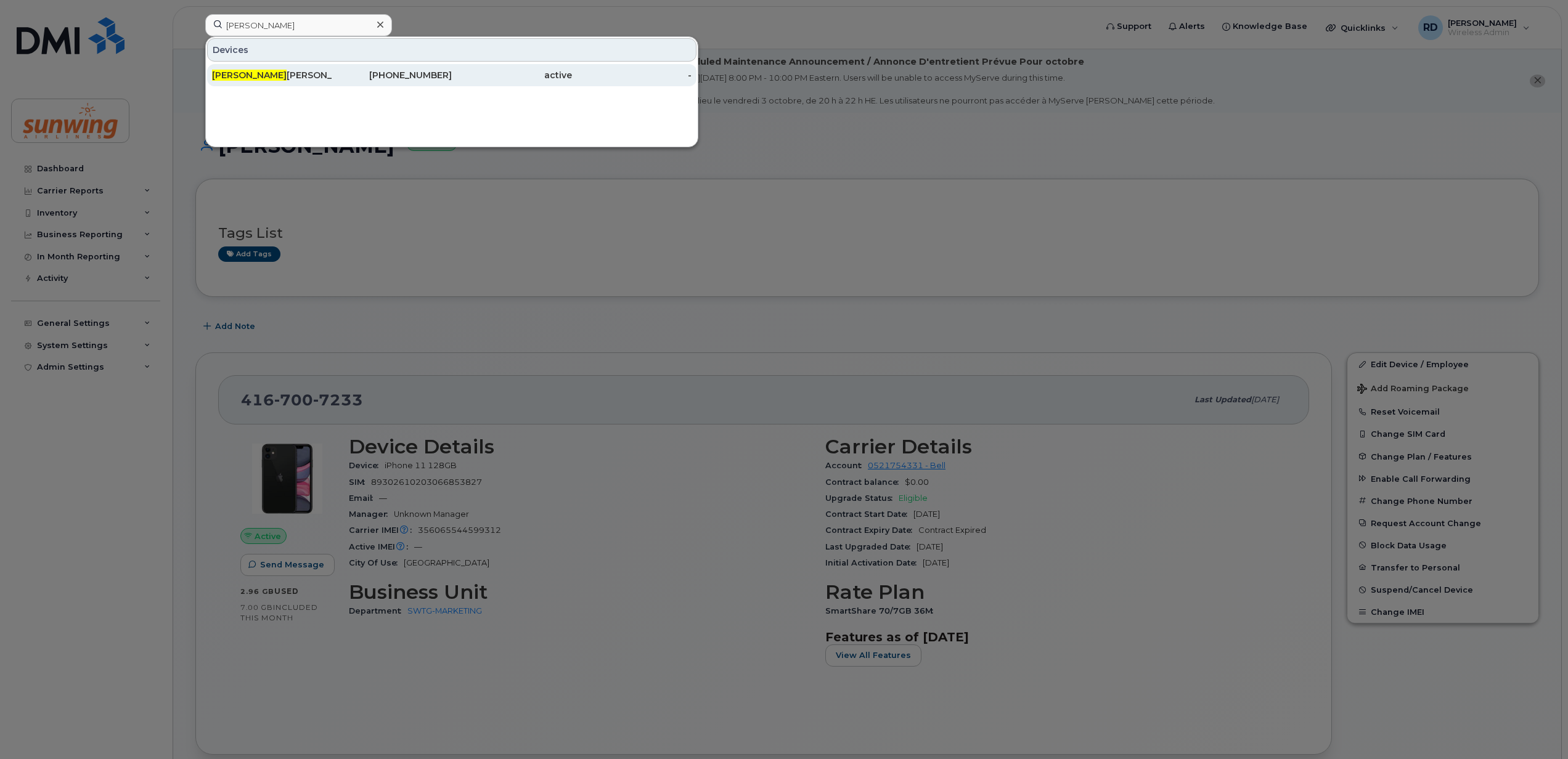
click at [272, 77] on div "Ankita Thukral" at bounding box center [272, 75] width 120 height 12
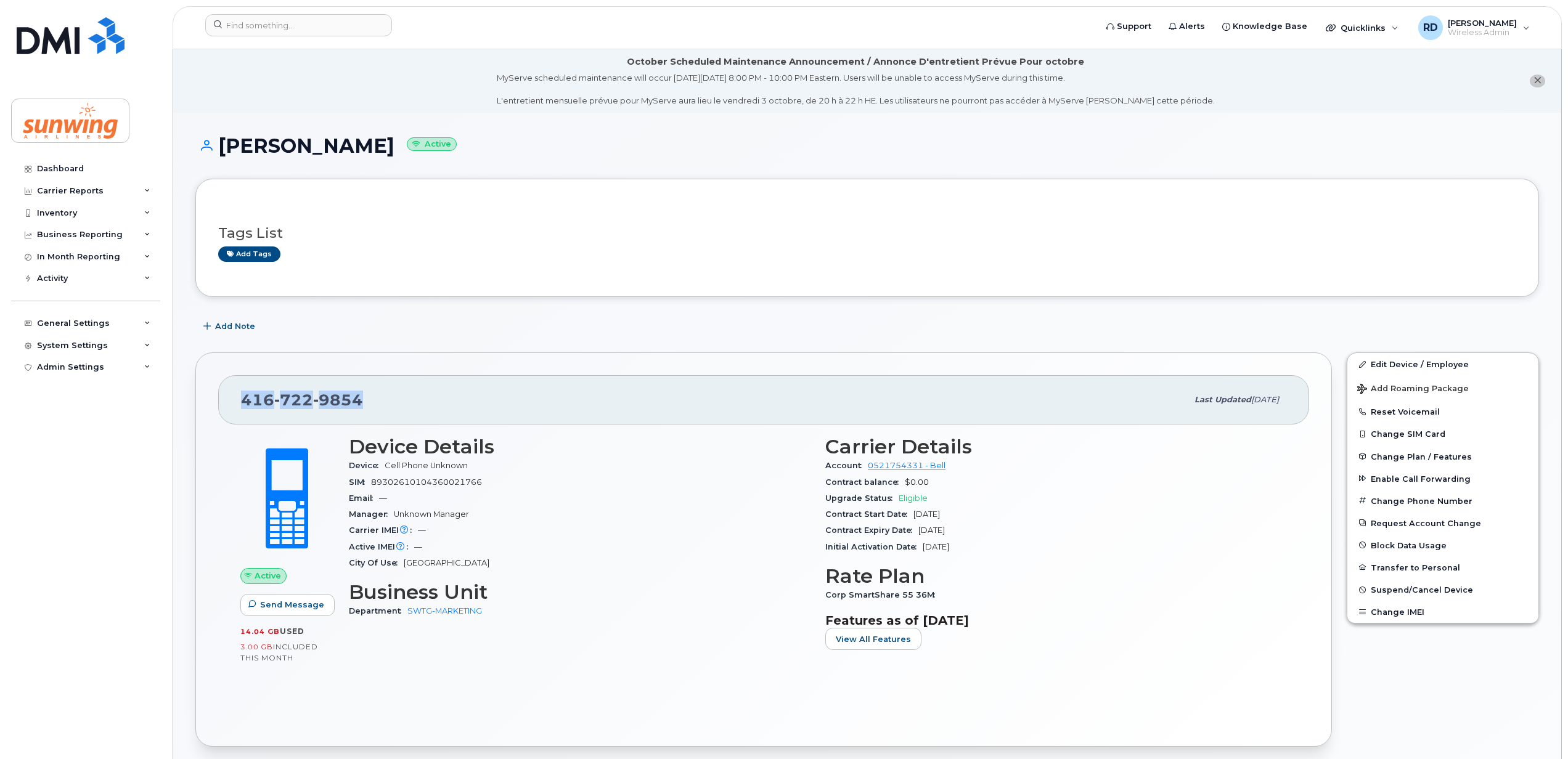
drag, startPoint x: 380, startPoint y: 401, endPoint x: 233, endPoint y: 404, distance: 147.0
click at [233, 404] on div "416 722 9854 Last updated Mar 28, 2024" at bounding box center [763, 400] width 1091 height 50
drag, startPoint x: 233, startPoint y: 404, endPoint x: 252, endPoint y: 397, distance: 20.2
copy span "416 722 9854"
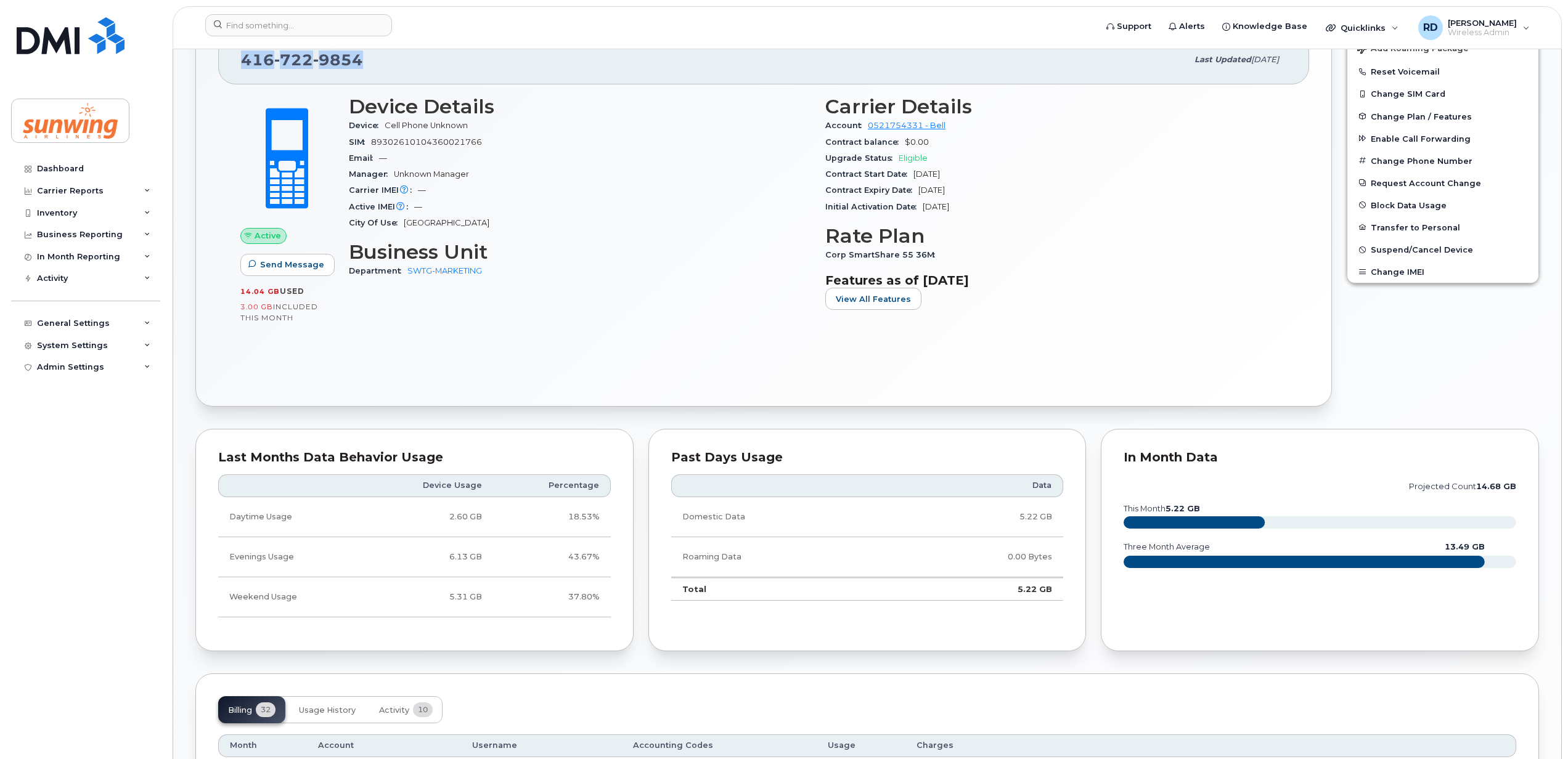
scroll to position [329, 0]
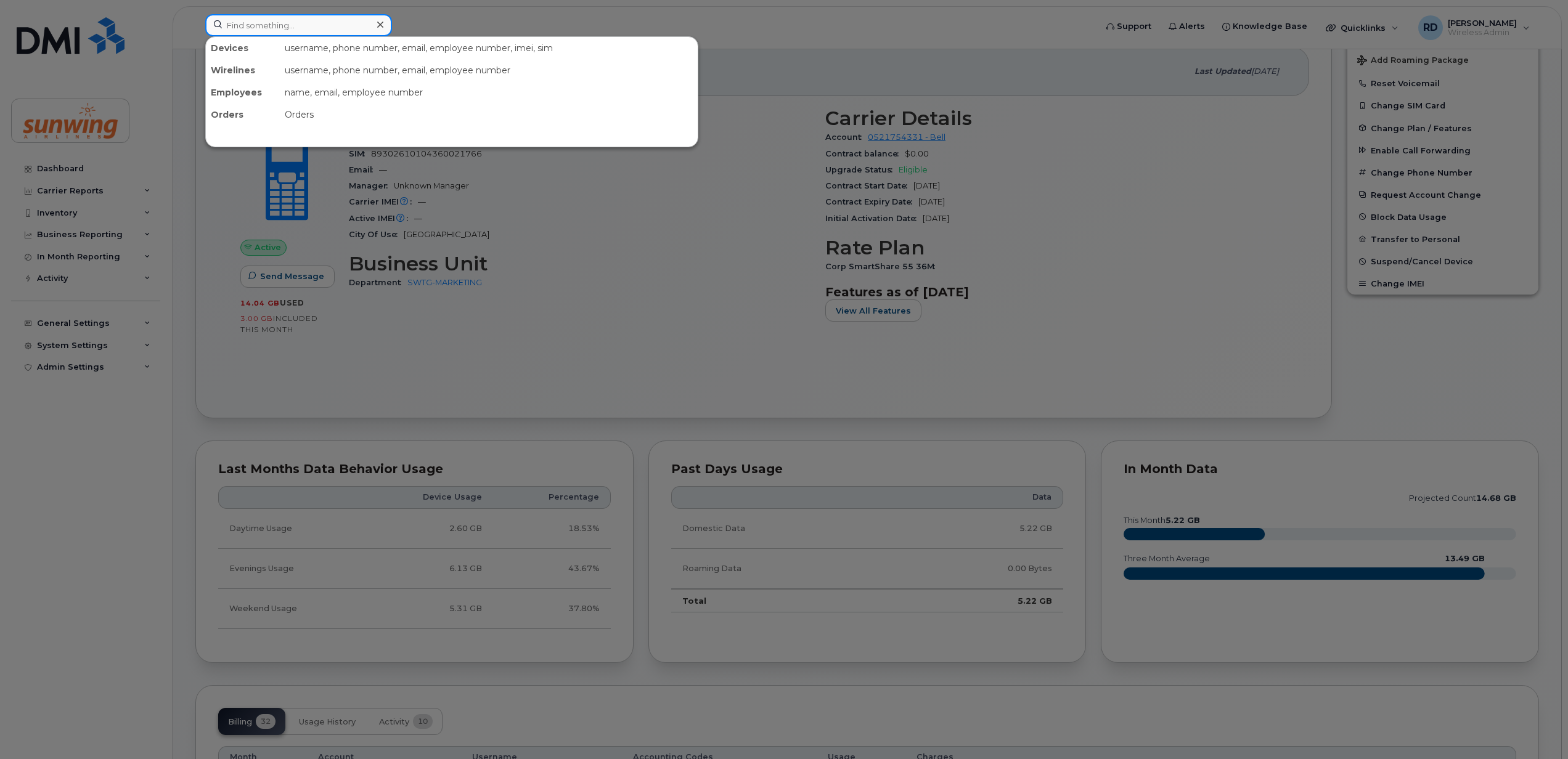
click at [330, 30] on input at bounding box center [298, 25] width 187 height 22
paste input "6475499328"
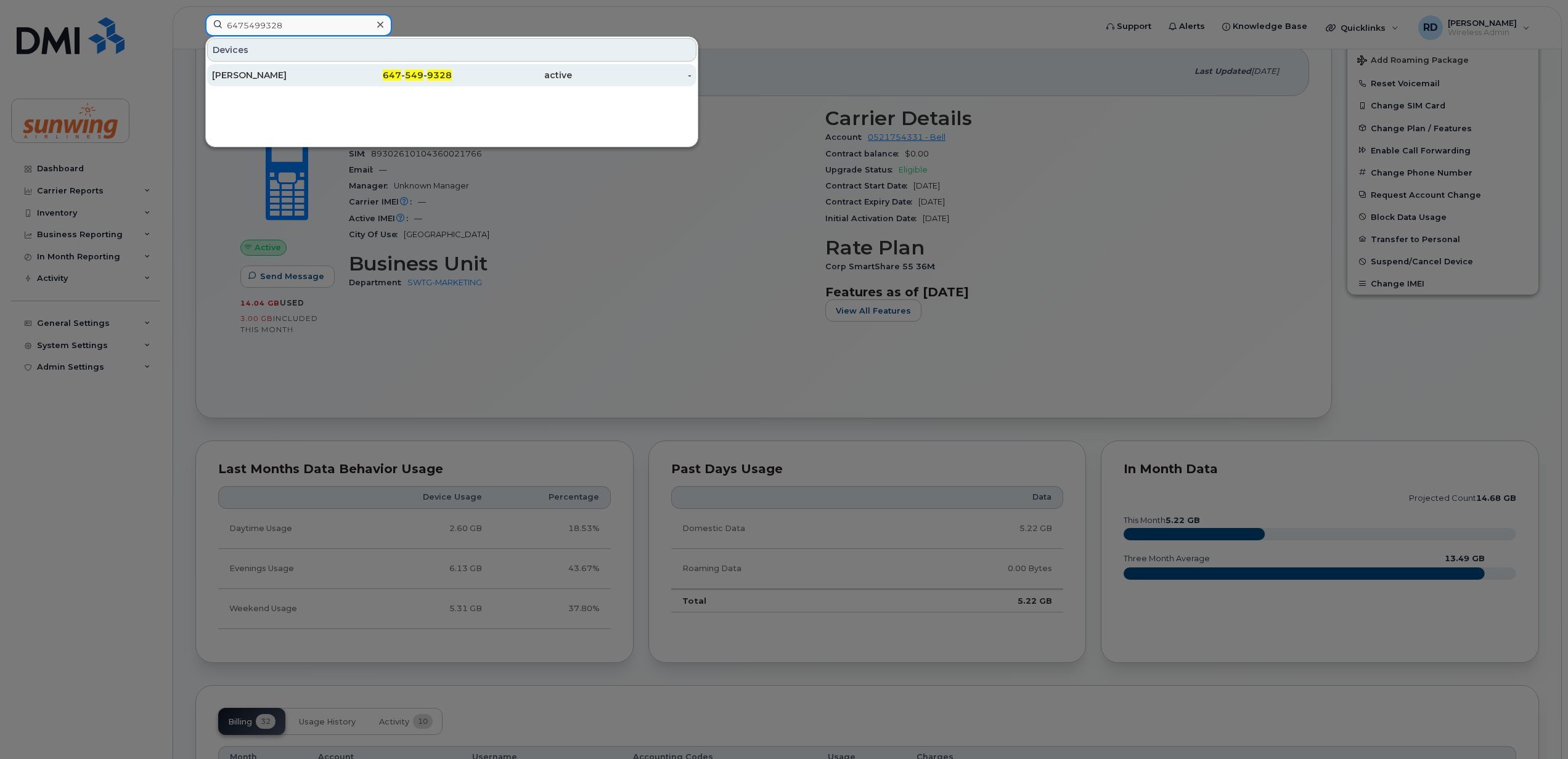
type input "6475499328"
click at [276, 76] on div "Dayna Greenless" at bounding box center [272, 75] width 120 height 12
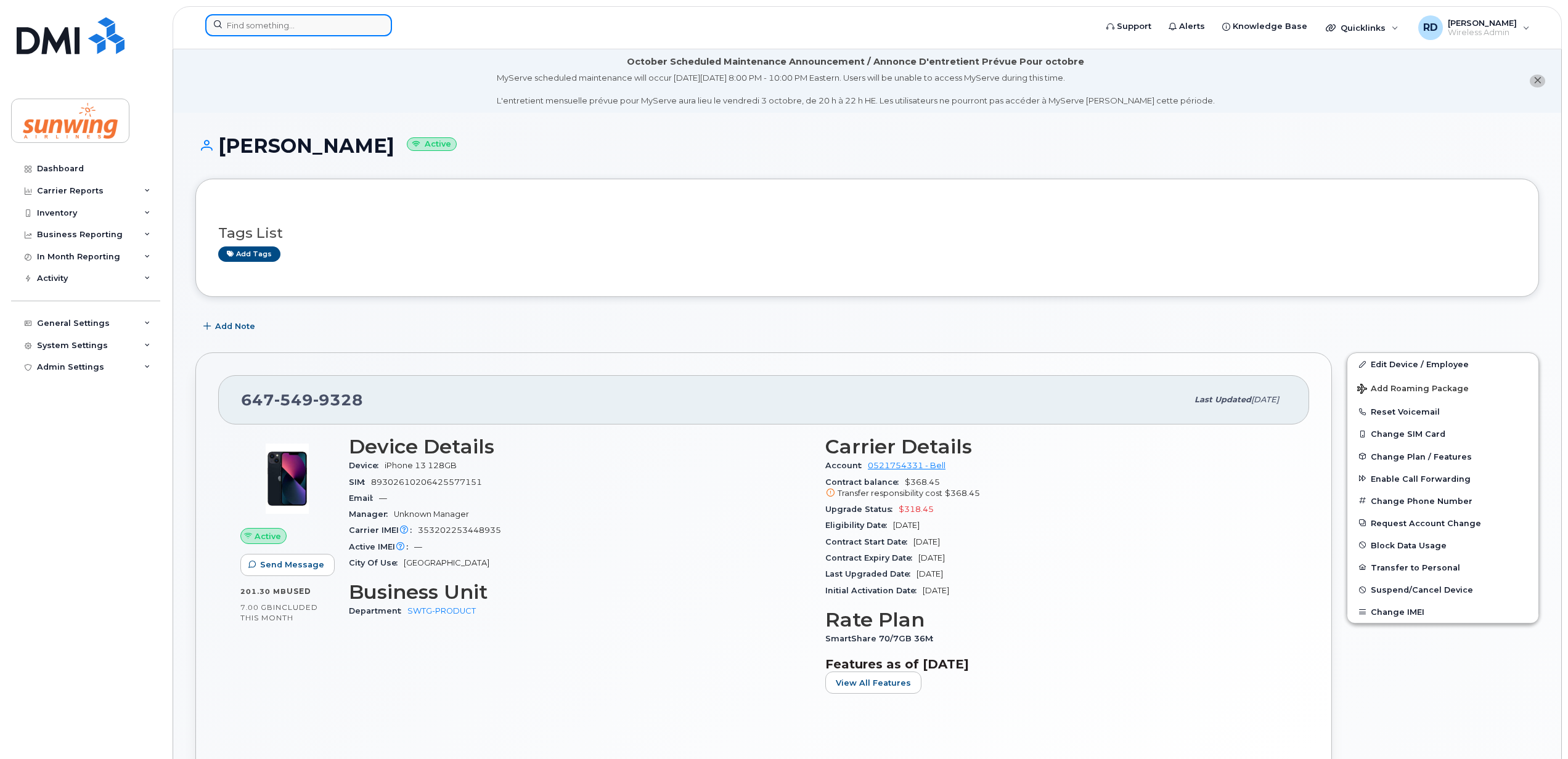
click at [261, 23] on input at bounding box center [298, 25] width 187 height 22
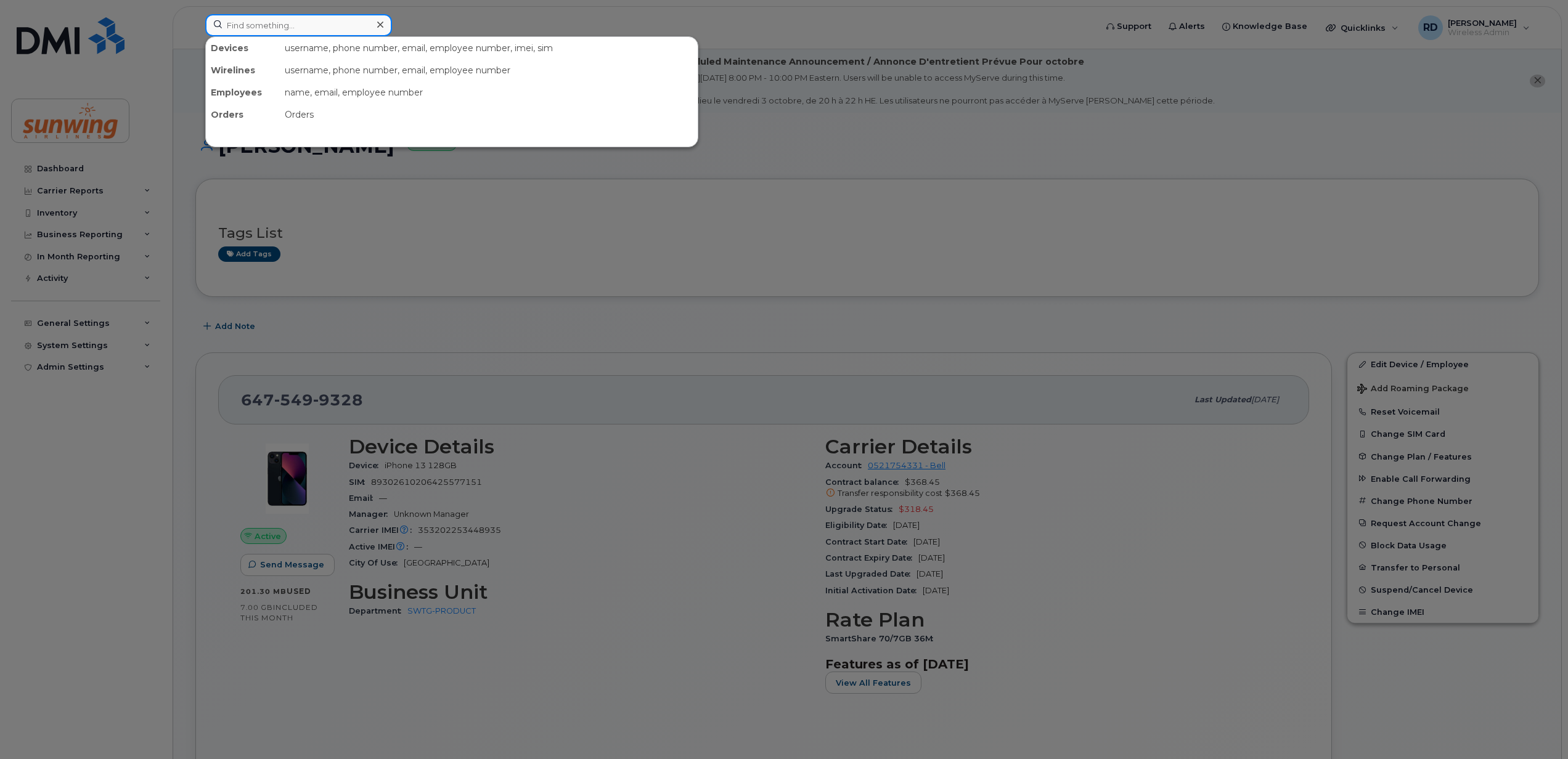
paste input "4165082432"
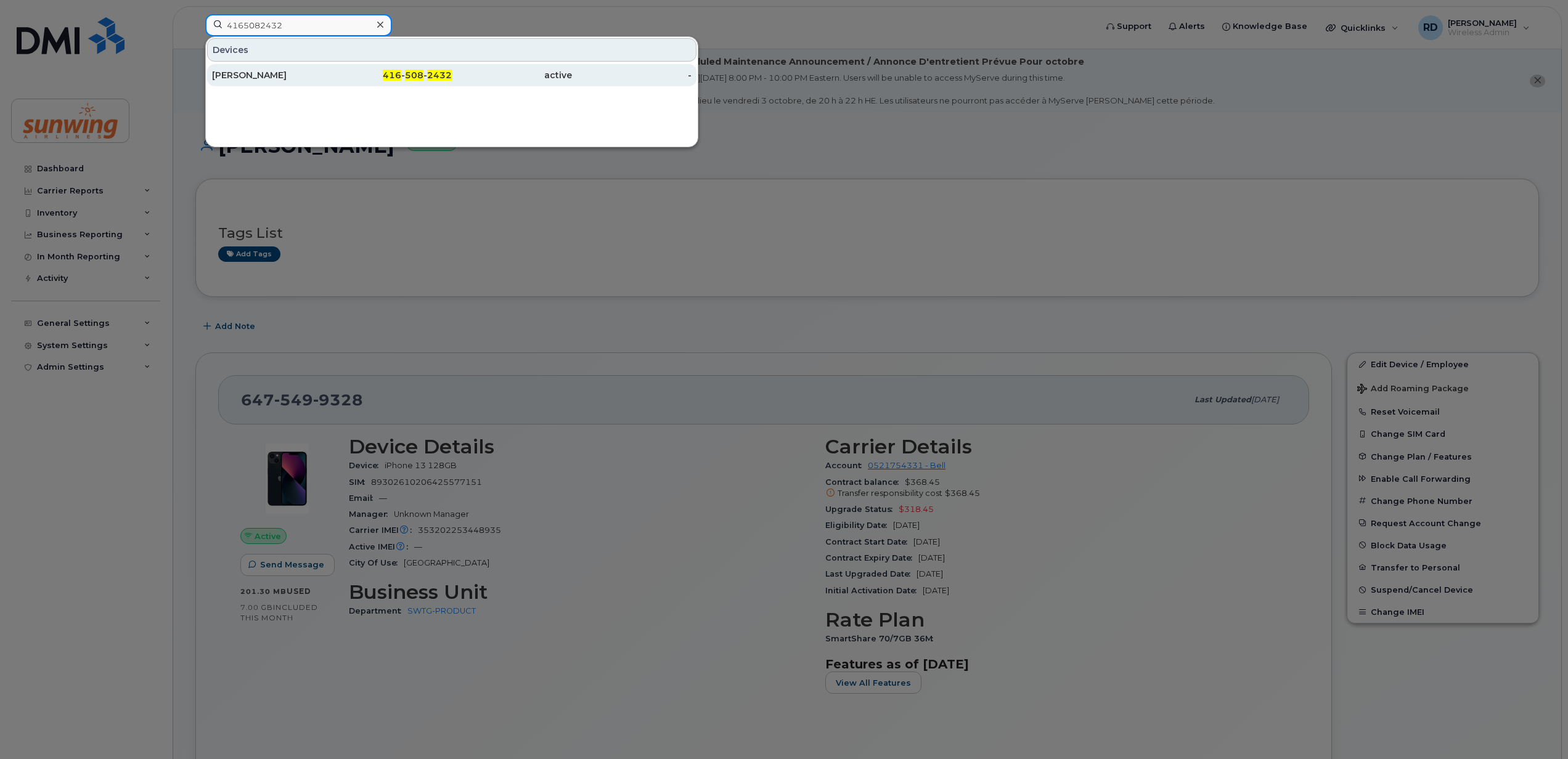
type input "4165082432"
click at [263, 80] on div "[PERSON_NAME]" at bounding box center [272, 75] width 120 height 12
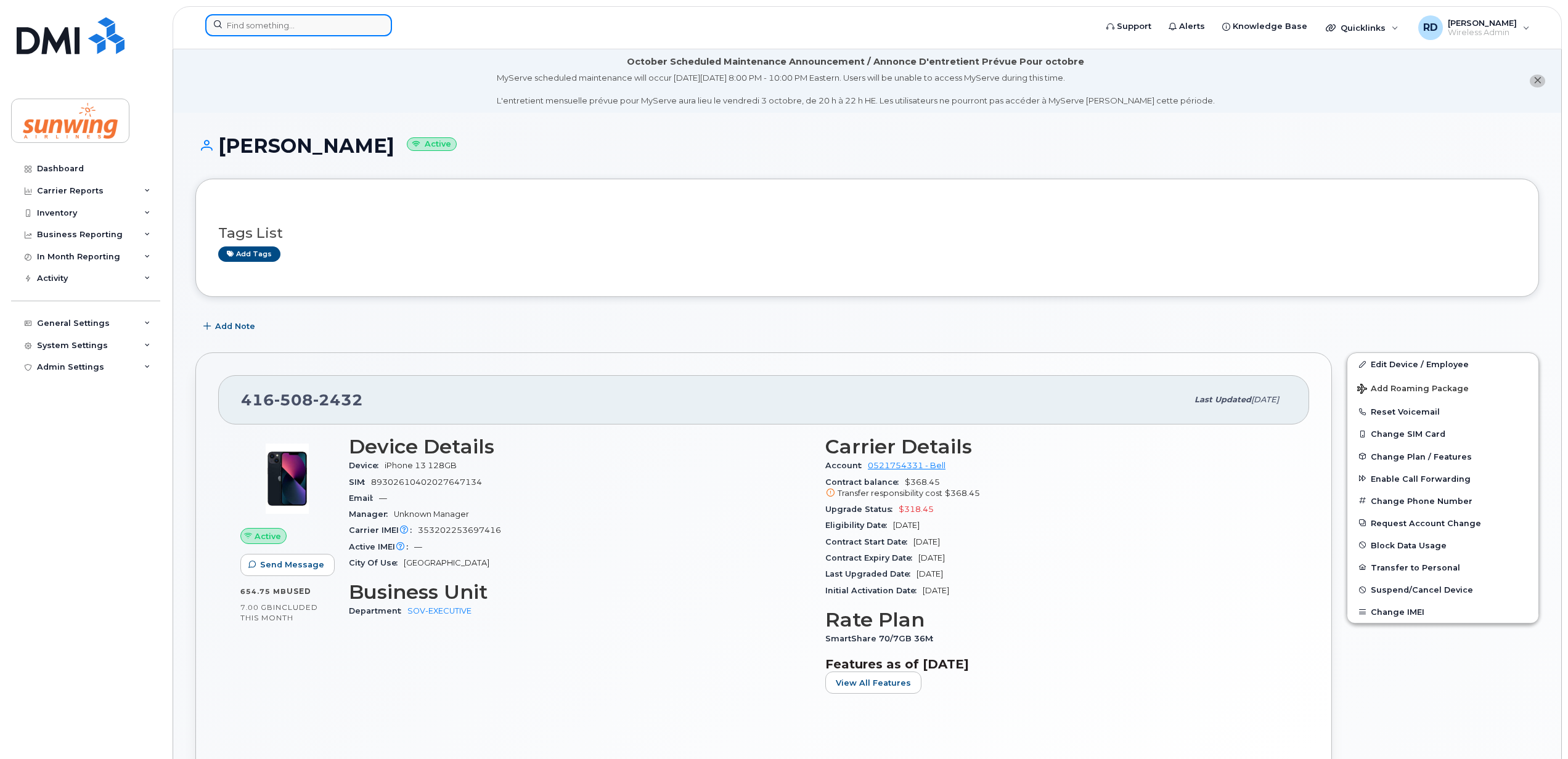
click at [291, 28] on input at bounding box center [298, 25] width 187 height 22
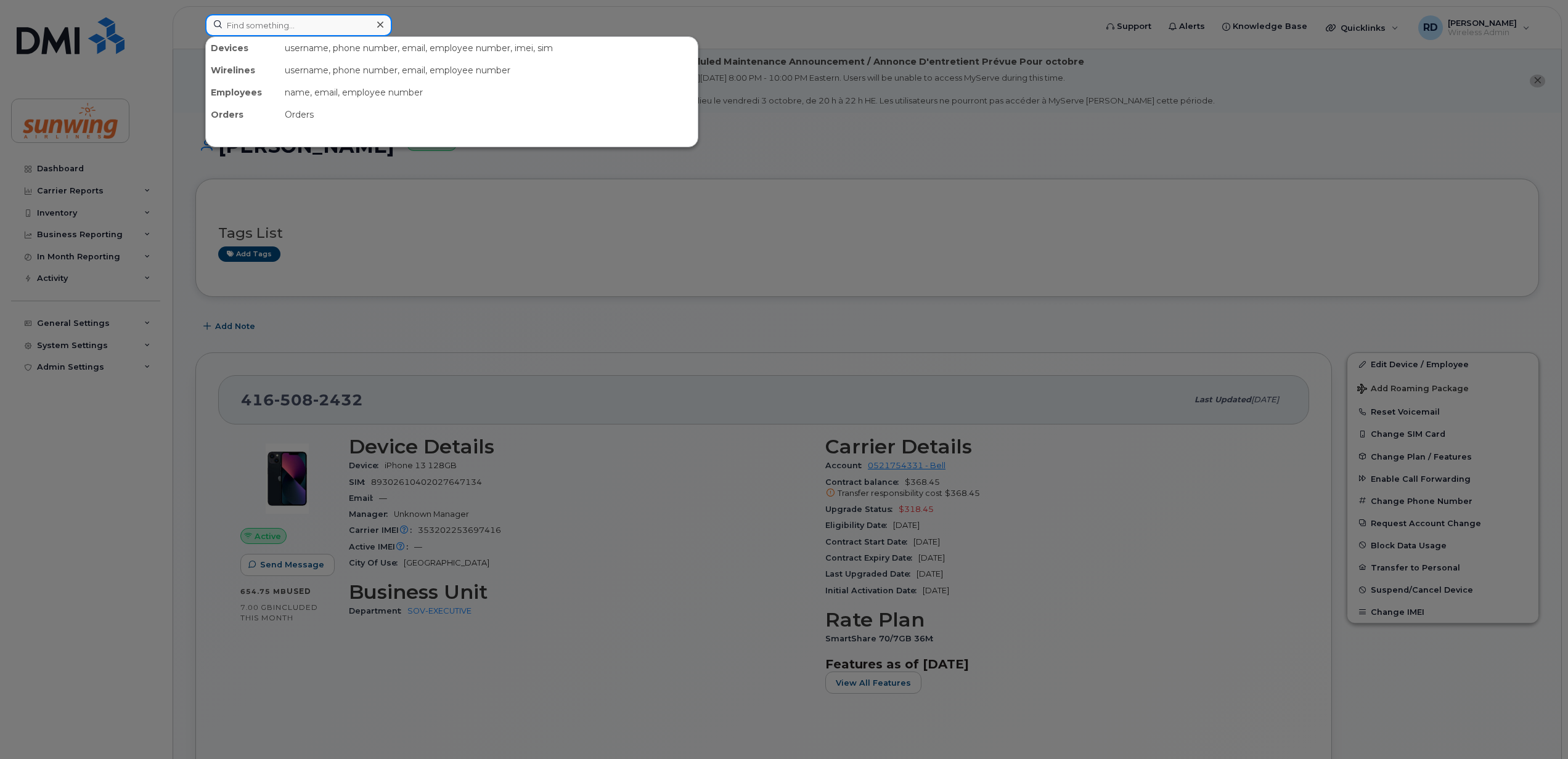
paste input "4167275085"
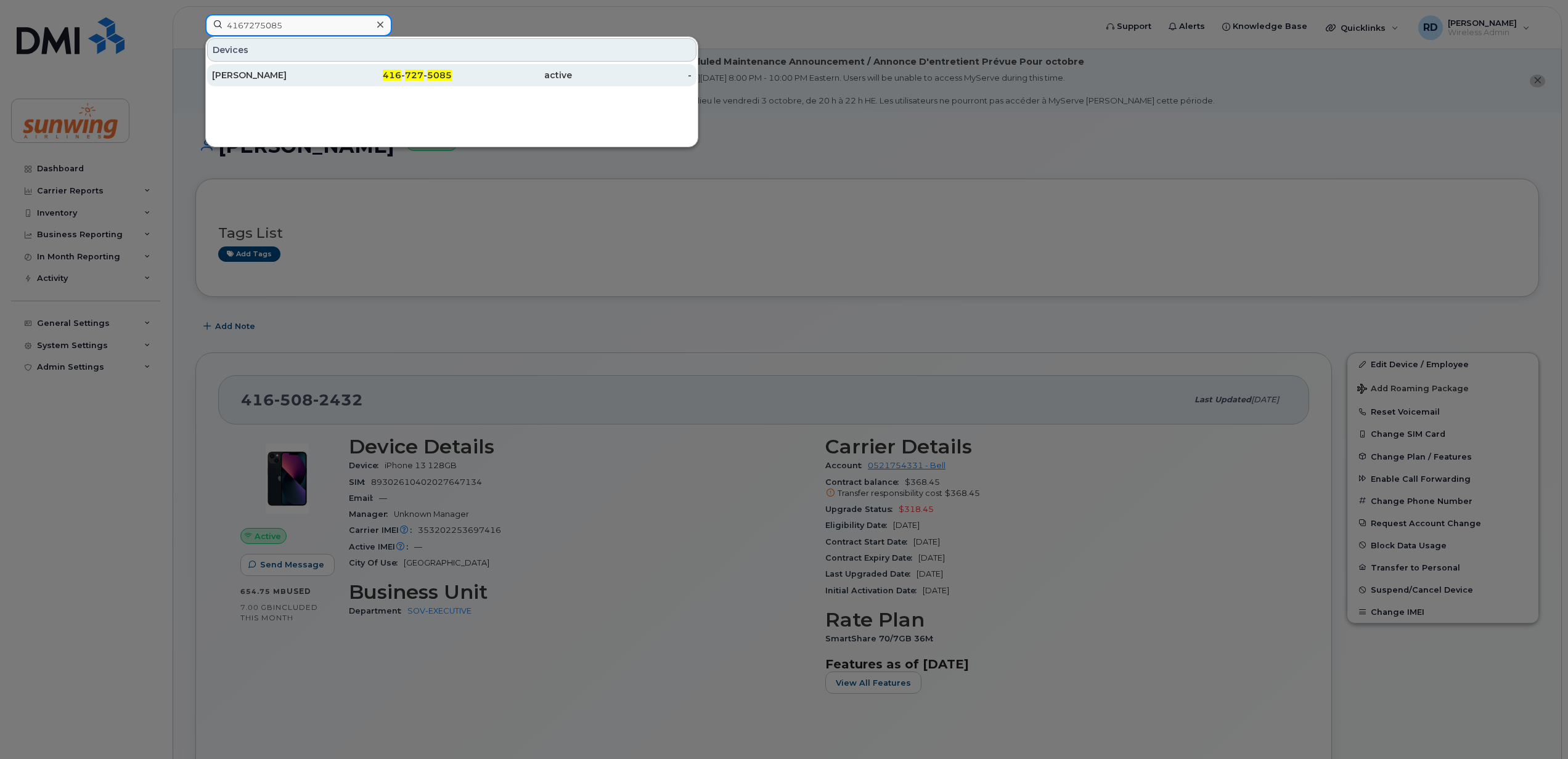
type input "4167275085"
click at [270, 74] on div "[PERSON_NAME]" at bounding box center [272, 75] width 120 height 12
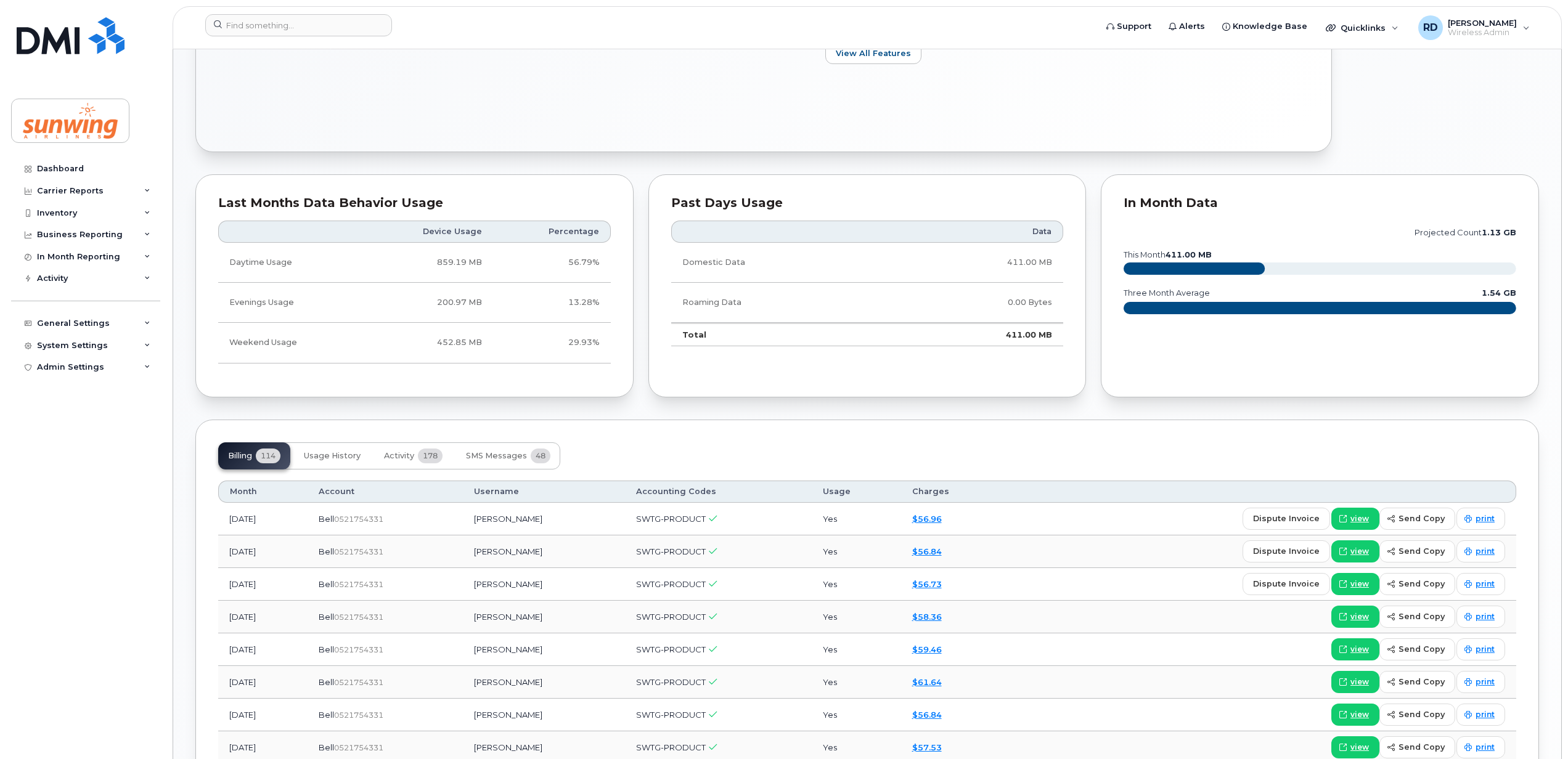
scroll to position [657, 0]
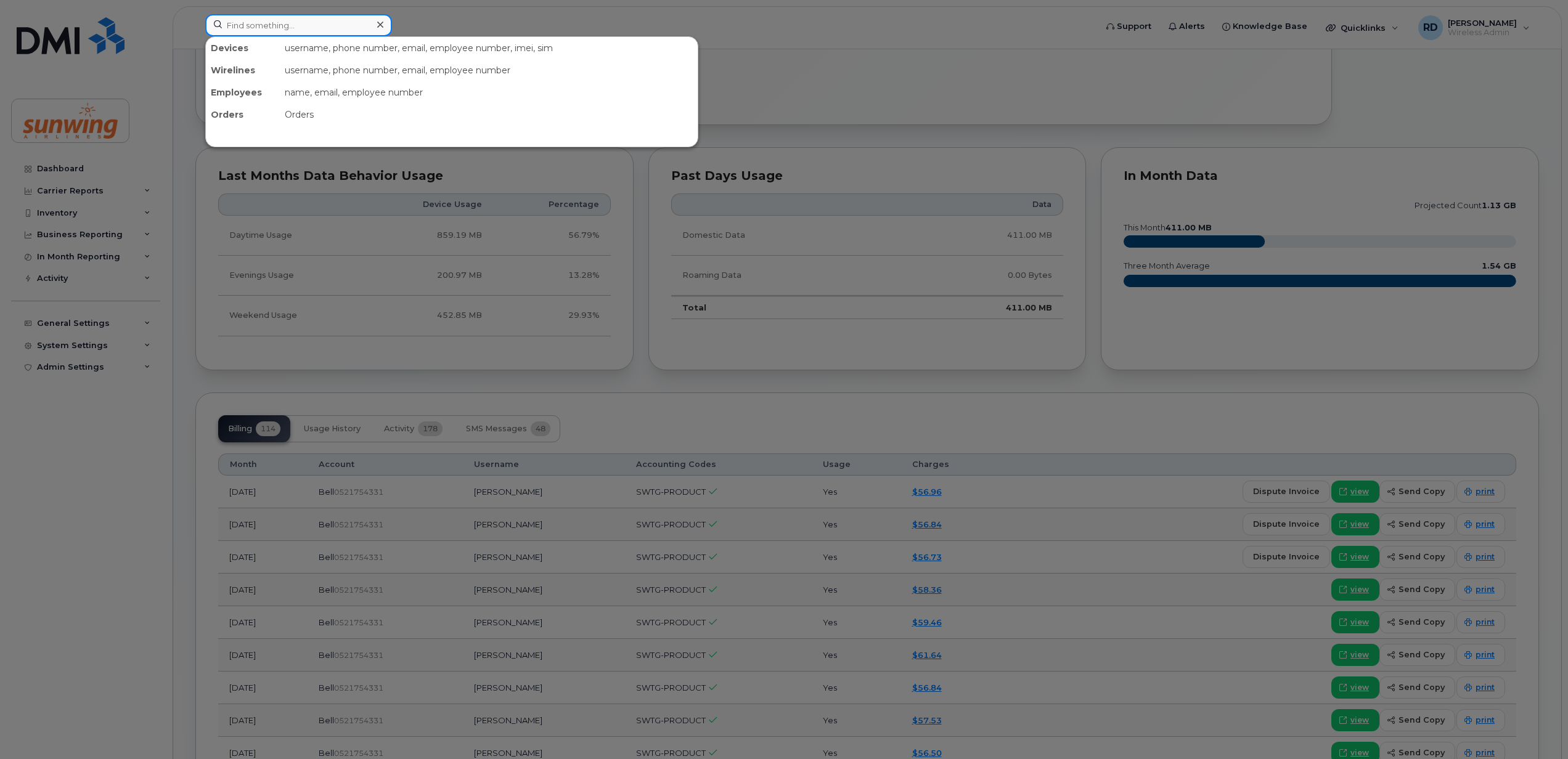
click at [304, 26] on input at bounding box center [298, 25] width 187 height 22
paste input "5142378903"
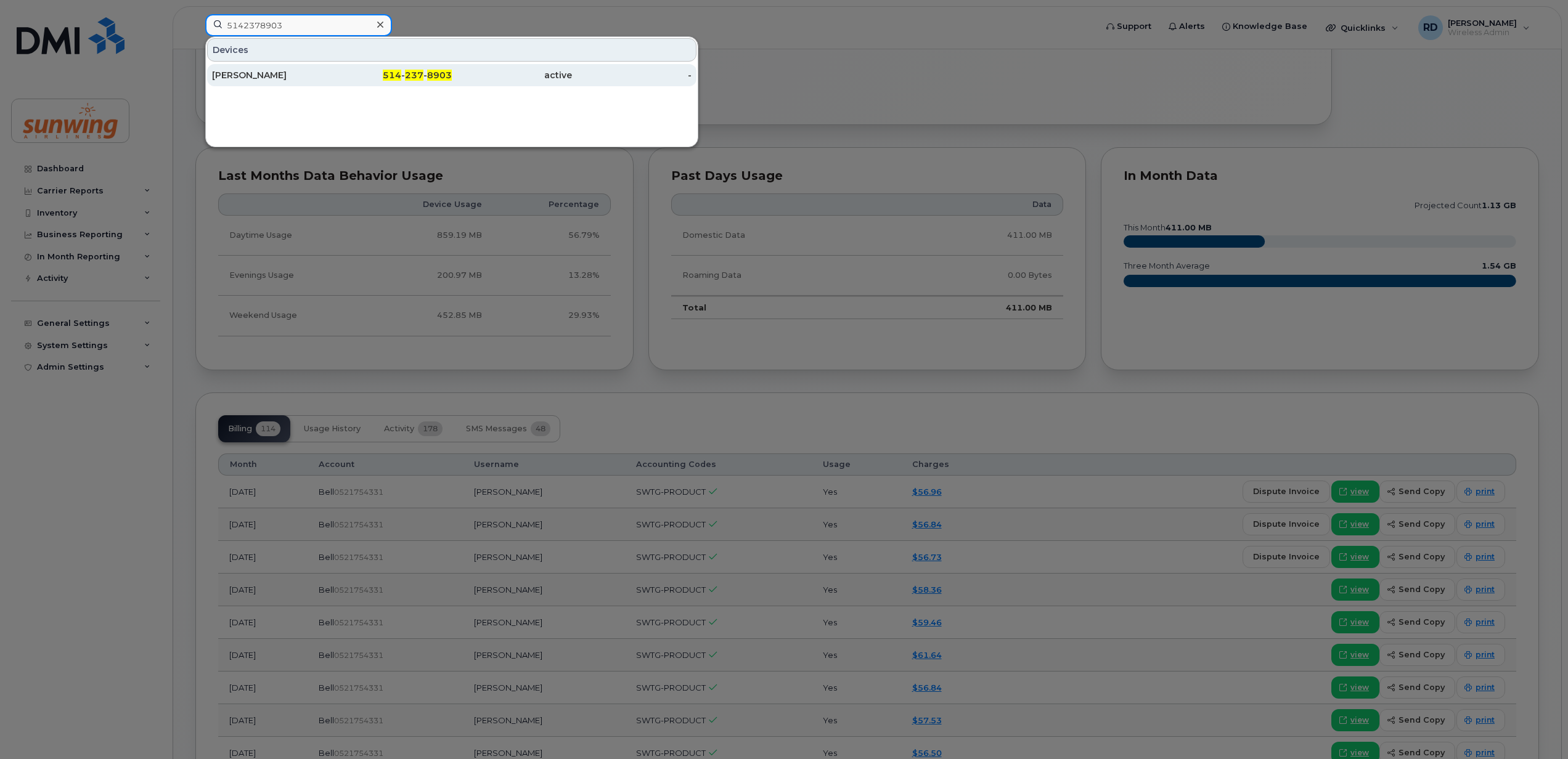
type input "5142378903"
click at [267, 79] on div "Taline Antebi" at bounding box center [272, 75] width 120 height 12
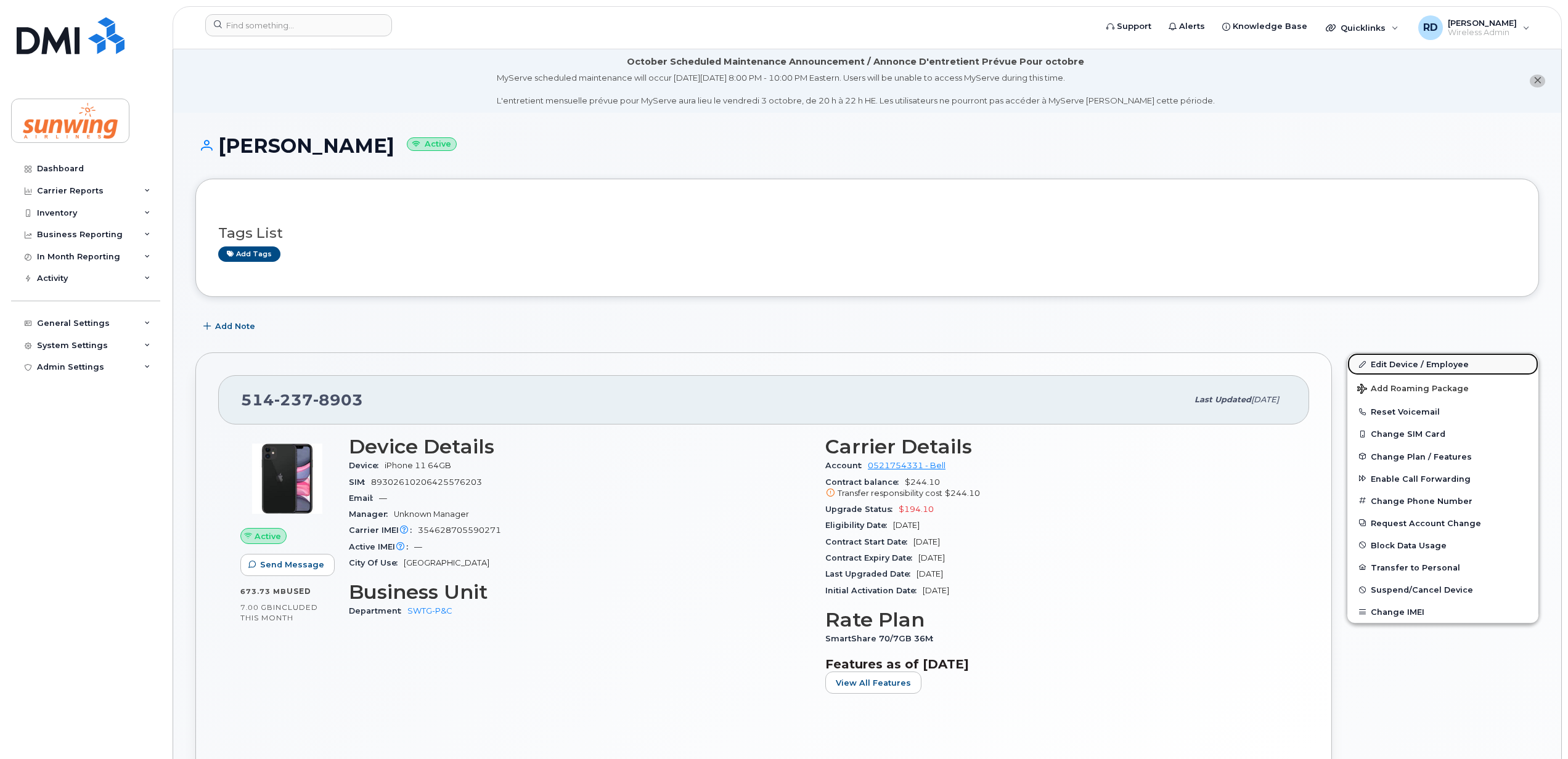
click at [1408, 367] on link "Edit Device / Employee" at bounding box center [1443, 364] width 191 height 22
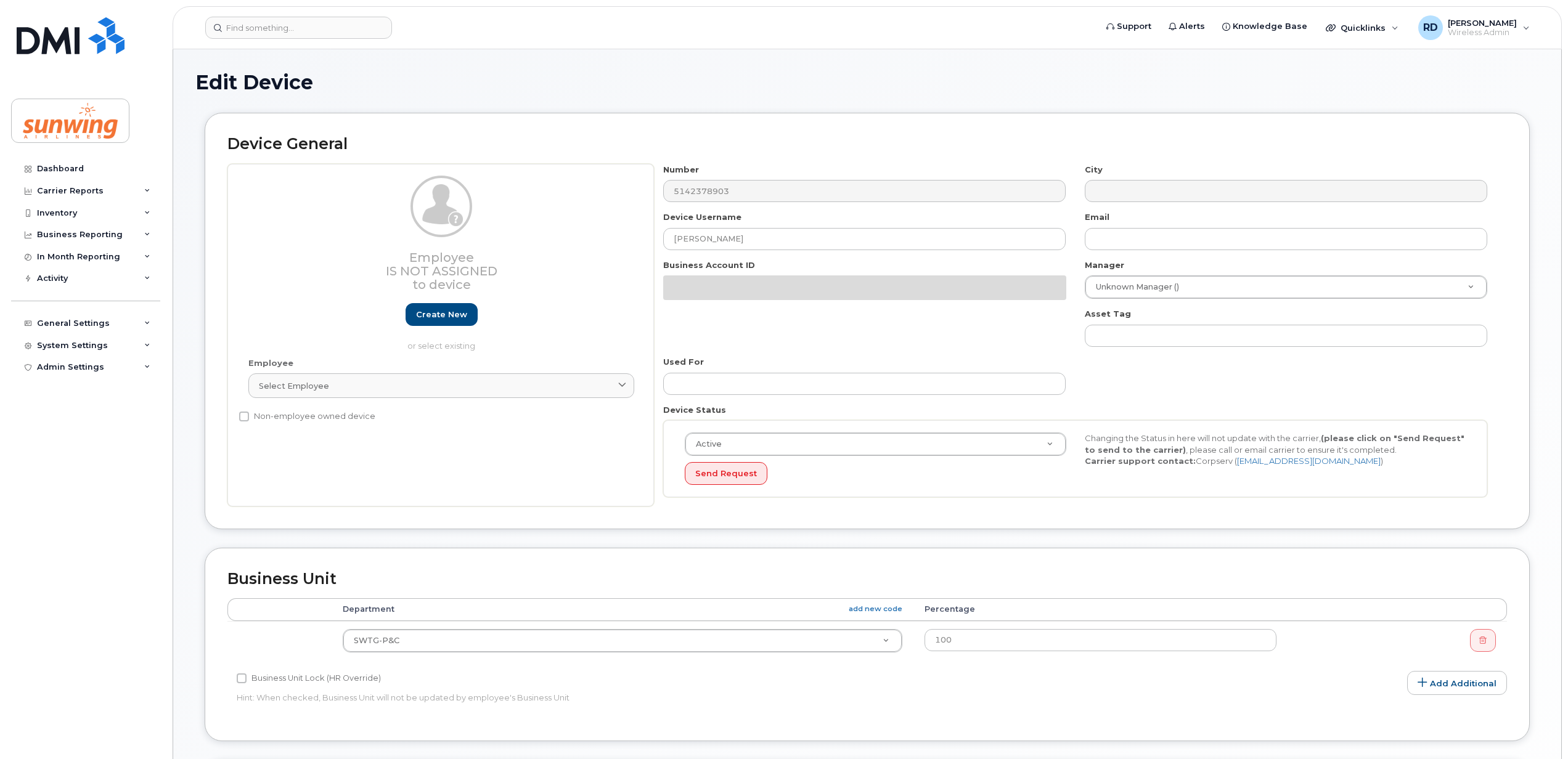
select select "25368"
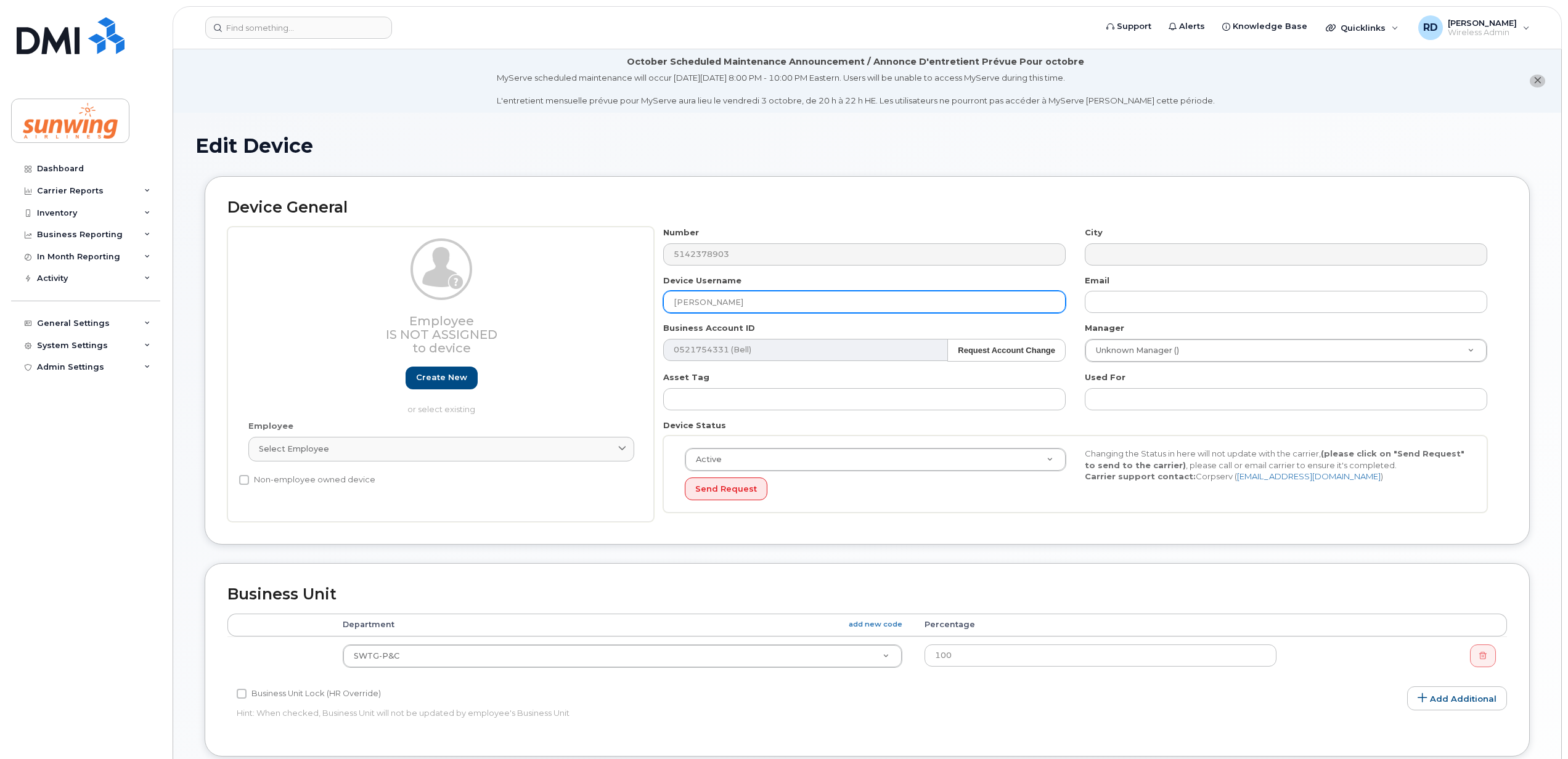
click at [787, 306] on input "[PERSON_NAME]" at bounding box center [864, 302] width 402 height 22
type input "T"
paste input "5142378903"
type input "5"
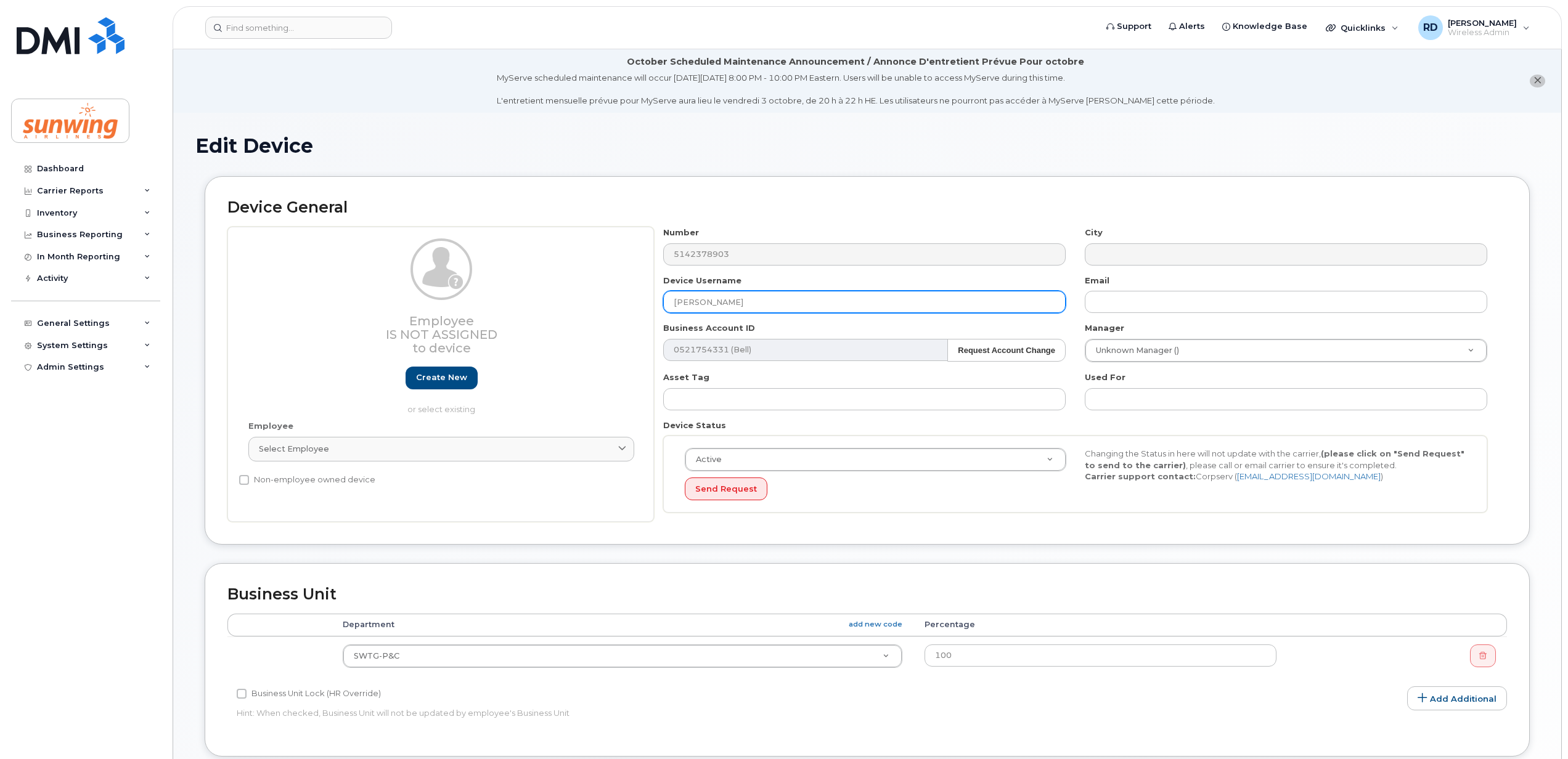
type input "[PERSON_NAME]"
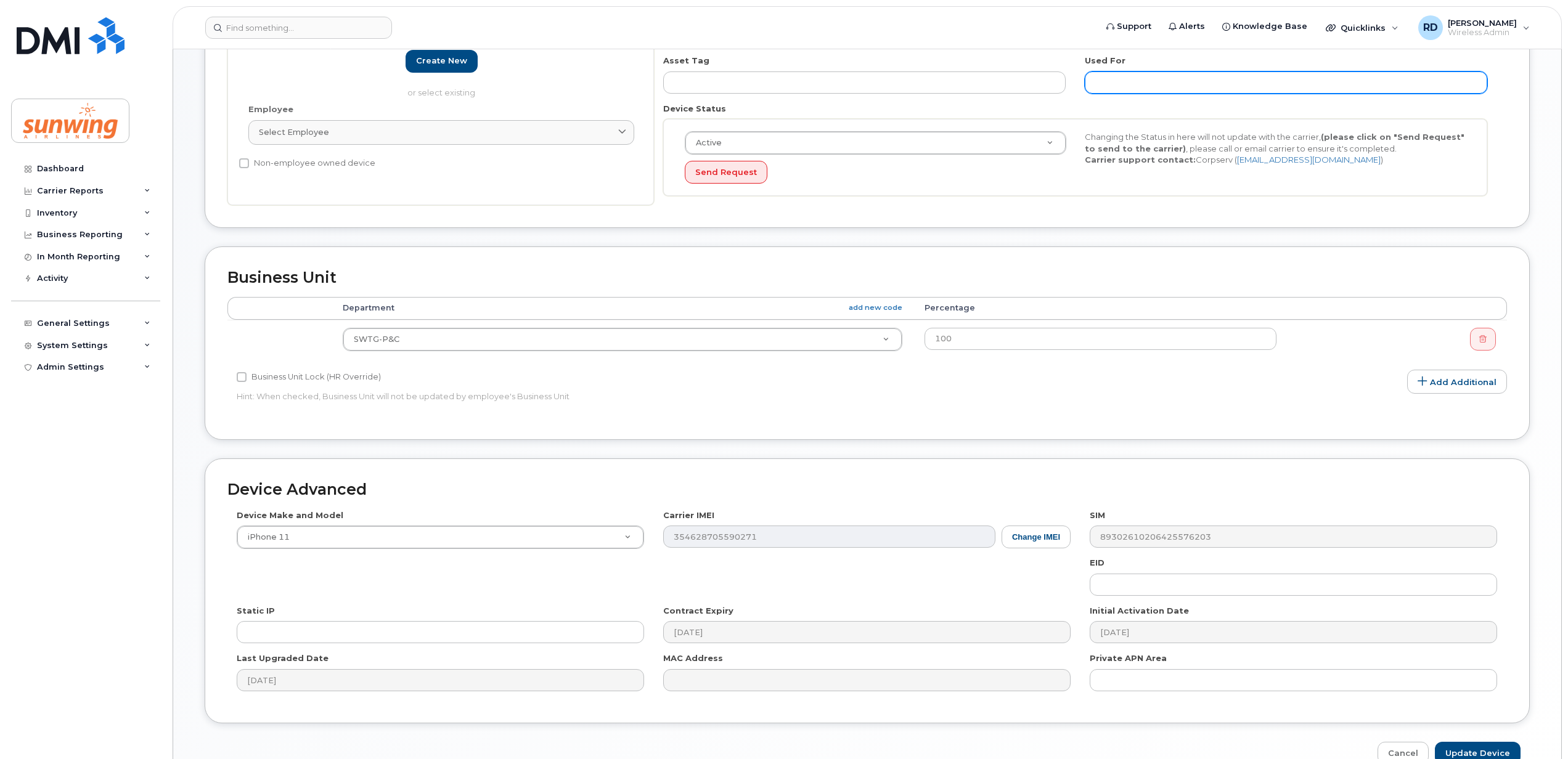
scroll to position [388, 0]
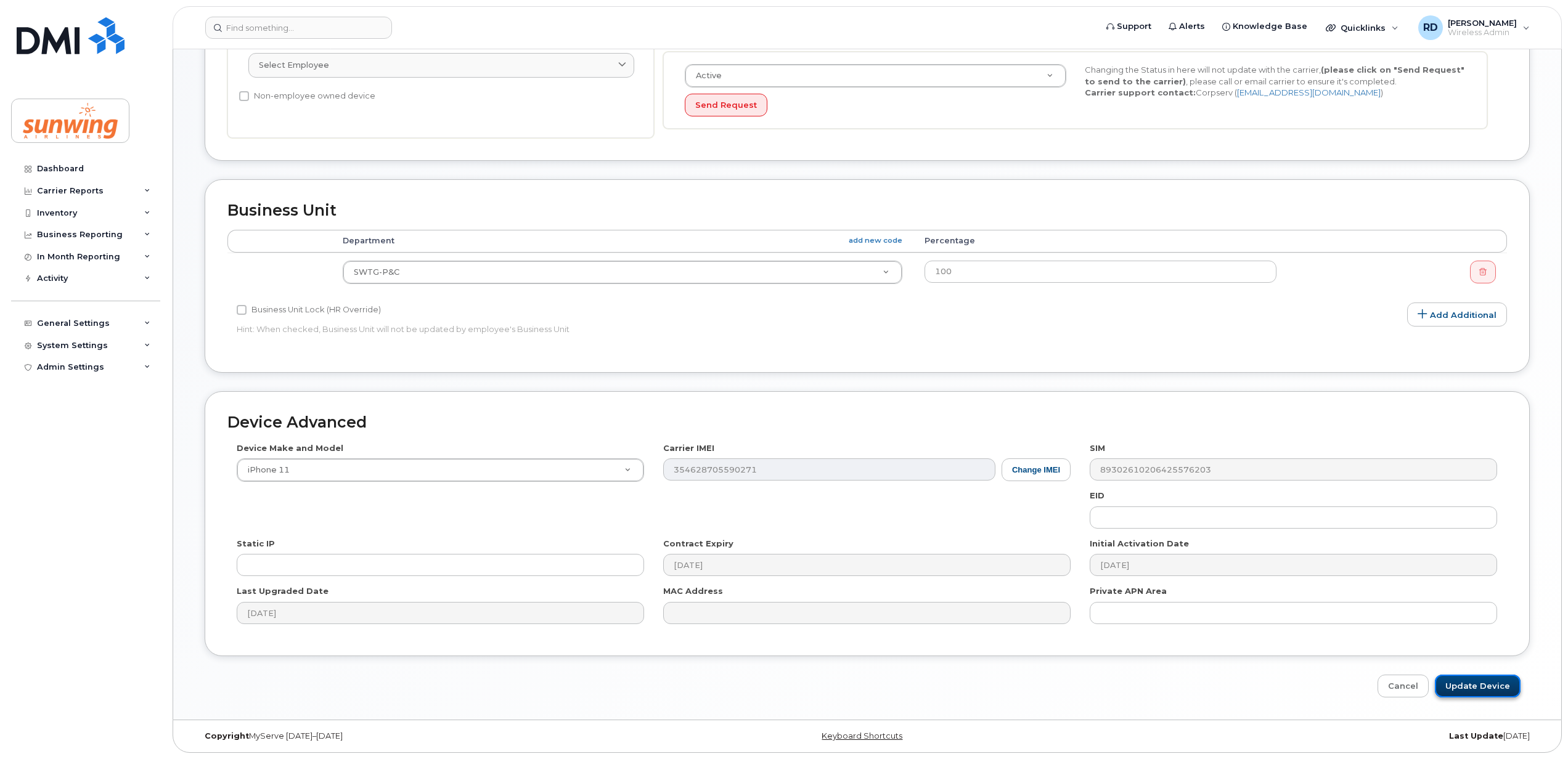
click at [1475, 679] on input "Update Device" at bounding box center [1477, 685] width 86 height 23
type input "Saving..."
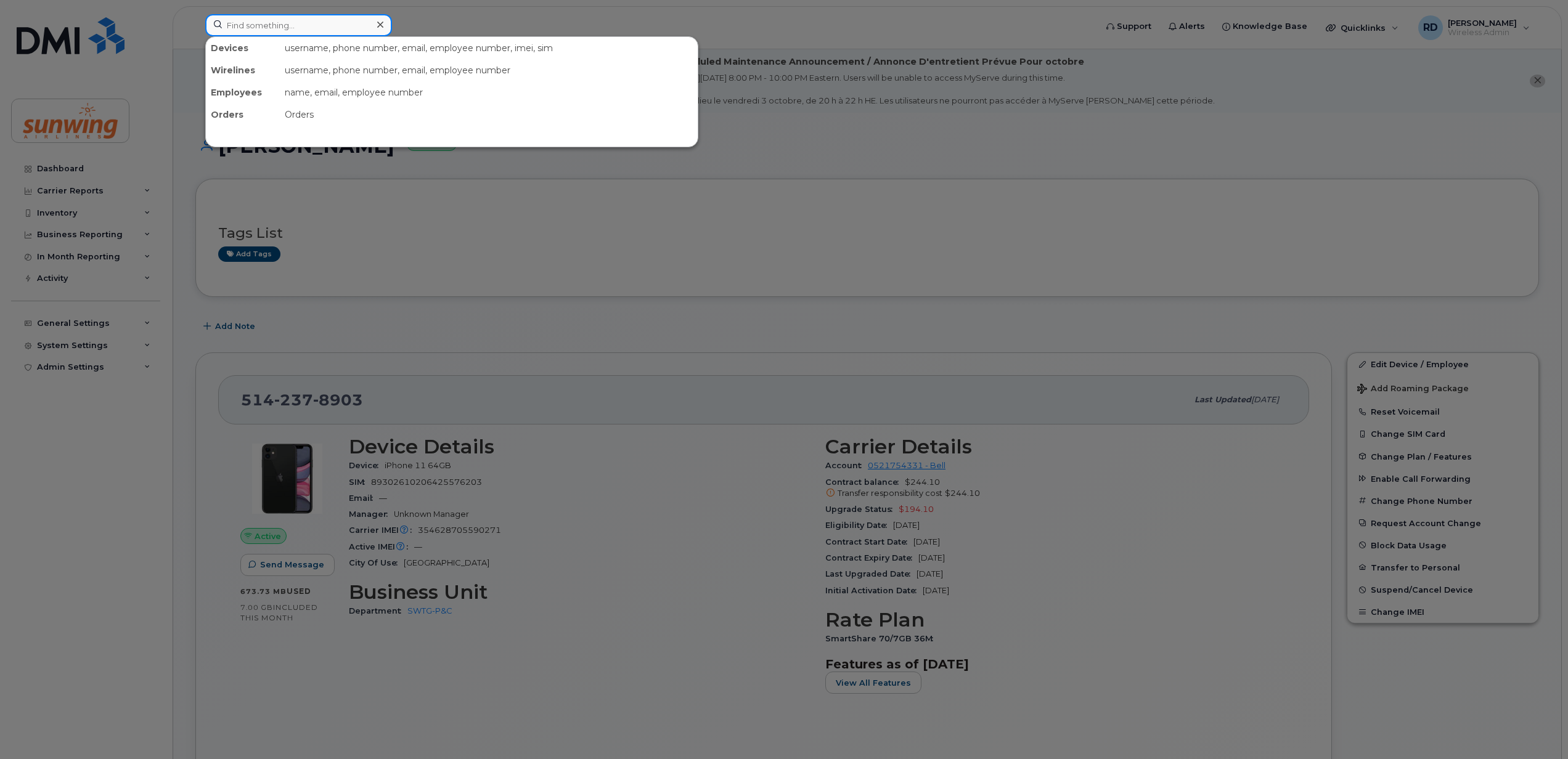
click at [292, 32] on input at bounding box center [298, 25] width 187 height 22
paste input "5149175841"
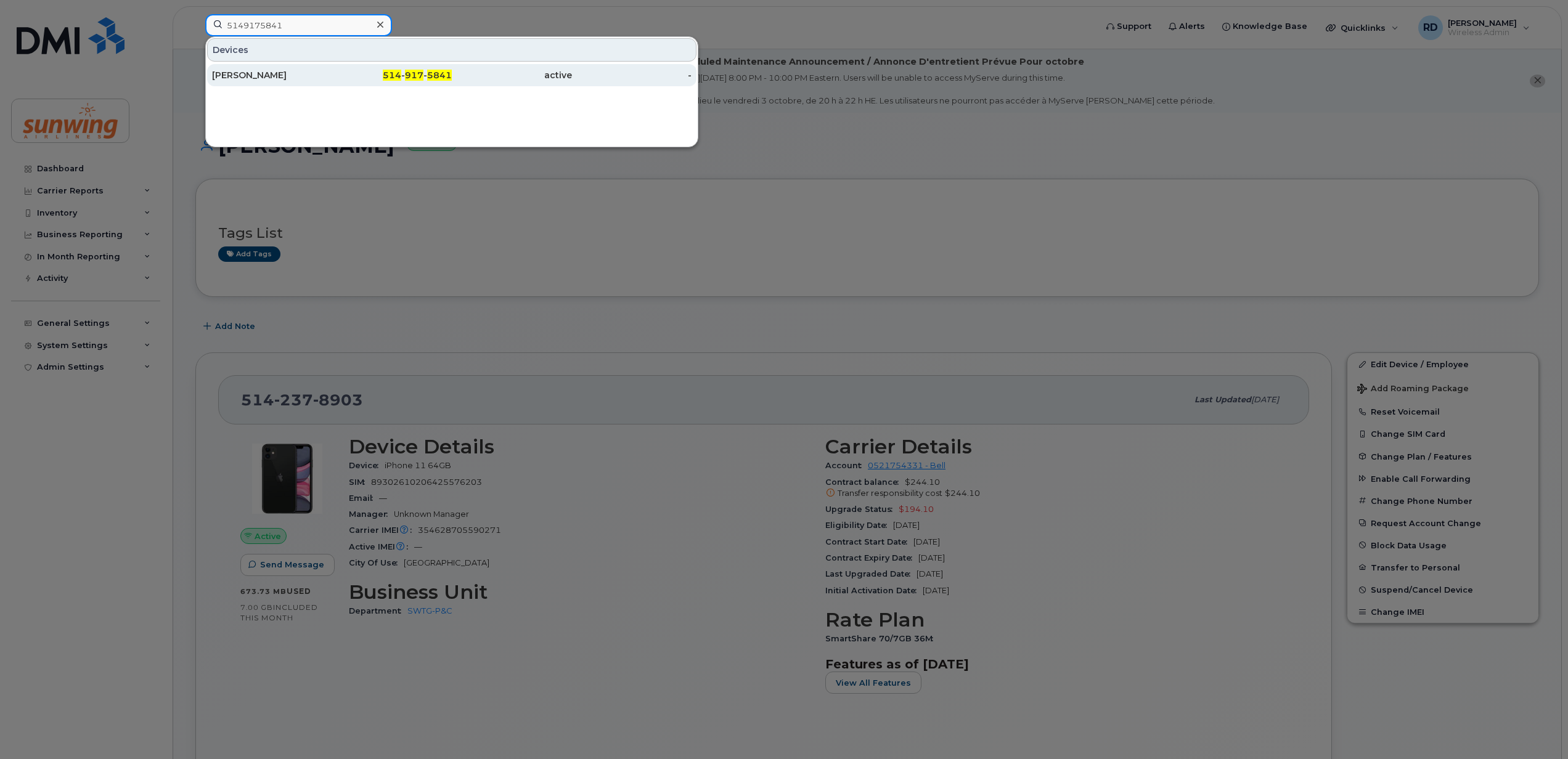
type input "5149175841"
click at [272, 74] on div "[PERSON_NAME]" at bounding box center [272, 75] width 120 height 12
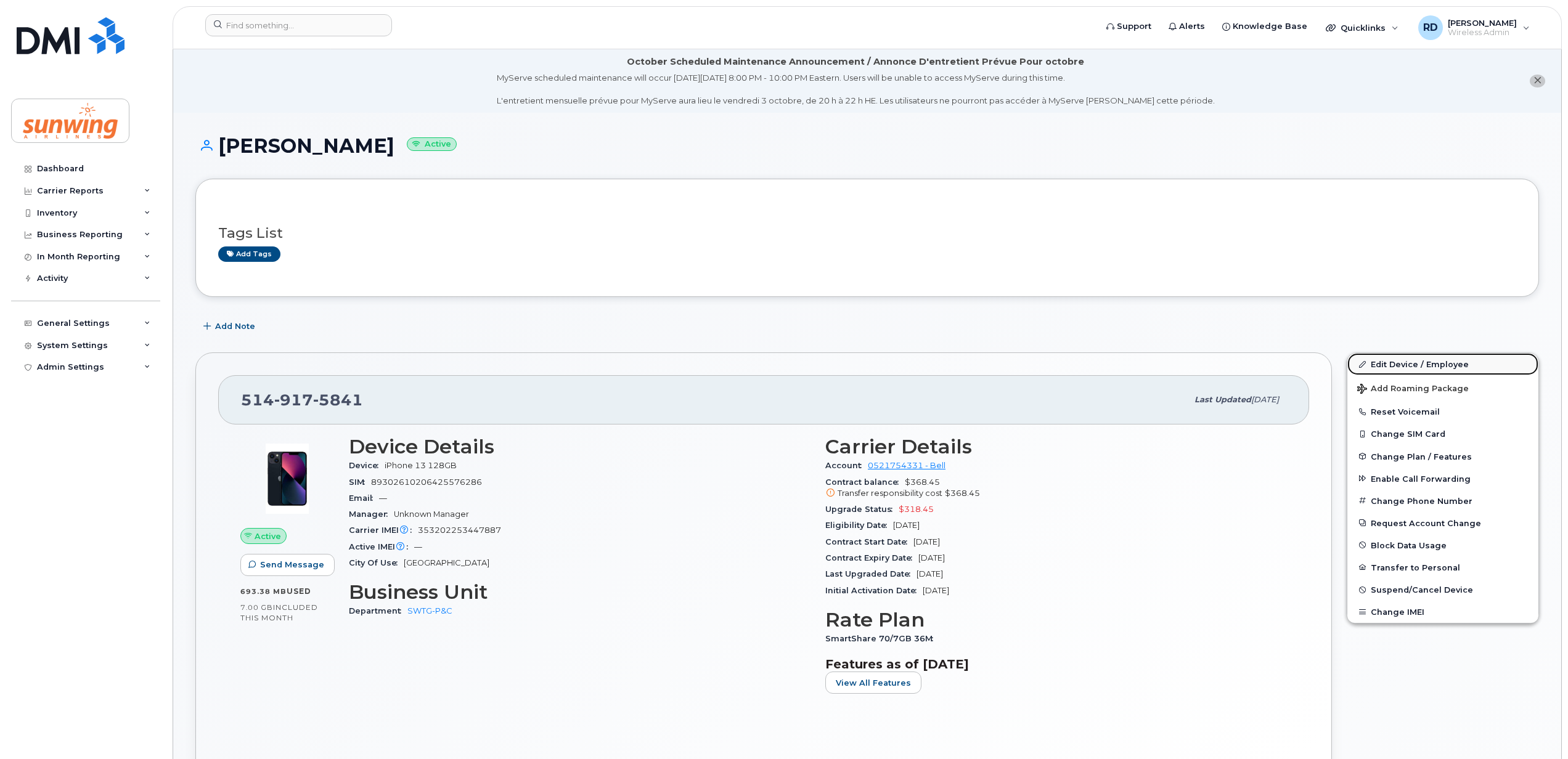
click at [1408, 367] on link "Edit Device / Employee" at bounding box center [1443, 364] width 191 height 22
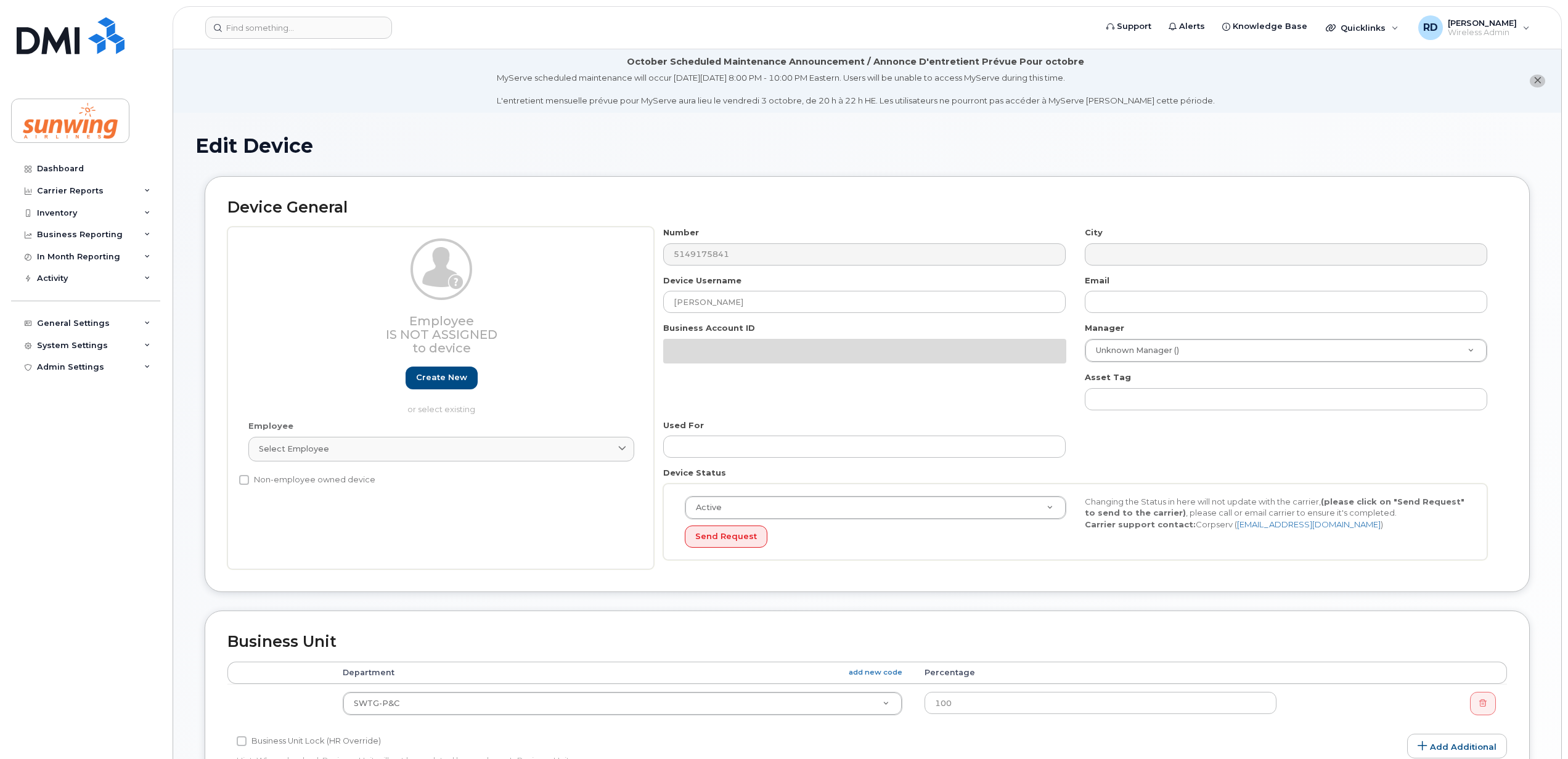
select select "25368"
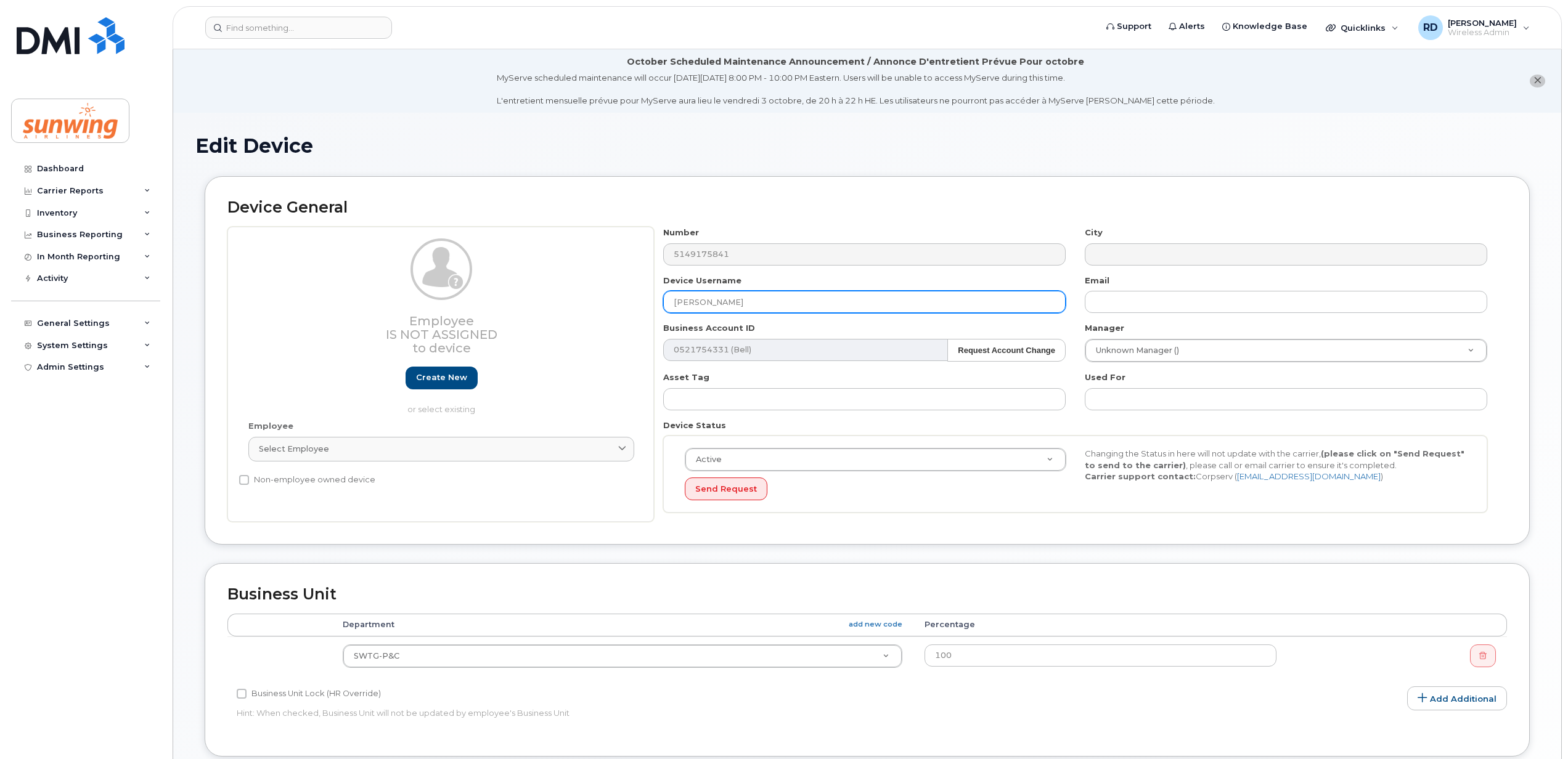
drag, startPoint x: 762, startPoint y: 305, endPoint x: 599, endPoint y: 300, distance: 163.1
click at [599, 300] on div "Employee Is not assigned to device Create new or select existing Employee Selec…" at bounding box center [867, 374] width 1280 height 295
type input "Luis Bejarano"
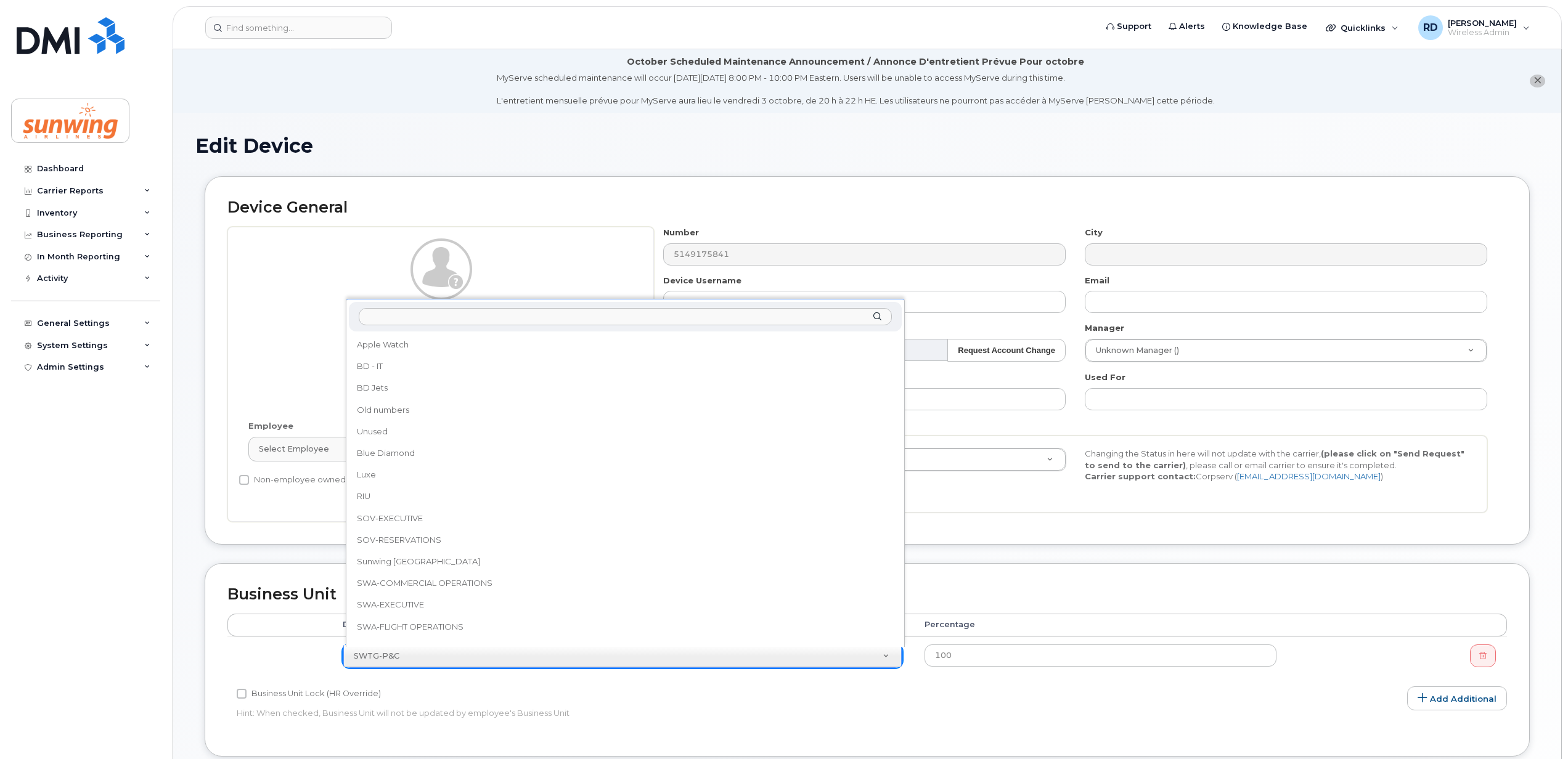
scroll to position [250, 0]
select select "43317"
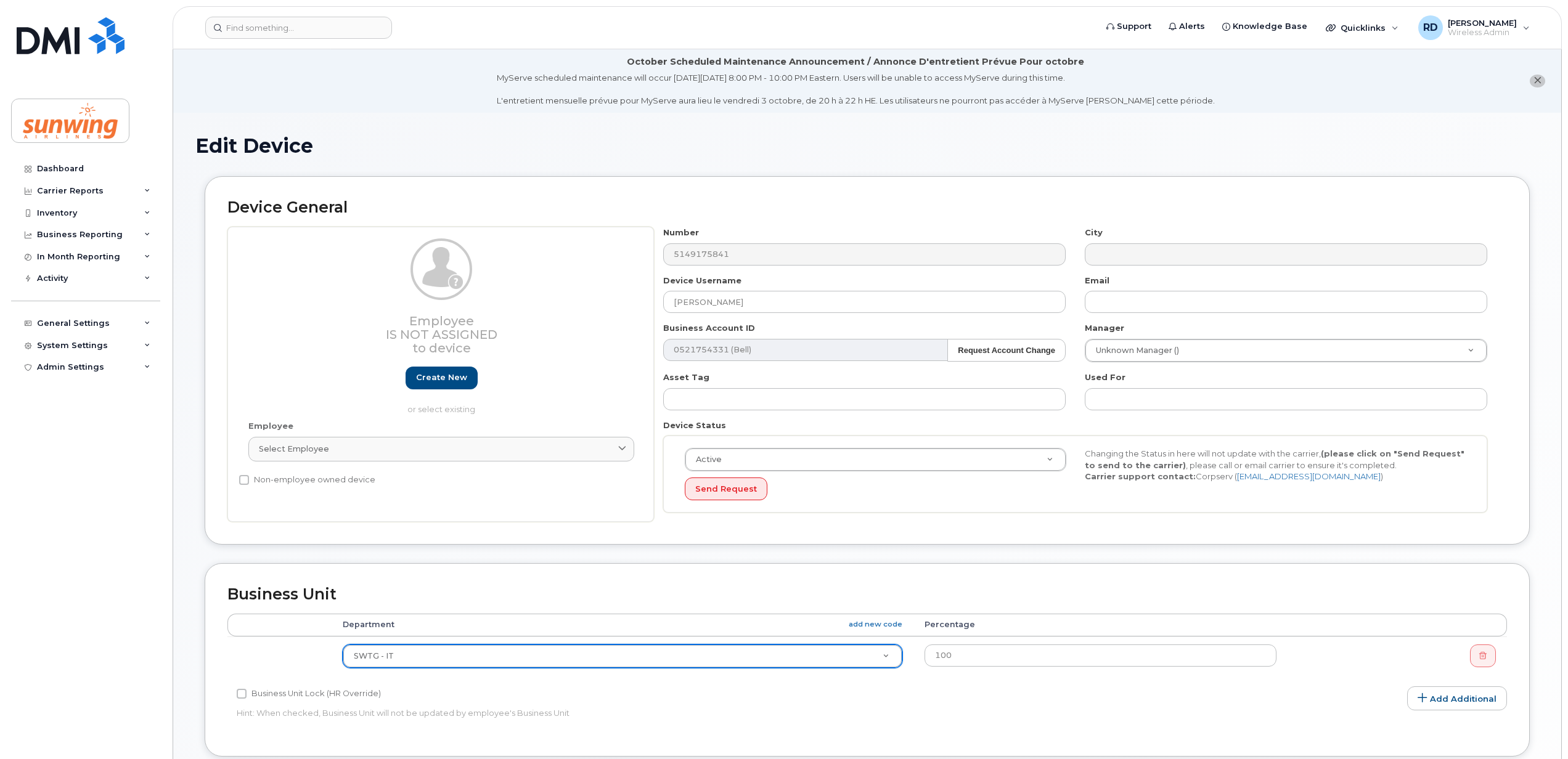
click at [1256, 729] on div "Accounting Categories Rules Accounting categories percentages must add up to 10…" at bounding box center [867, 674] width 1280 height 120
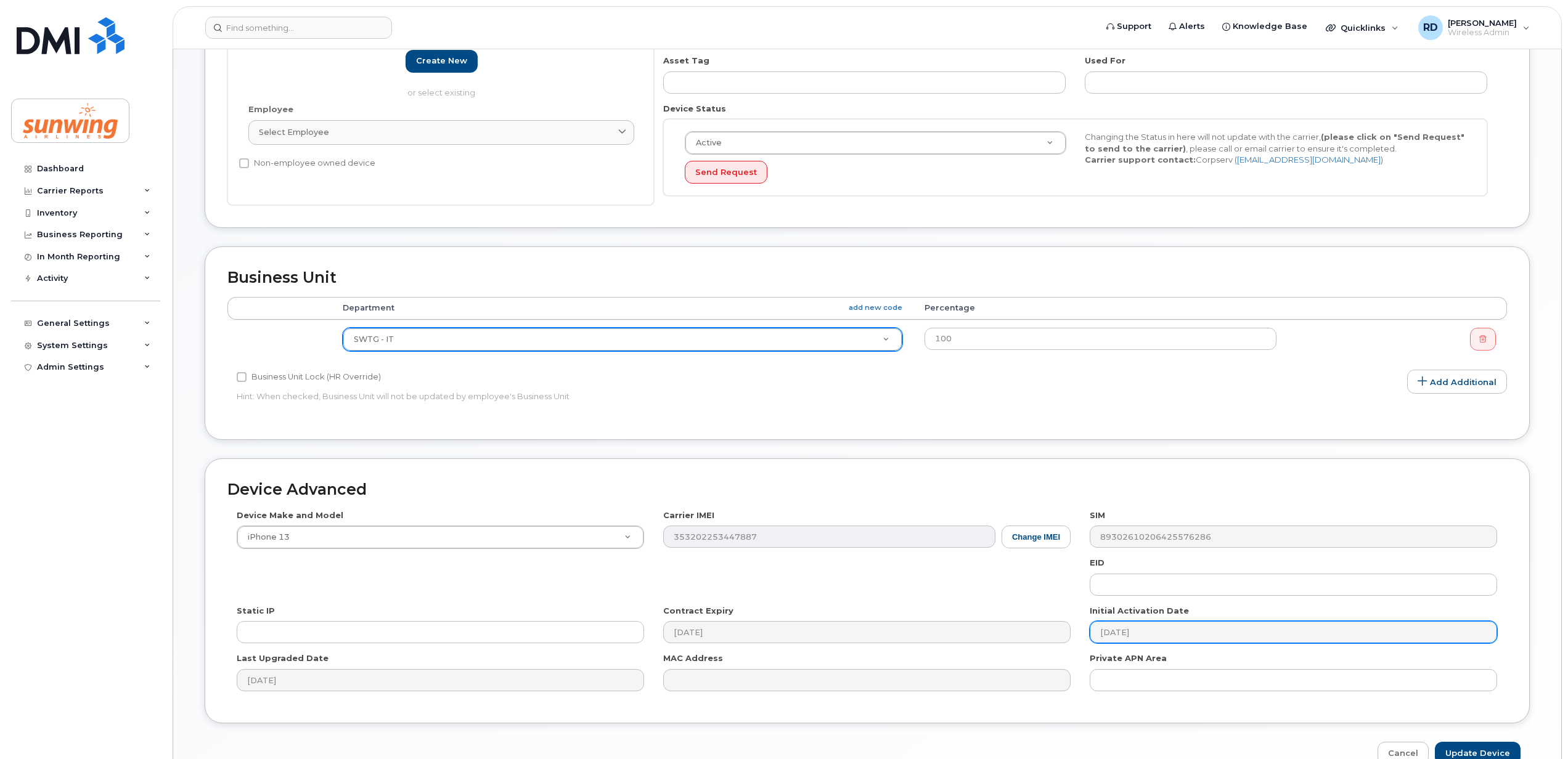
scroll to position [329, 0]
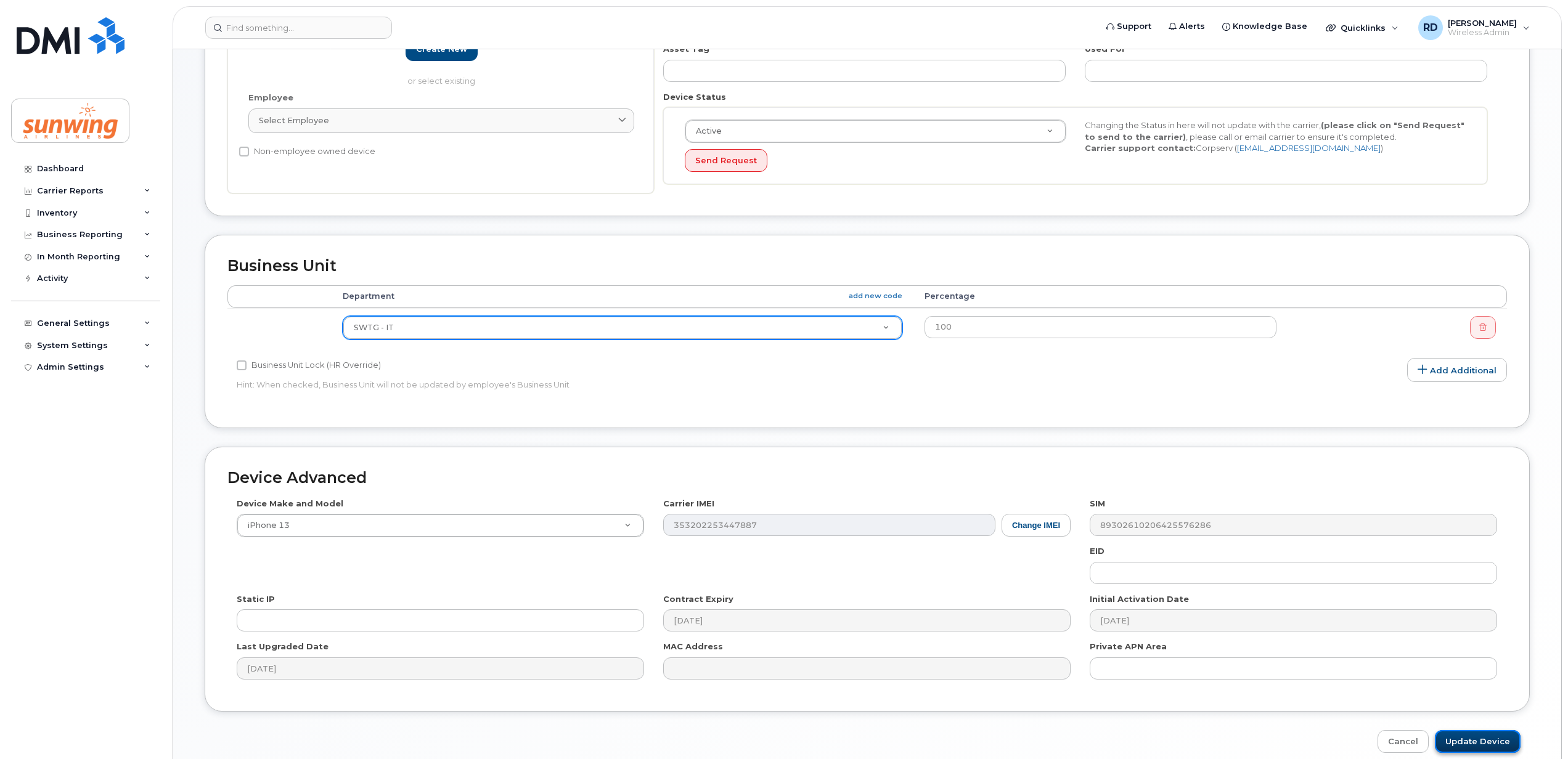
click at [1479, 743] on input "Update Device" at bounding box center [1477, 741] width 86 height 23
type input "Saving..."
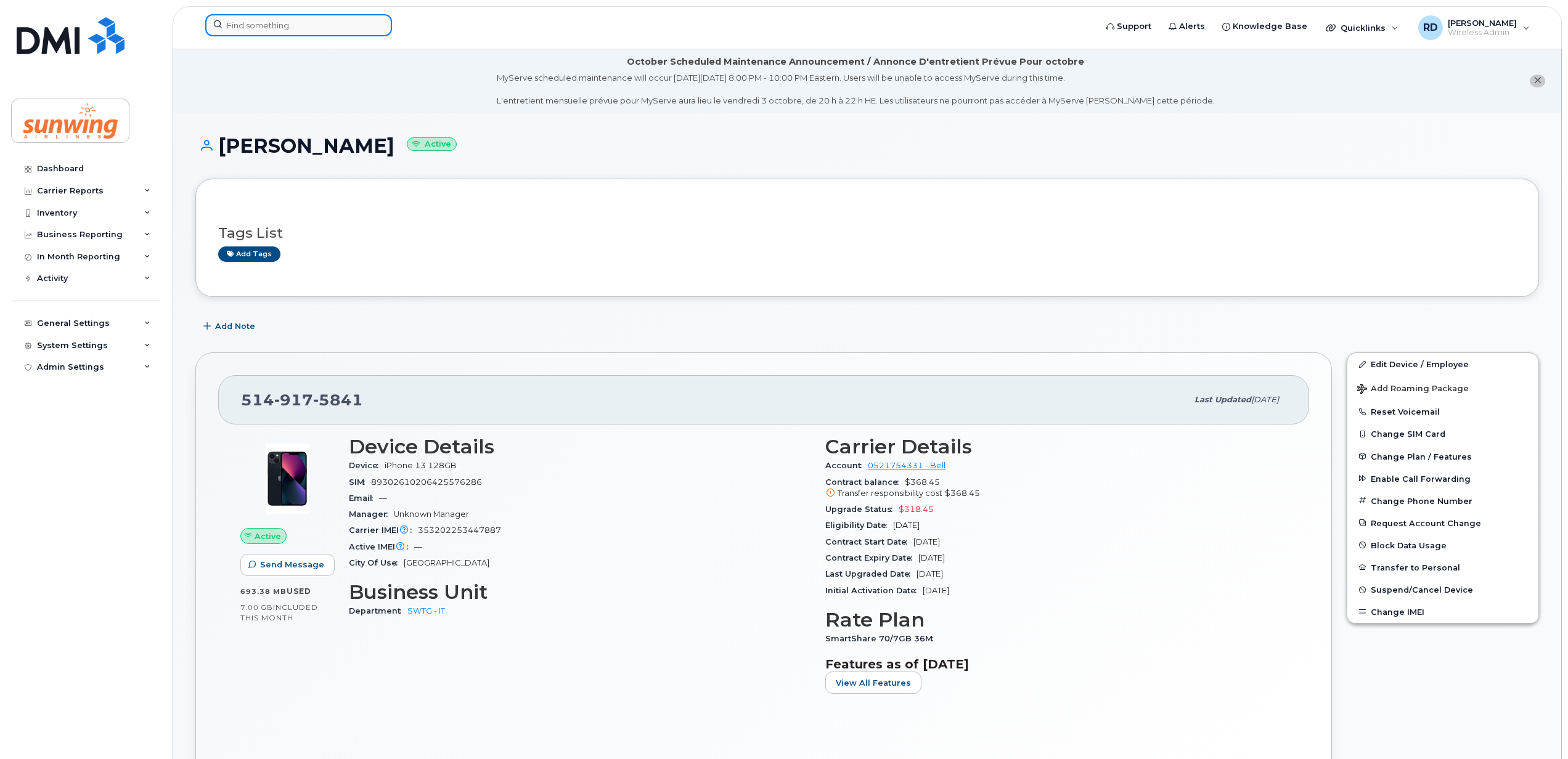
click at [287, 28] on input at bounding box center [298, 25] width 187 height 22
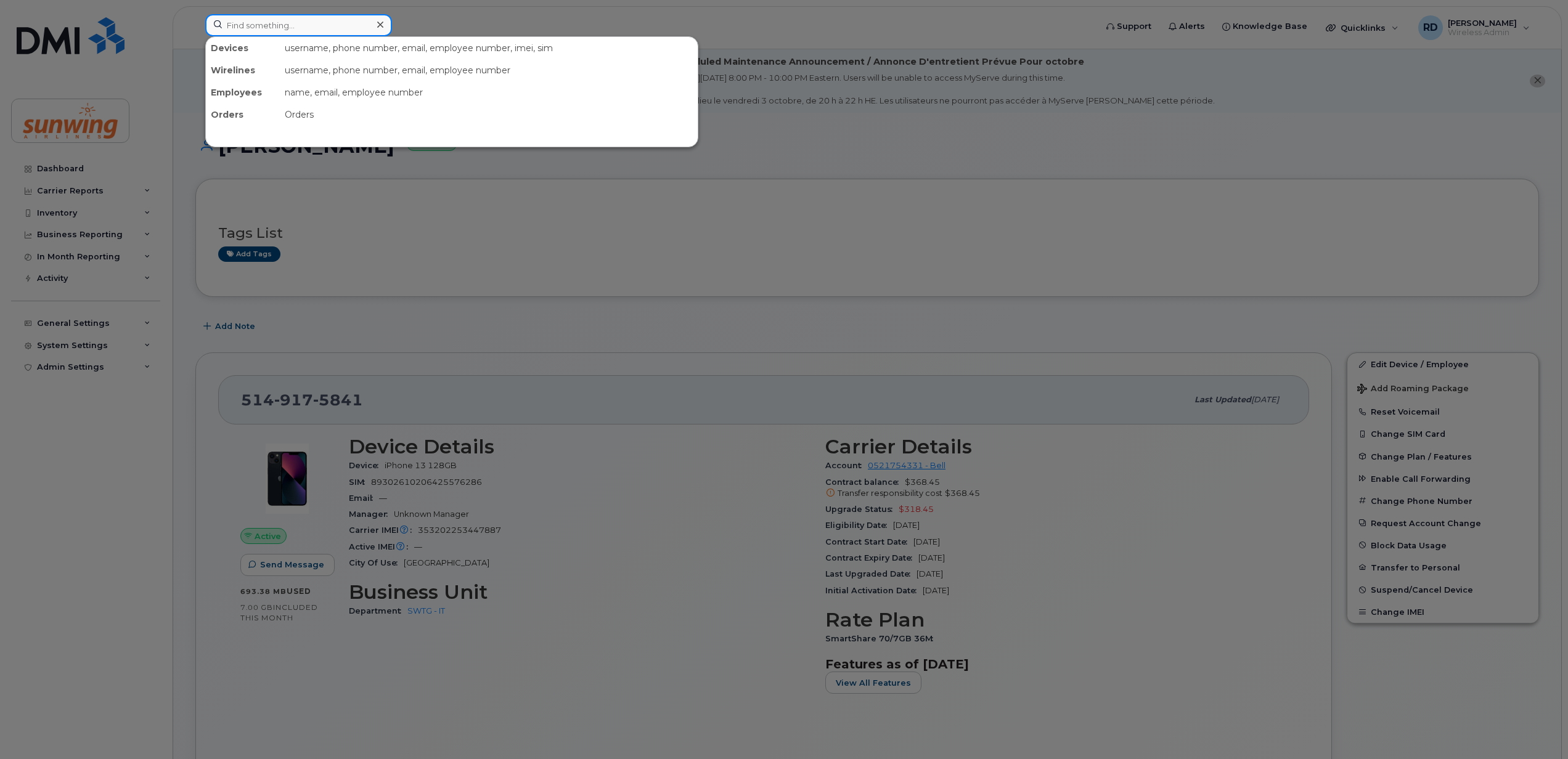
paste input "6472947958"
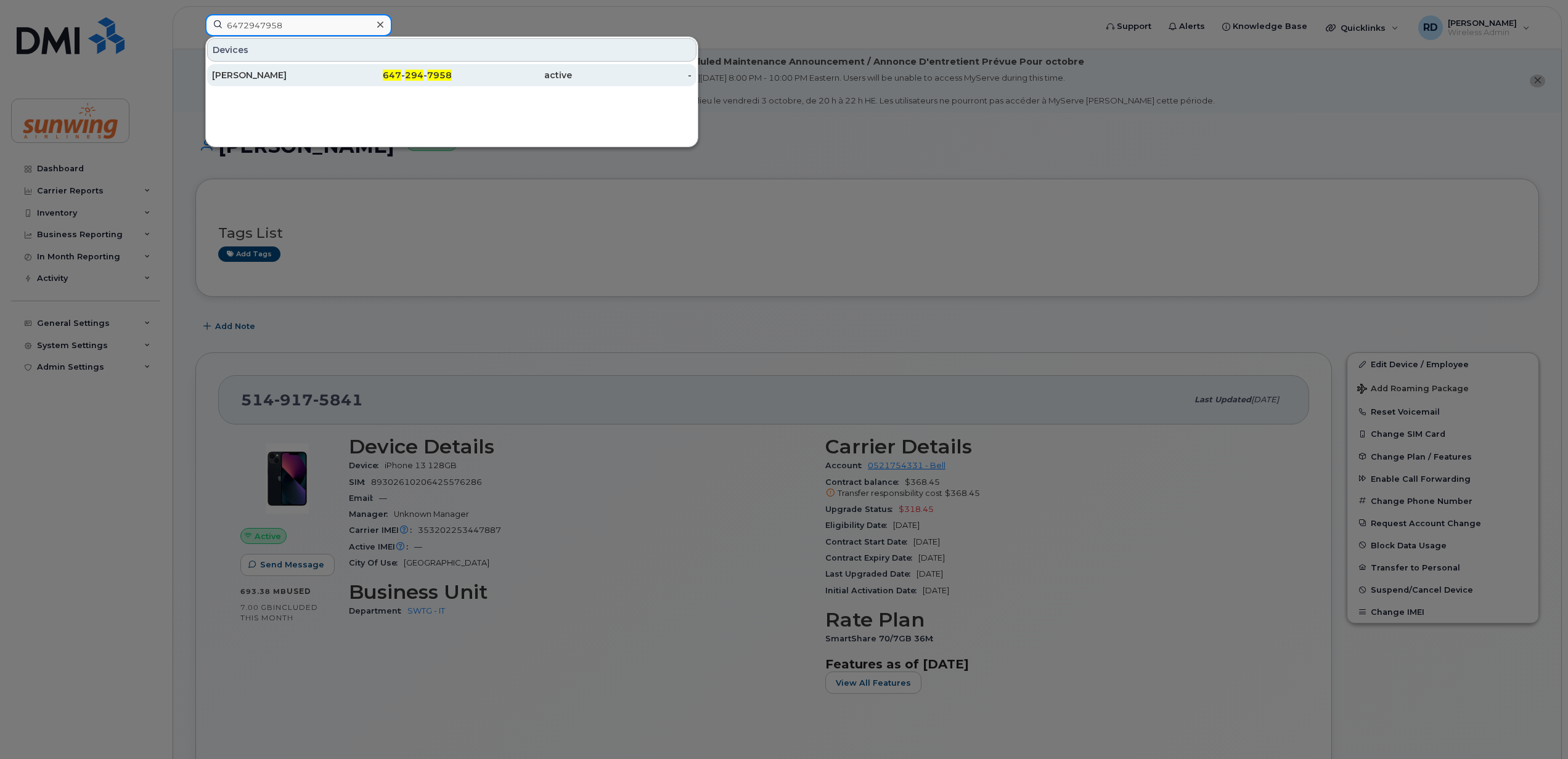
type input "6472947958"
click at [239, 69] on div "Anton Vega" at bounding box center [272, 75] width 120 height 22
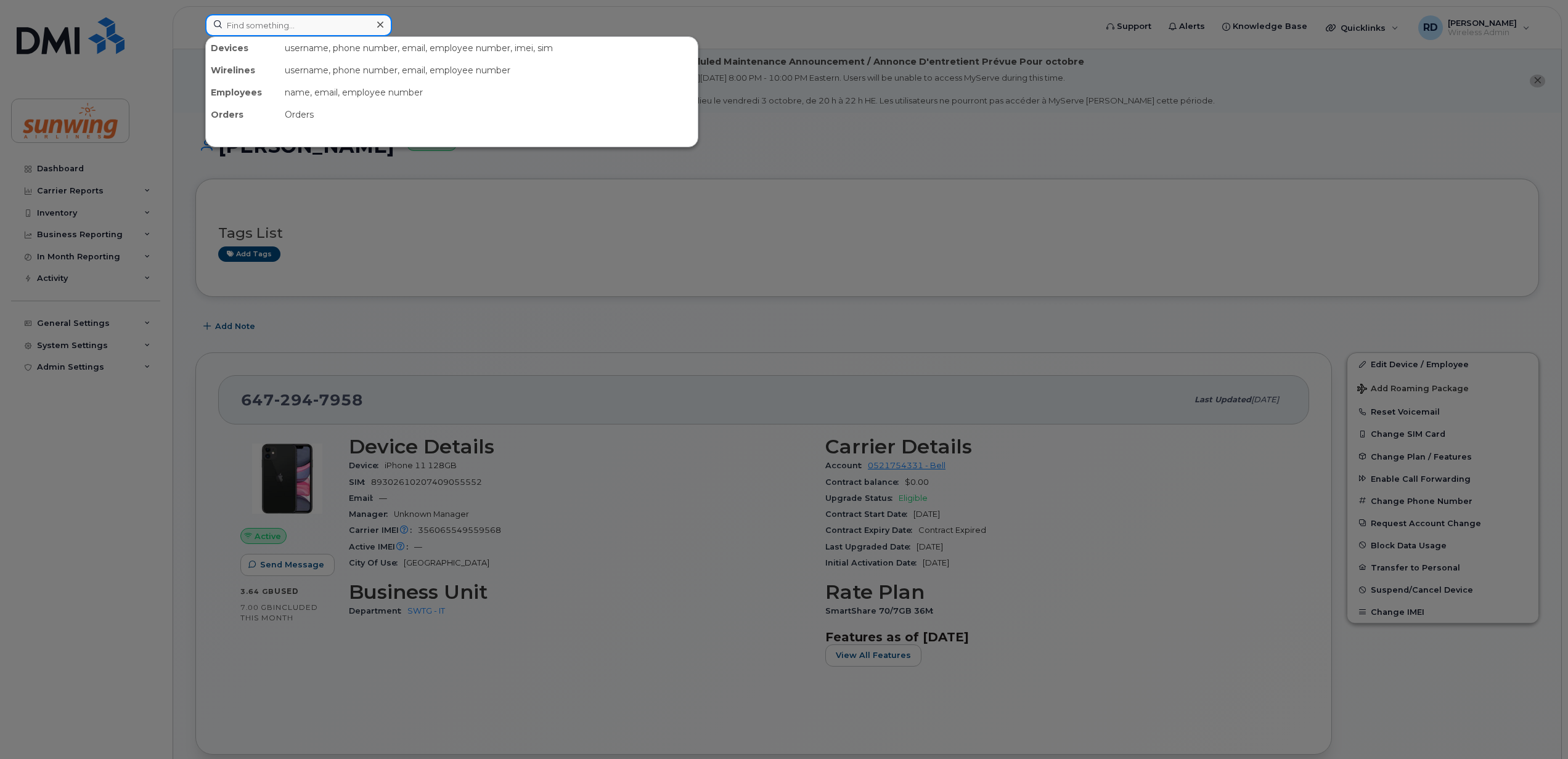
click at [290, 27] on input at bounding box center [298, 25] width 187 height 22
paste input "5142388712"
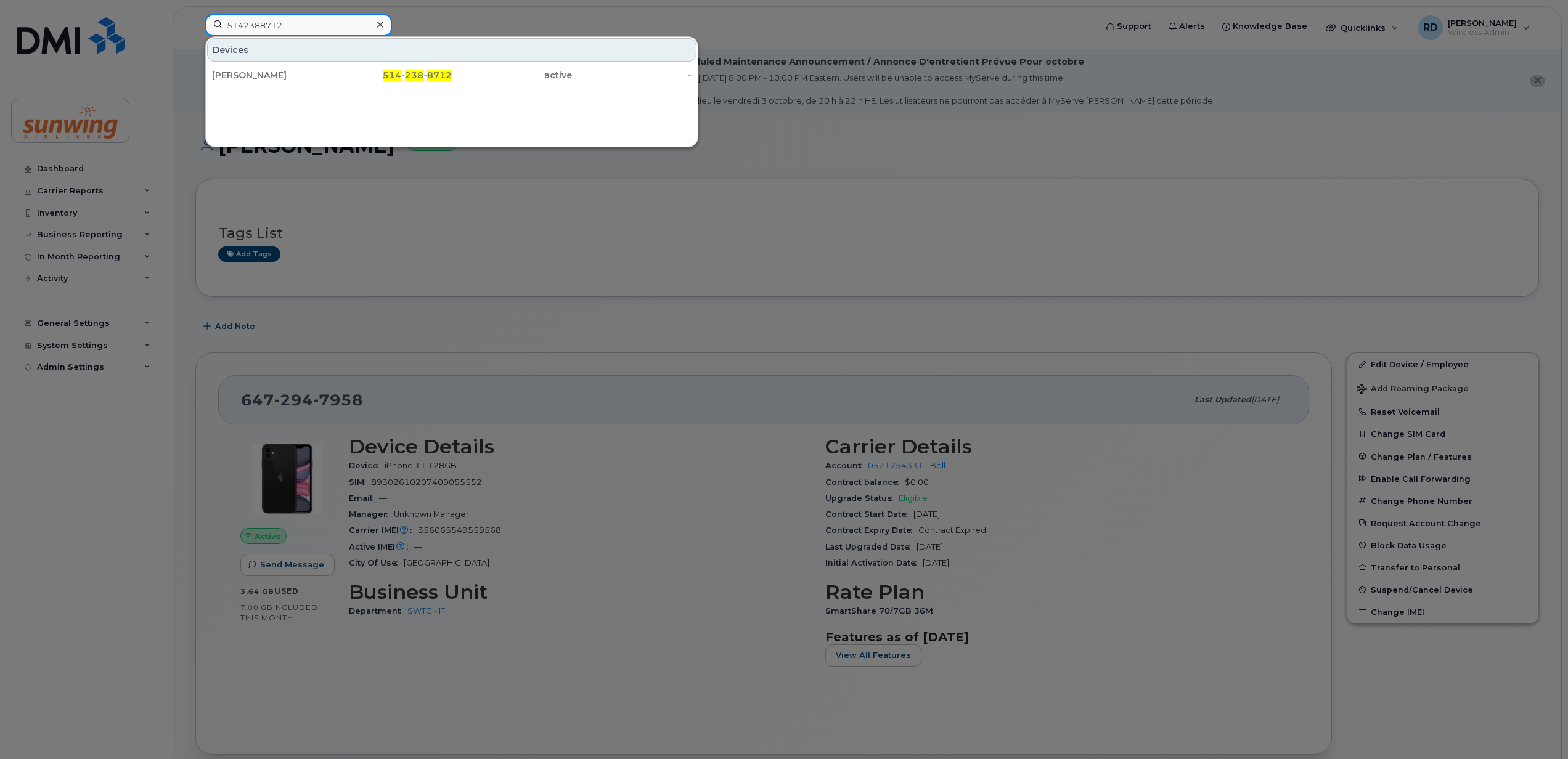
type input "5142388712"
click at [321, 28] on input "5142388712" at bounding box center [298, 25] width 187 height 22
click at [373, 23] on div at bounding box center [380, 25] width 18 height 18
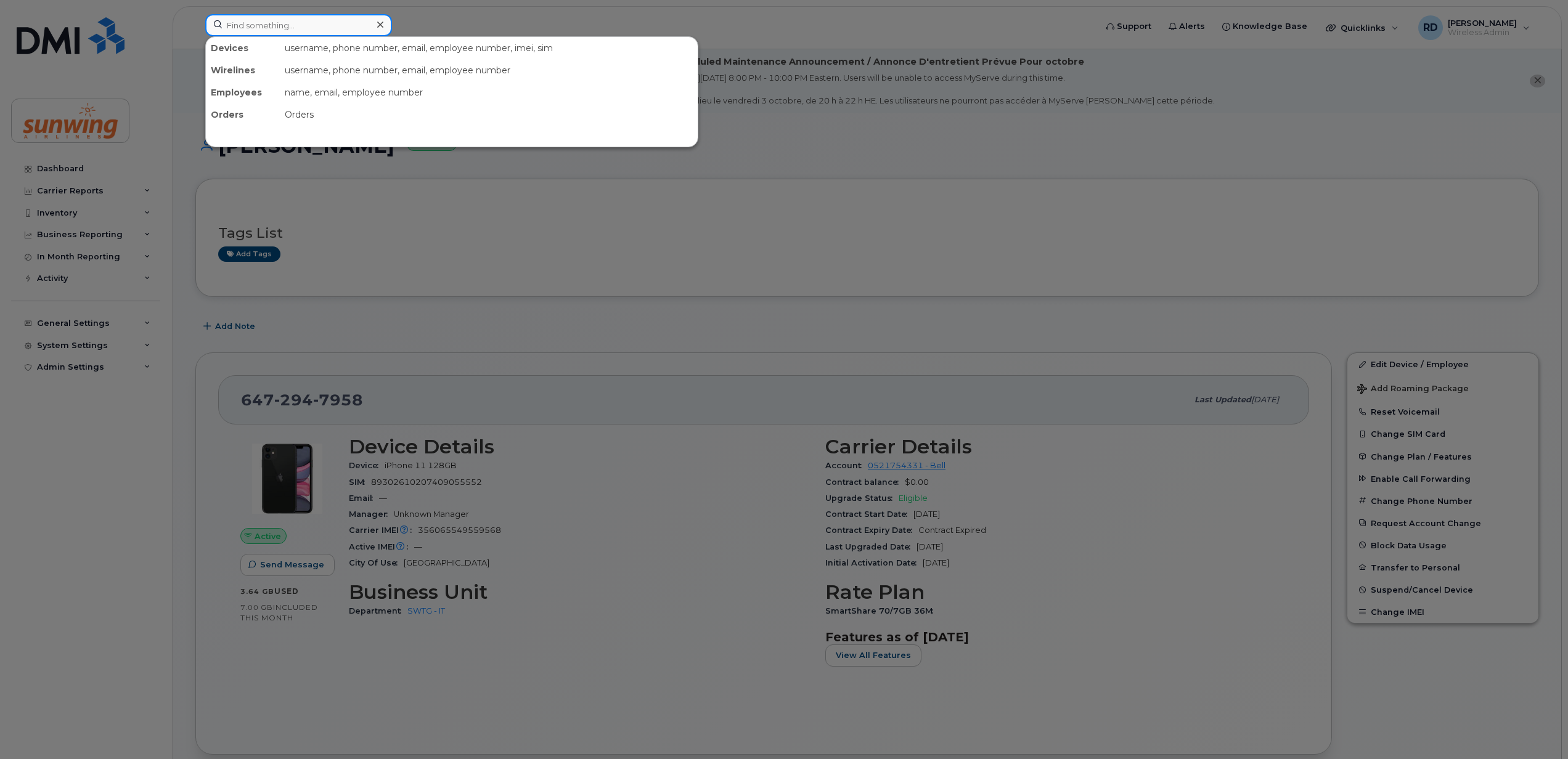
click at [301, 23] on input at bounding box center [298, 25] width 187 height 22
paste input "5142388712"
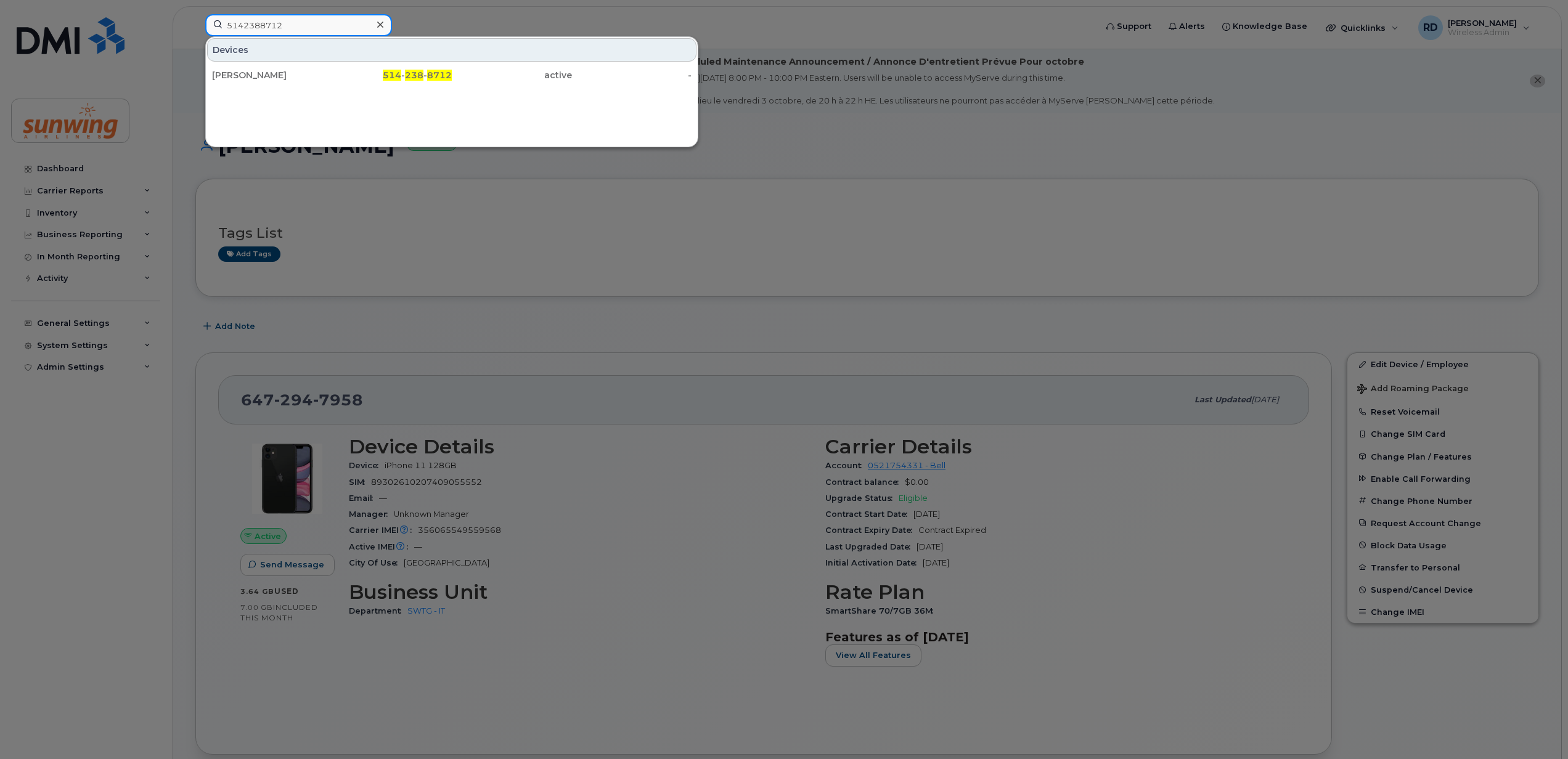
type input "5142388712"
click at [384, 25] on div at bounding box center [380, 25] width 18 height 18
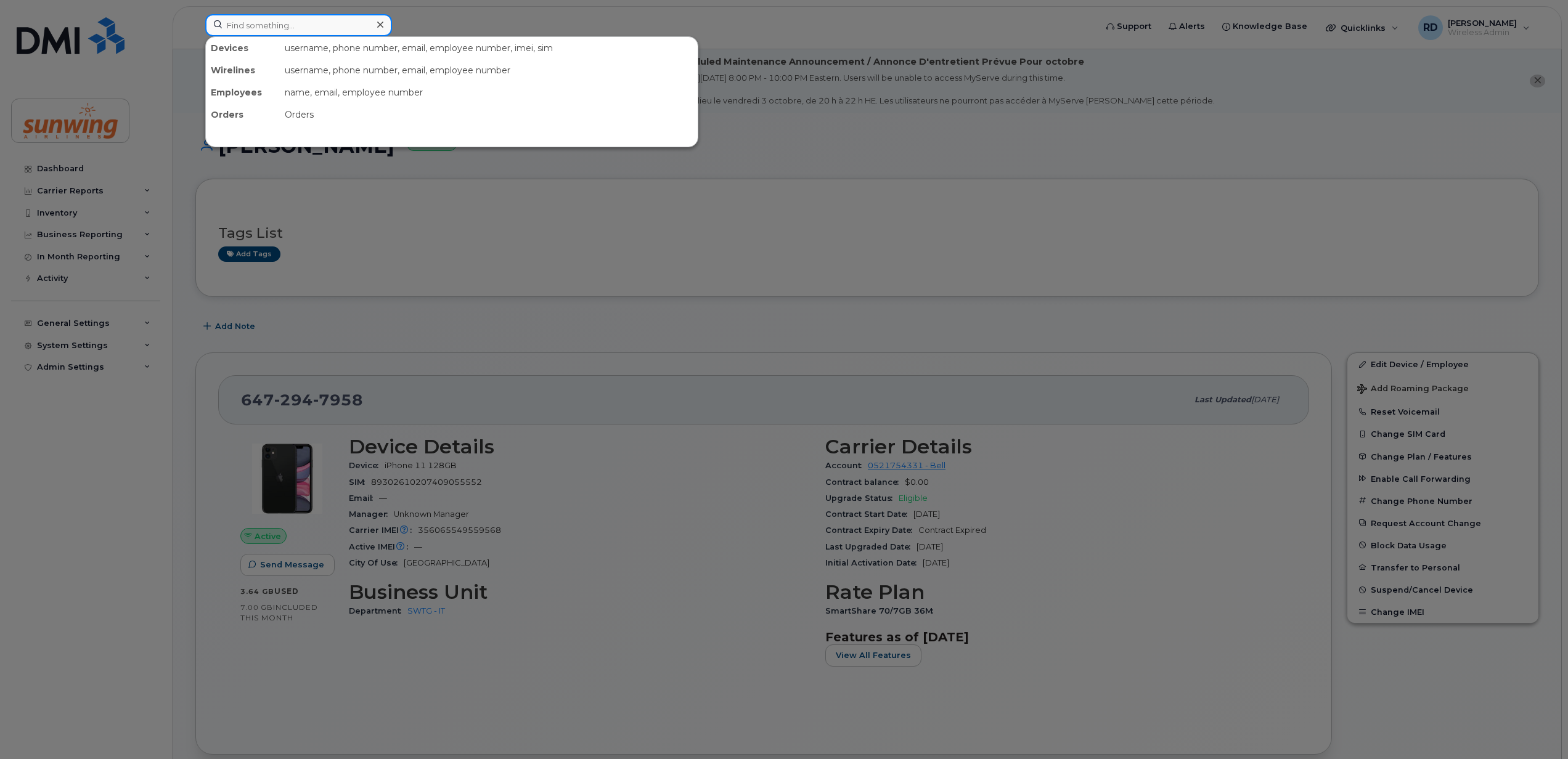
click at [302, 36] on div "Devices username, phone number, email, employee number, imei, sim Wirelines use…" at bounding box center [646, 25] width 882 height 22
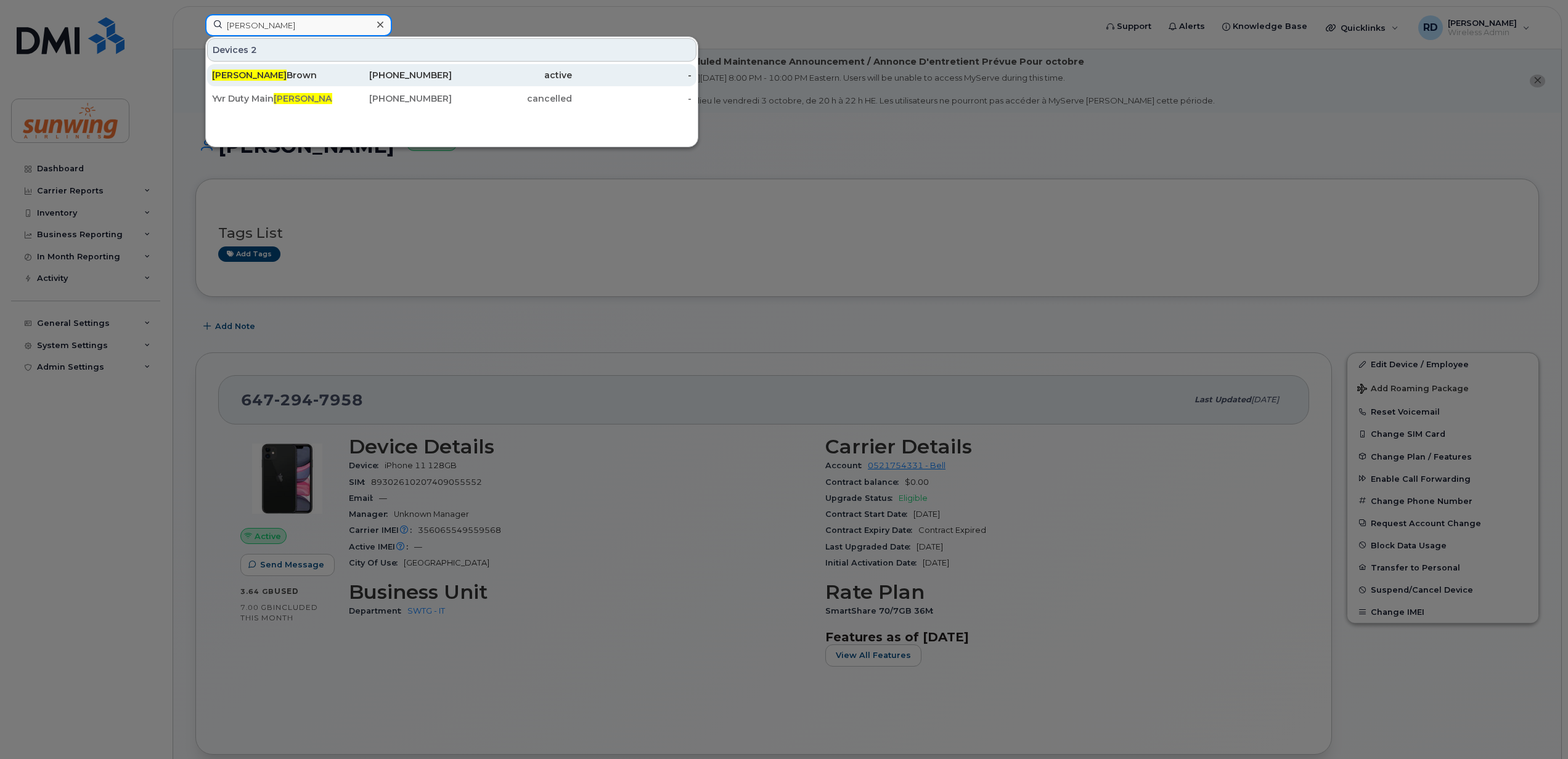
type input "tena"
click at [250, 74] on div "Tena Brown" at bounding box center [272, 75] width 120 height 12
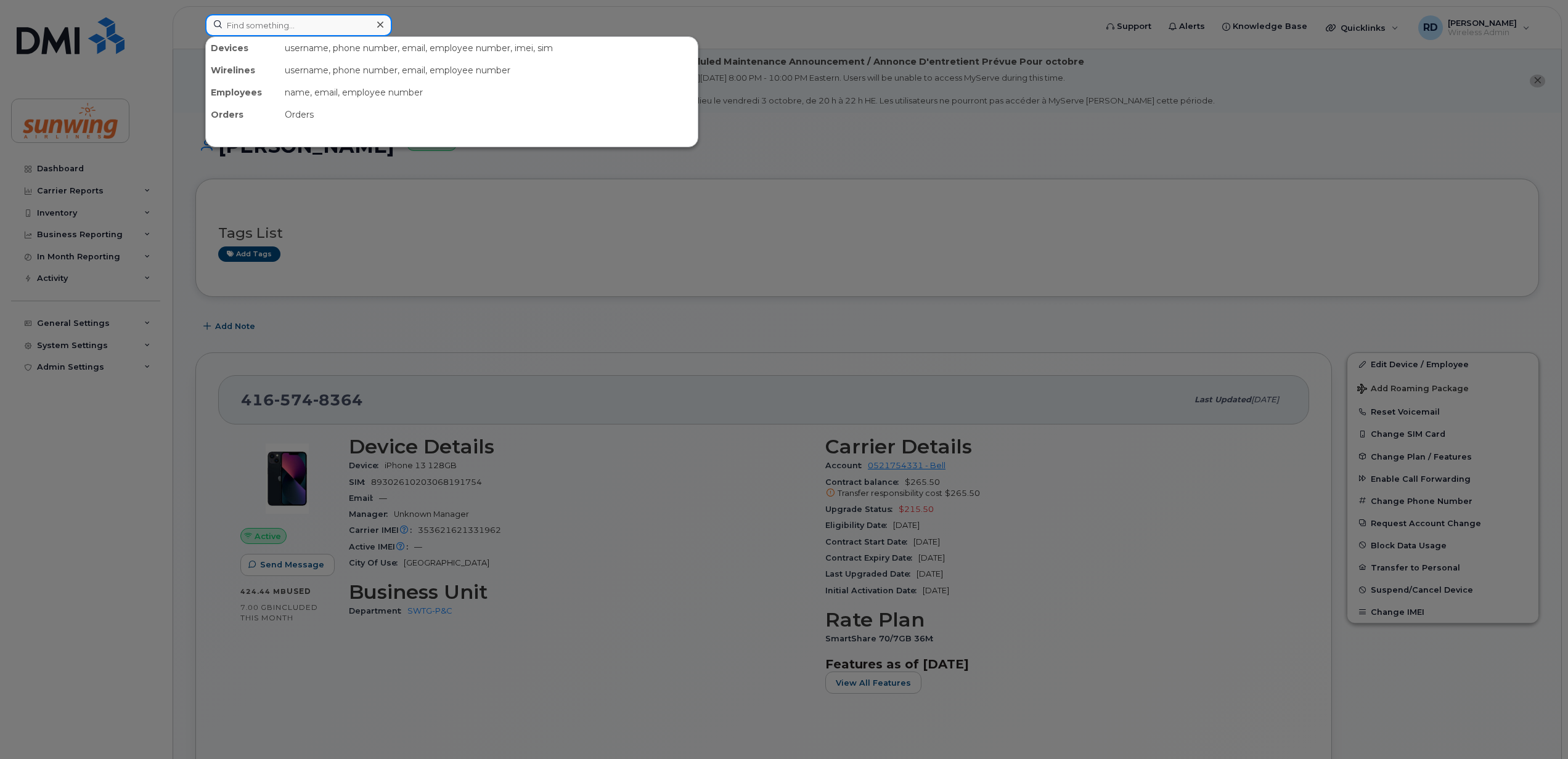
click at [322, 31] on input at bounding box center [298, 25] width 187 height 22
paste input "4162090105"
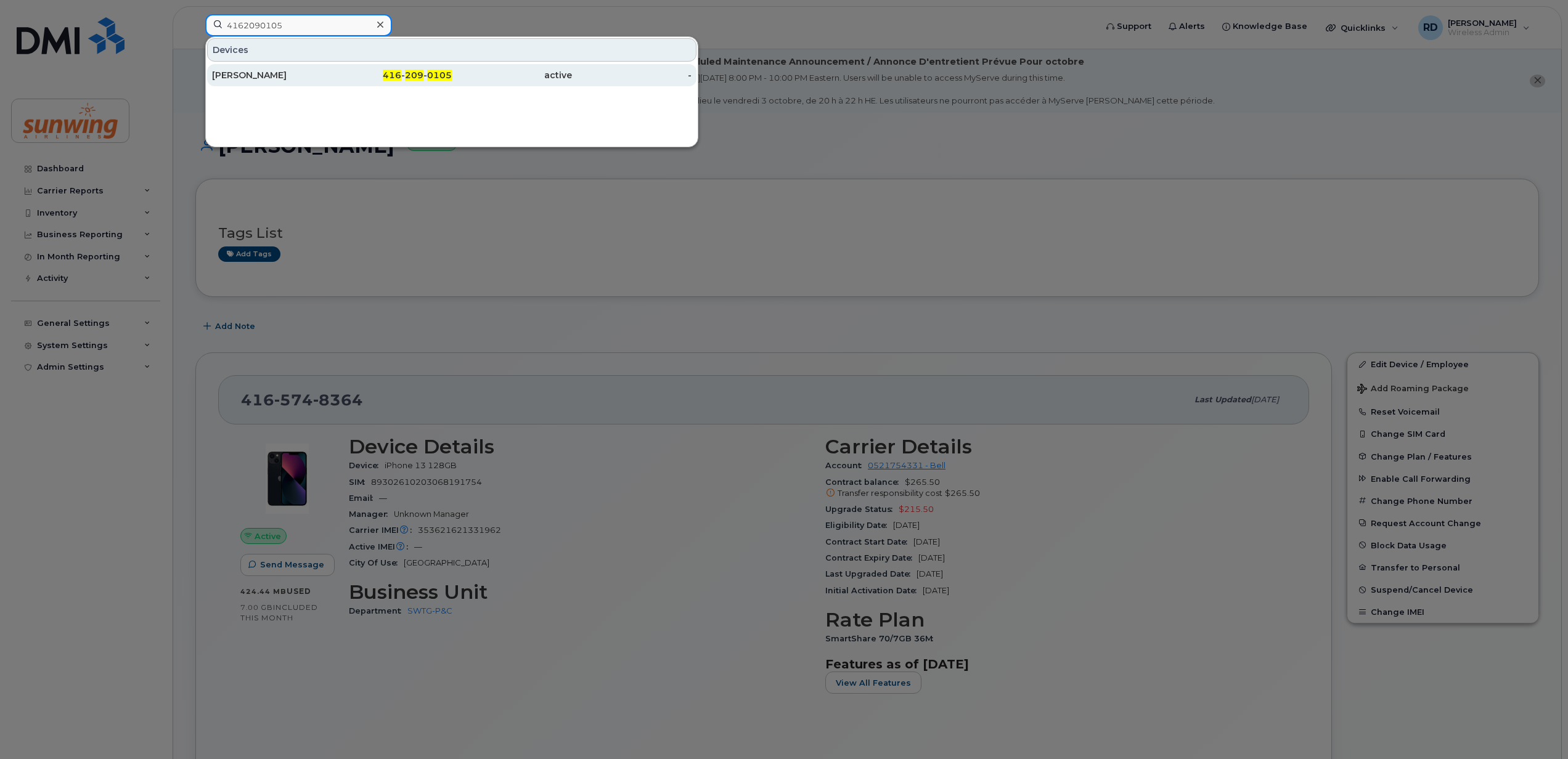
type input "4162090105"
click at [282, 78] on div "[PERSON_NAME]" at bounding box center [272, 75] width 120 height 12
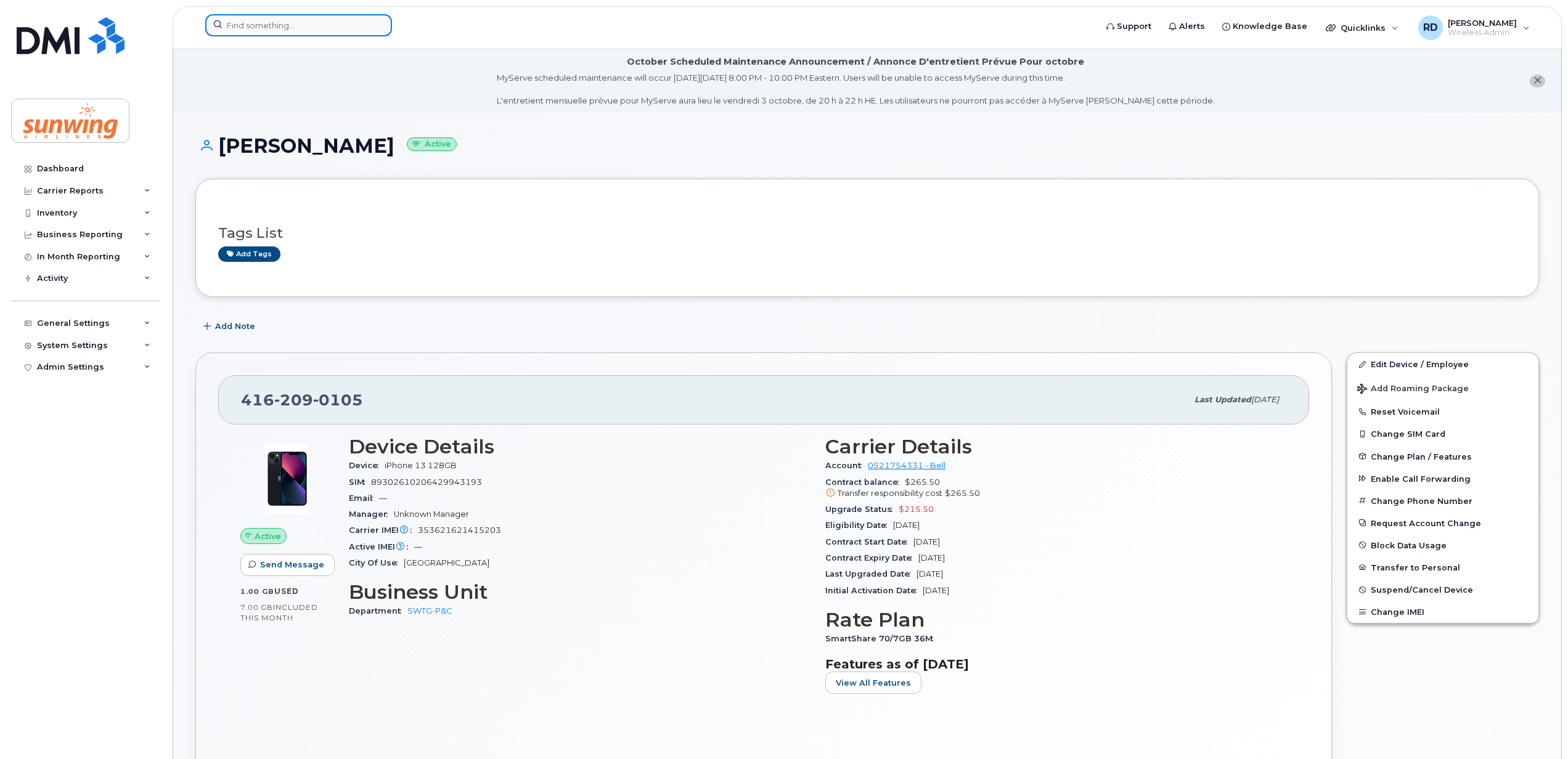
click at [272, 25] on input at bounding box center [298, 25] width 187 height 22
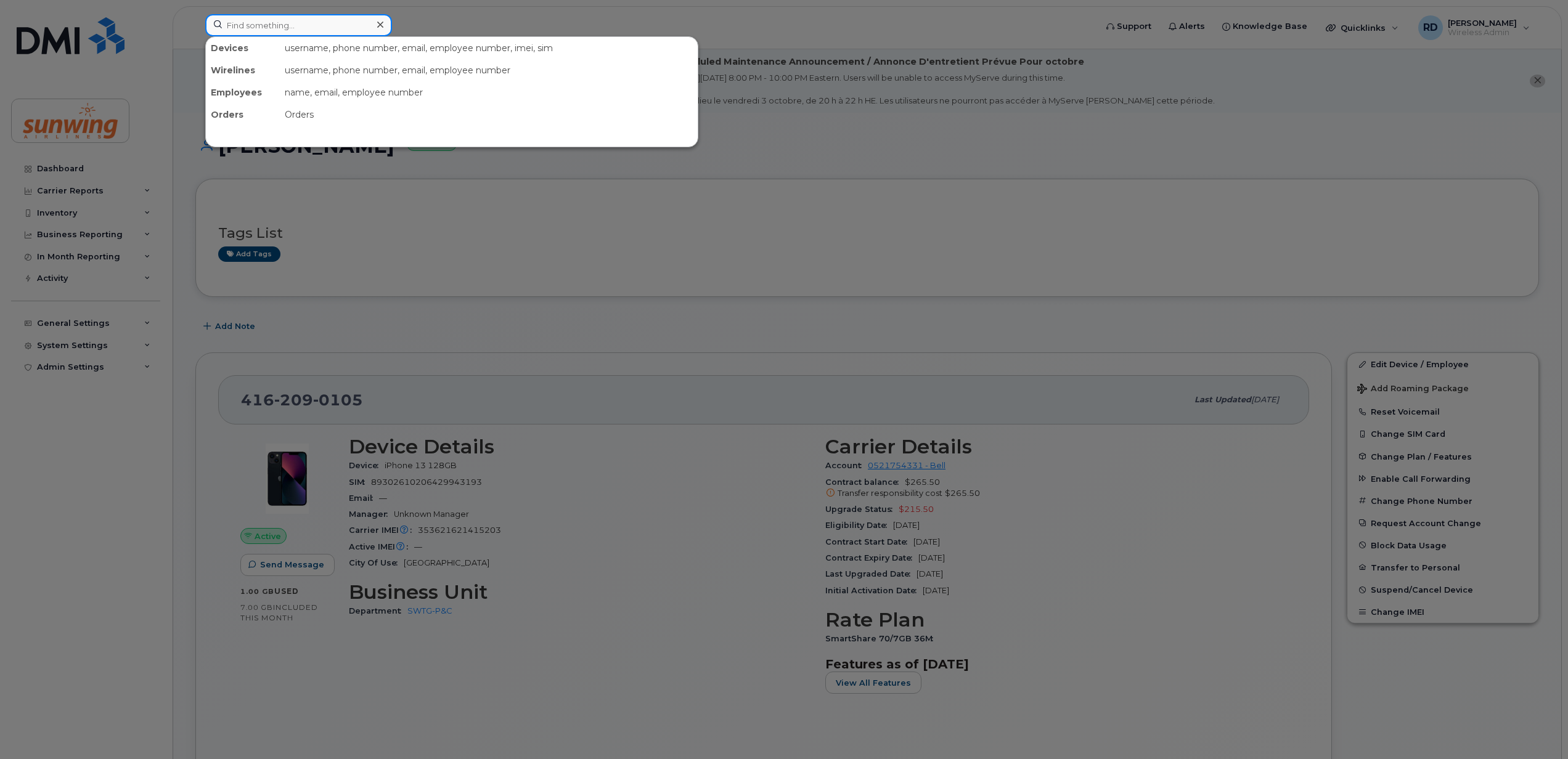
paste input "4166162330"
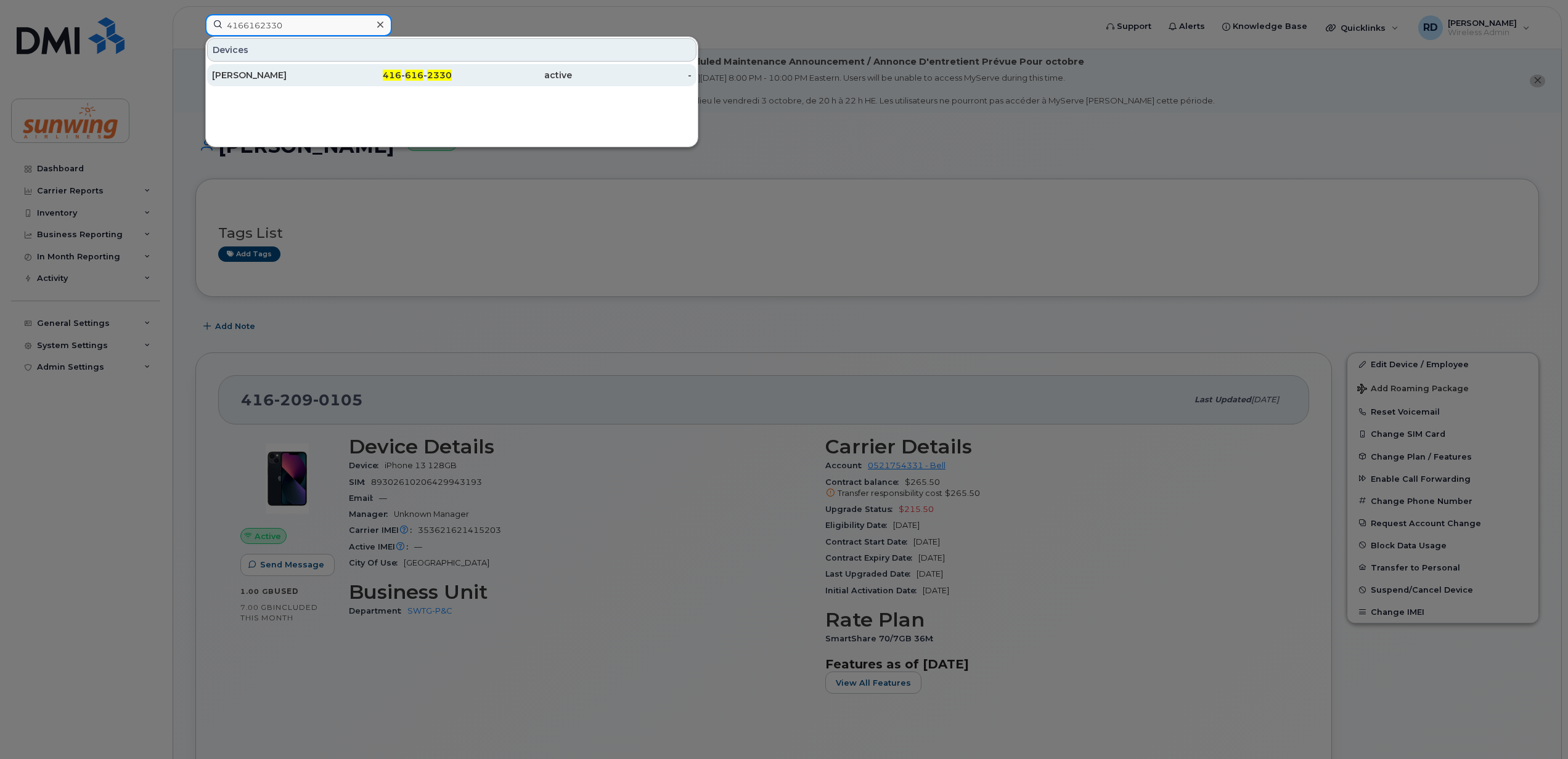
type input "4166162330"
click at [329, 74] on div "Christina Groth" at bounding box center [272, 75] width 120 height 12
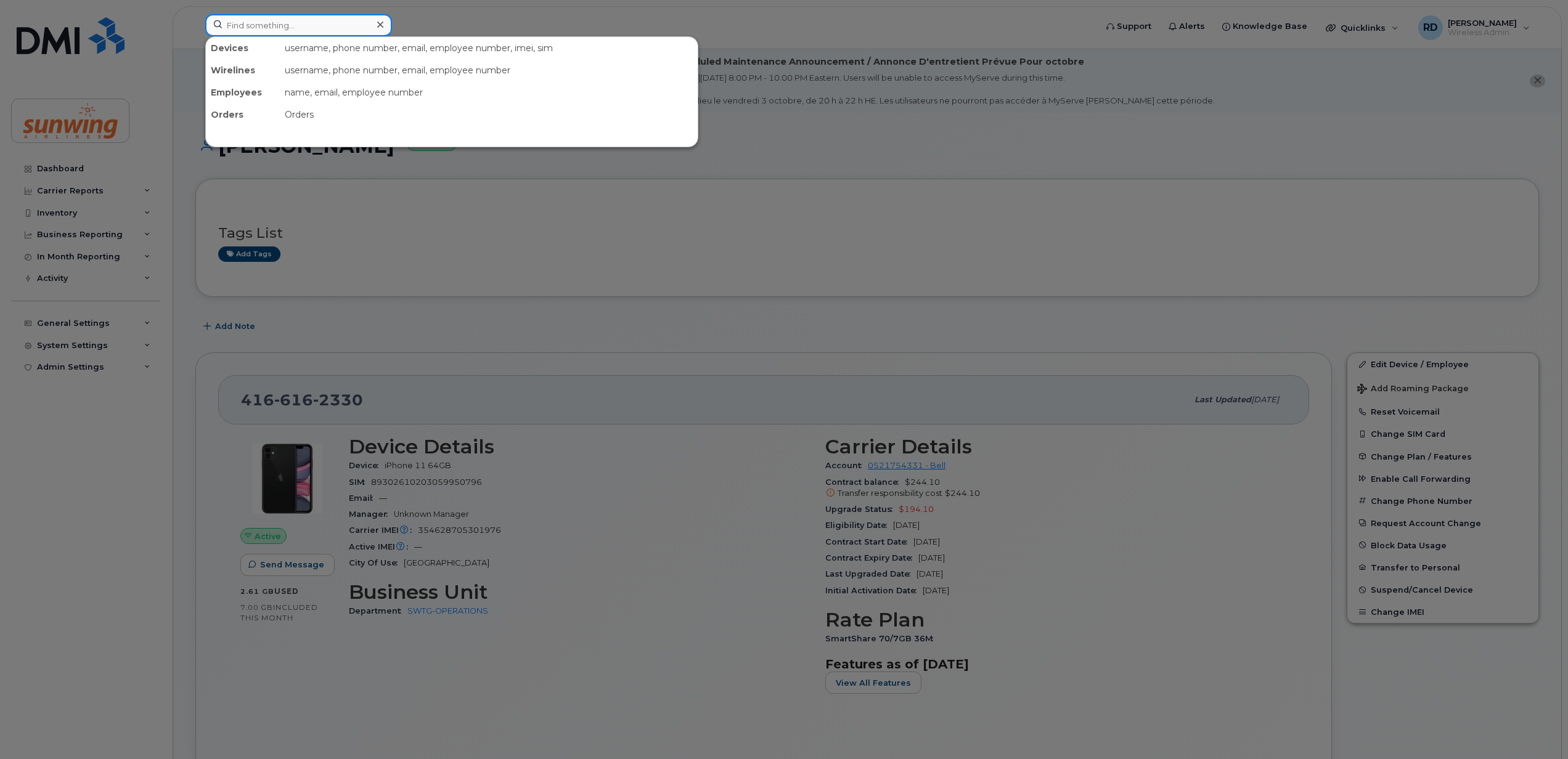
click at [291, 26] on input at bounding box center [298, 25] width 187 height 22
paste input "3069142132"
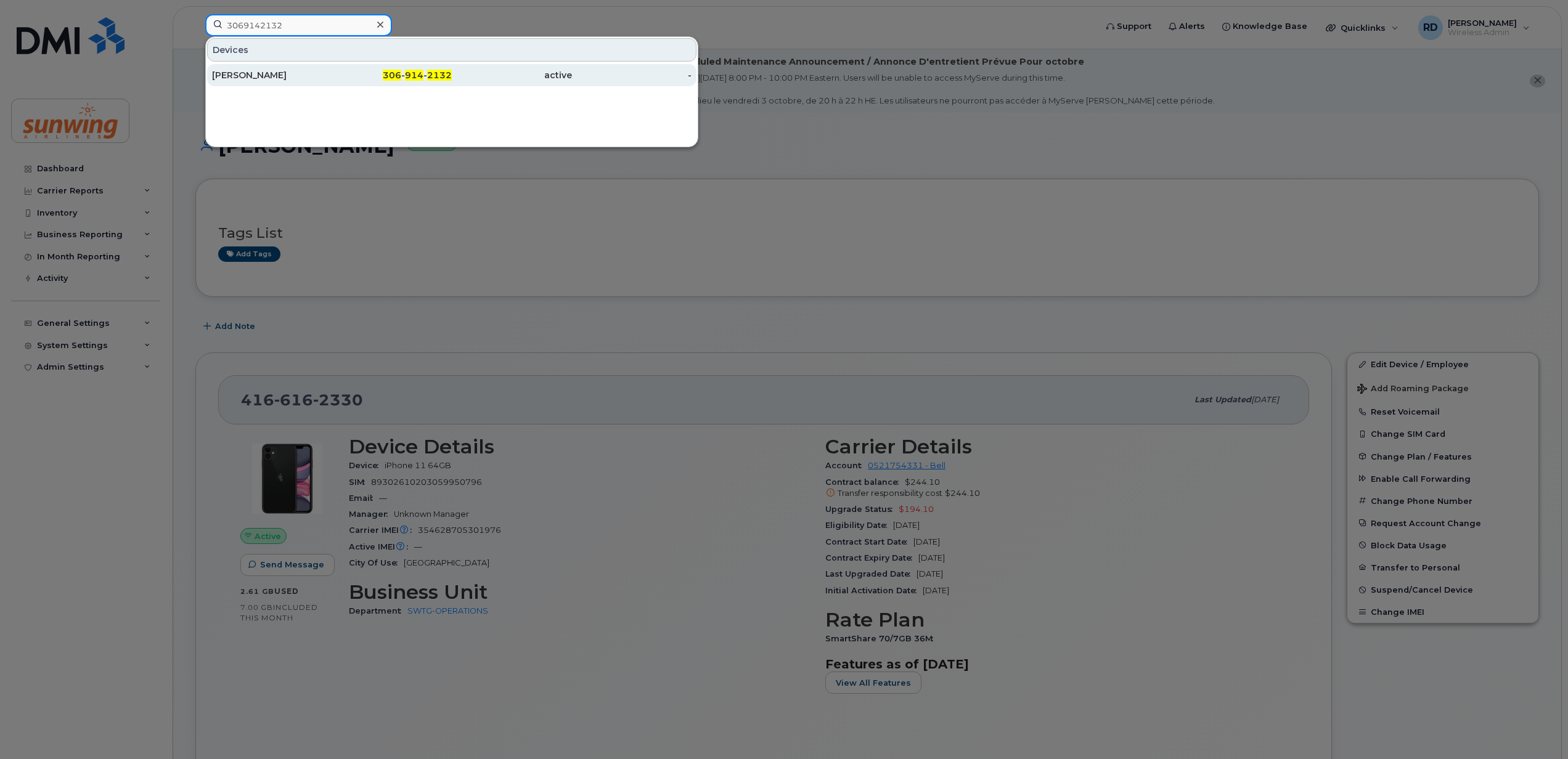
type input "3069142132"
click at [263, 72] on div "Kim Johnson" at bounding box center [272, 75] width 120 height 12
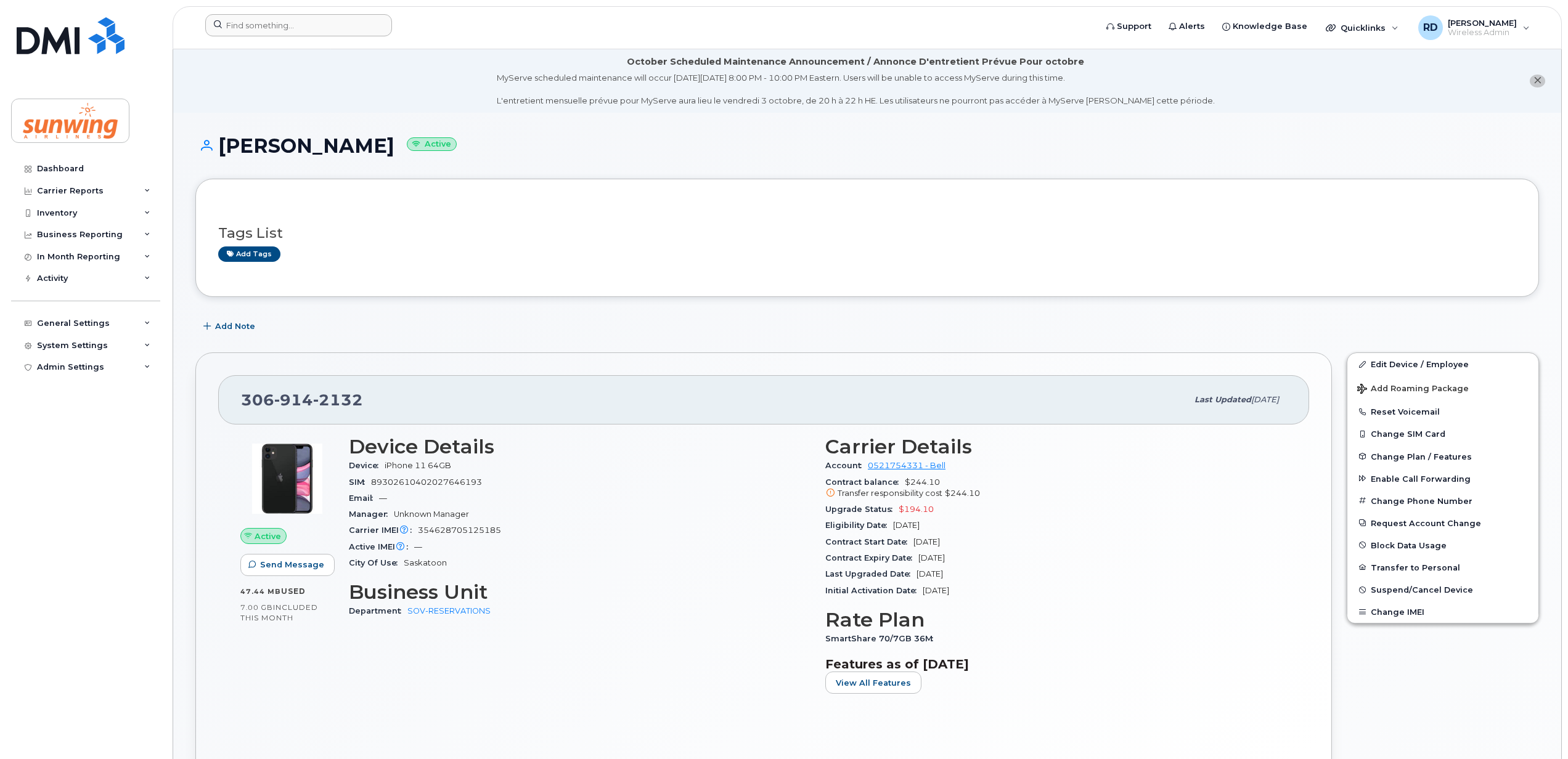
drag, startPoint x: 301, startPoint y: 13, endPoint x: 296, endPoint y: 20, distance: 8.6
click at [296, 20] on header "Support Alerts Knowledge Base Quicklinks Suspend / Cancel Device Change SIM Car…" at bounding box center [867, 28] width 1389 height 43
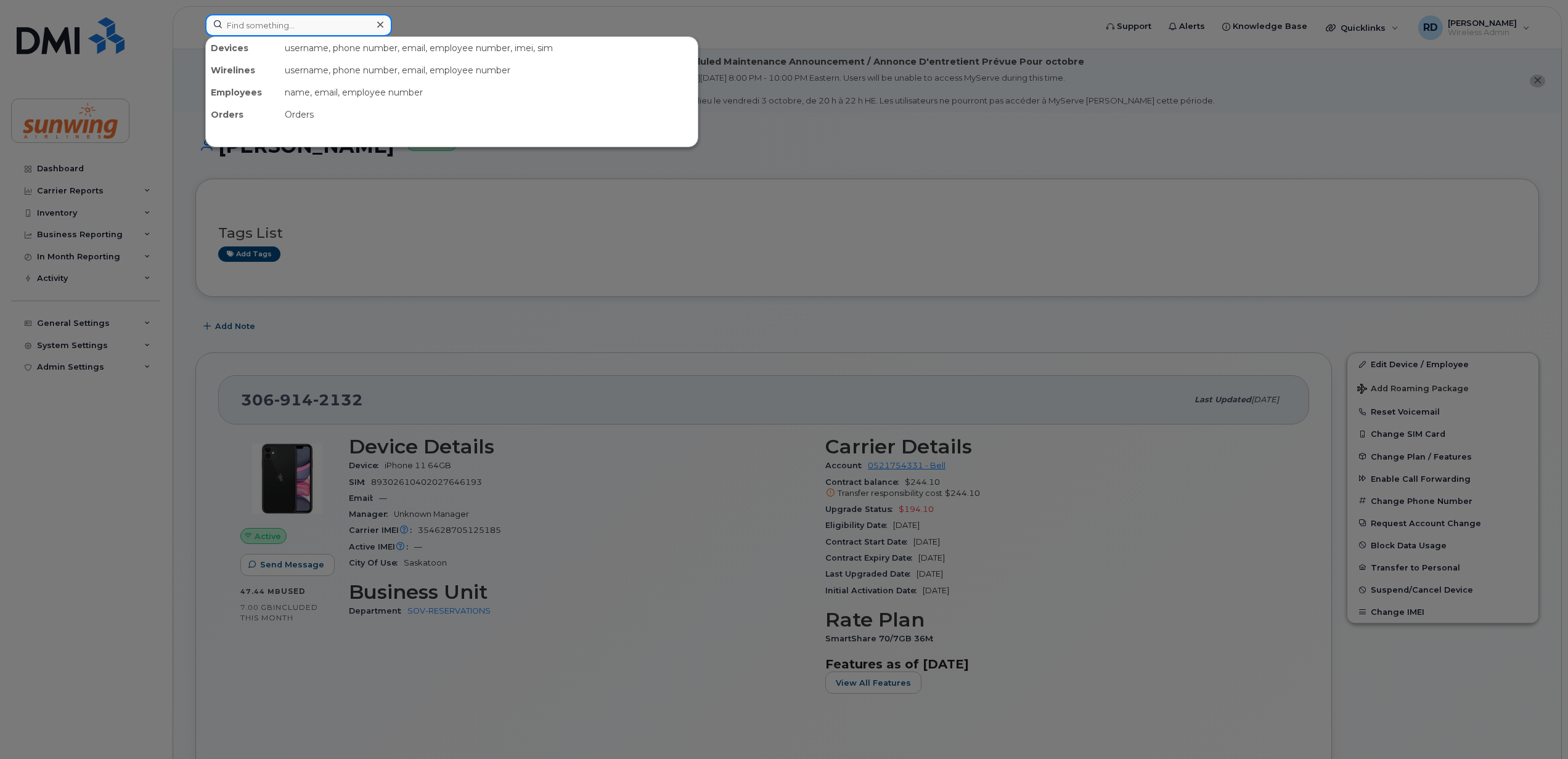
click at [285, 27] on input at bounding box center [298, 25] width 187 height 22
paste input "5873412618"
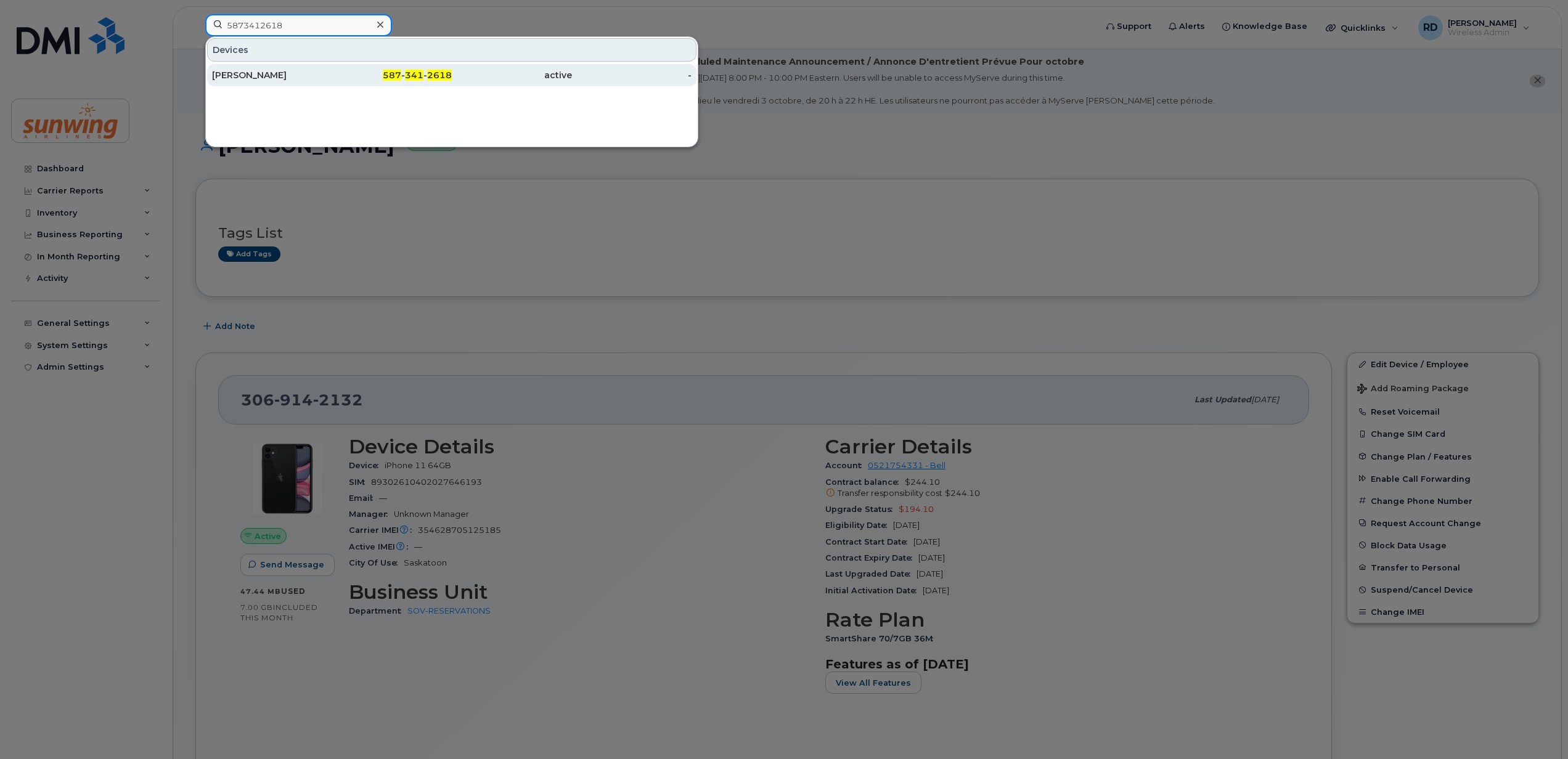
type input "5873412618"
click at [280, 70] on div "Heather Gerrard" at bounding box center [272, 75] width 120 height 12
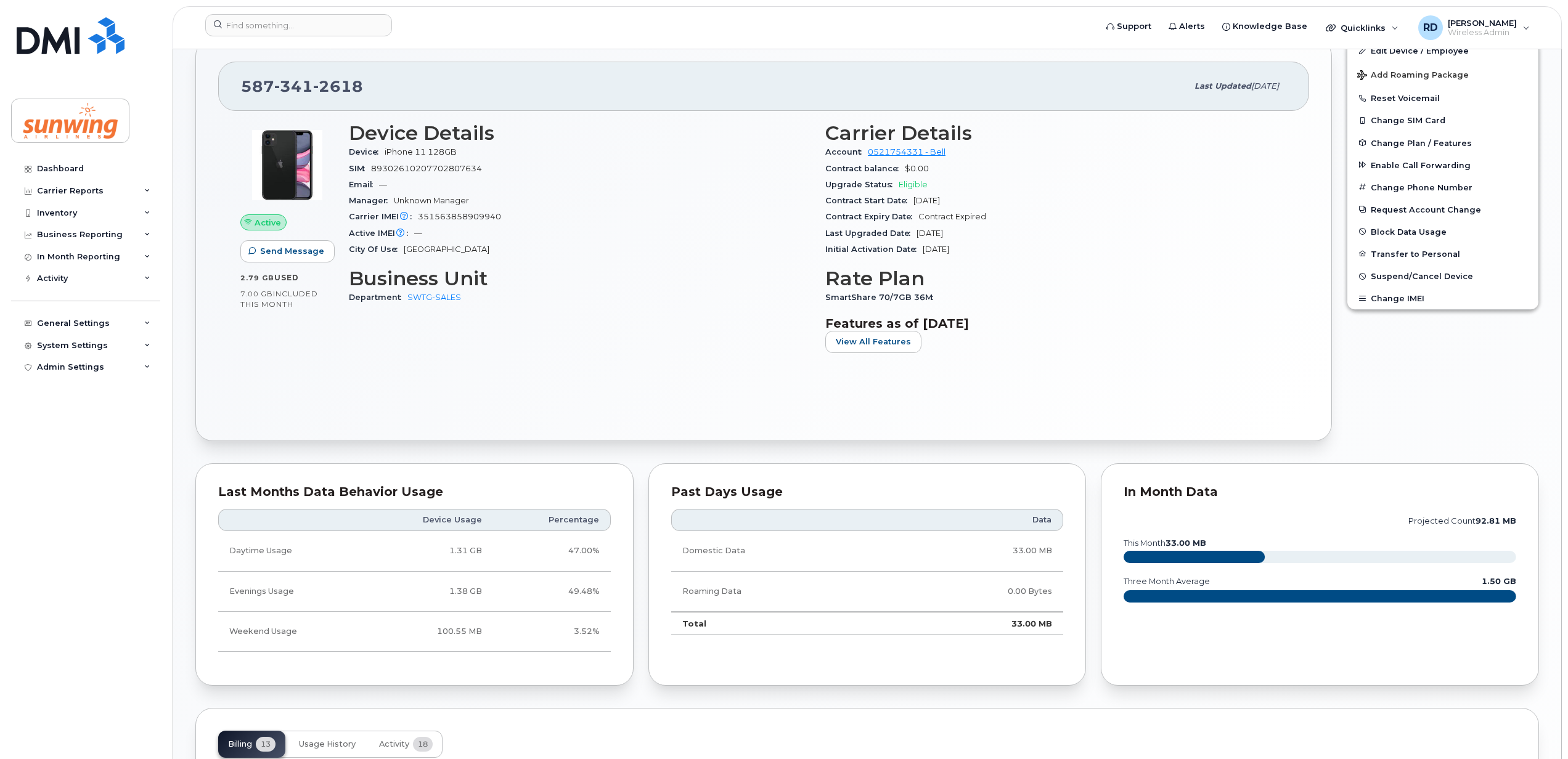
scroll to position [329, 0]
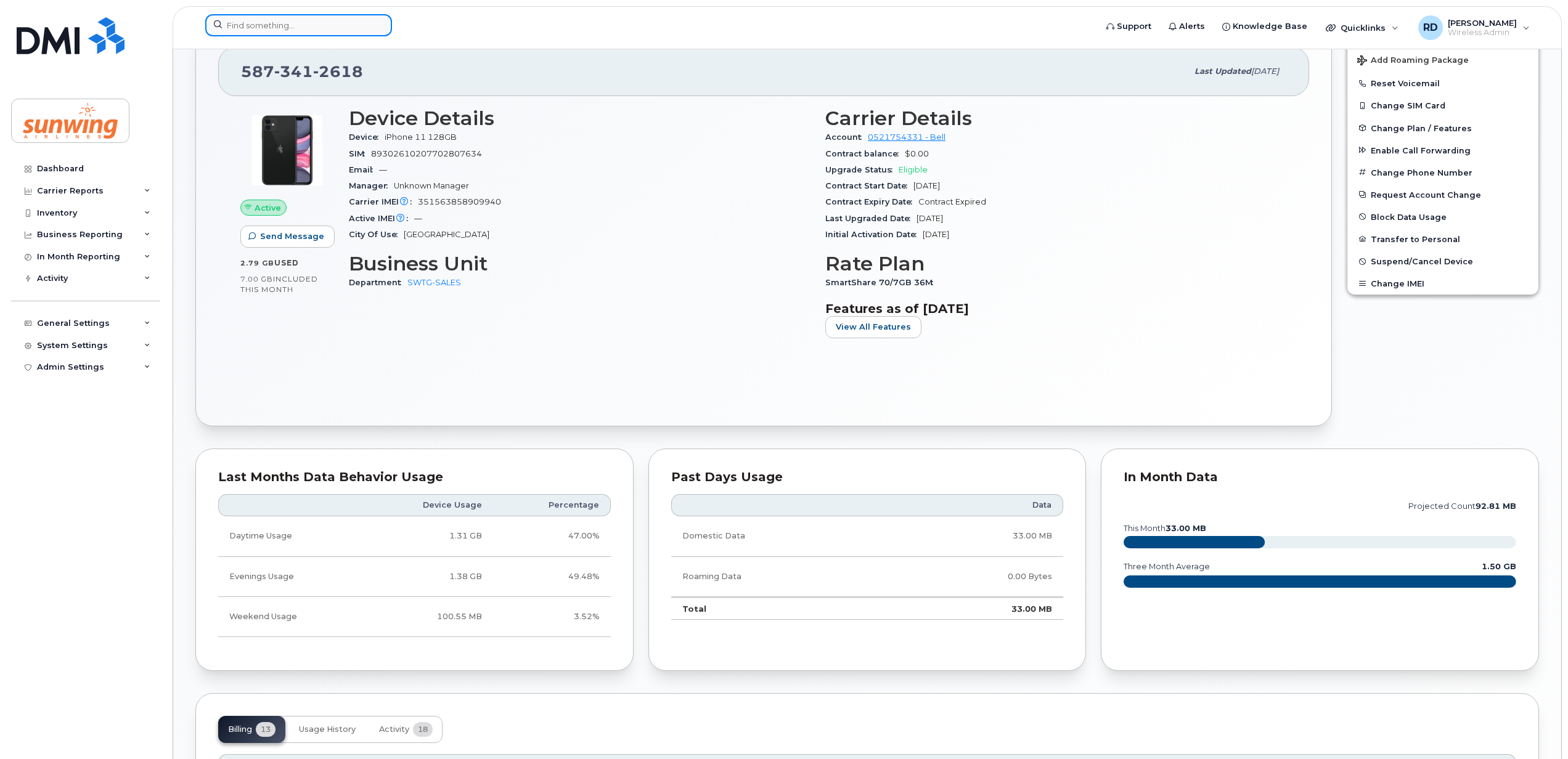
click at [296, 17] on input at bounding box center [298, 25] width 187 height 22
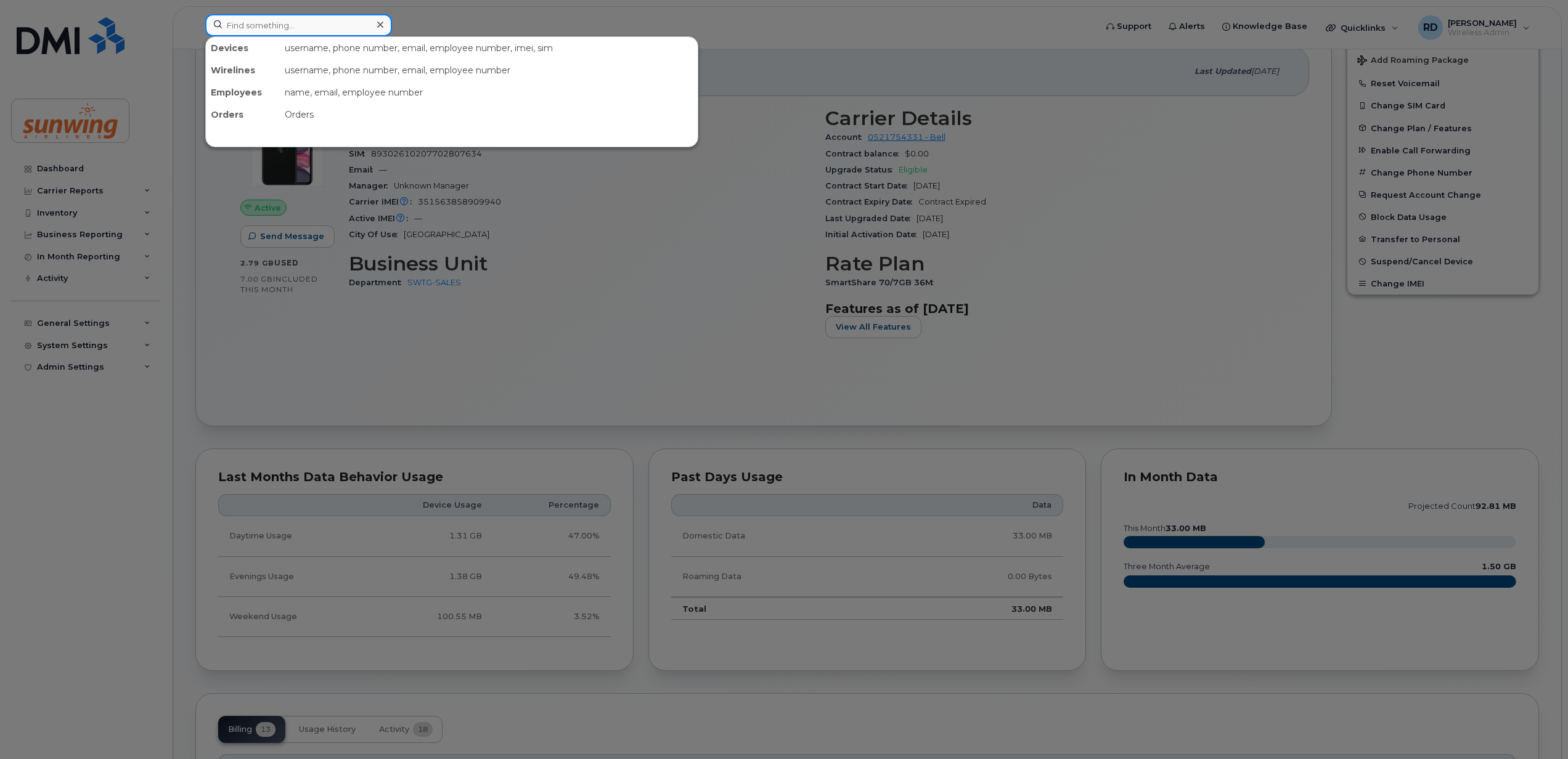
paste input "6475286916"
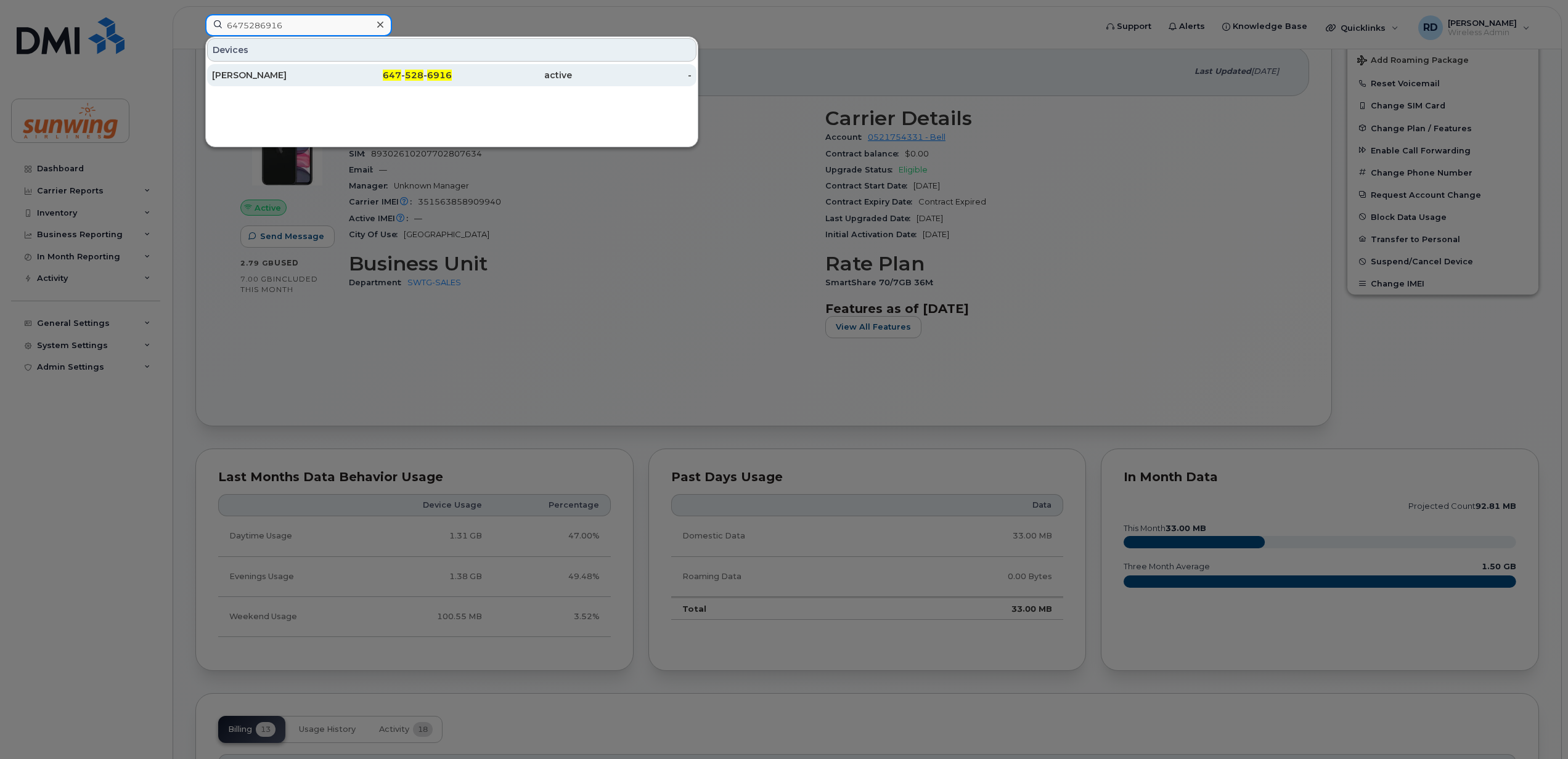
type input "6475286916"
click at [276, 75] on div "[PERSON_NAME]" at bounding box center [272, 75] width 120 height 12
